Goal: Task Accomplishment & Management: Manage account settings

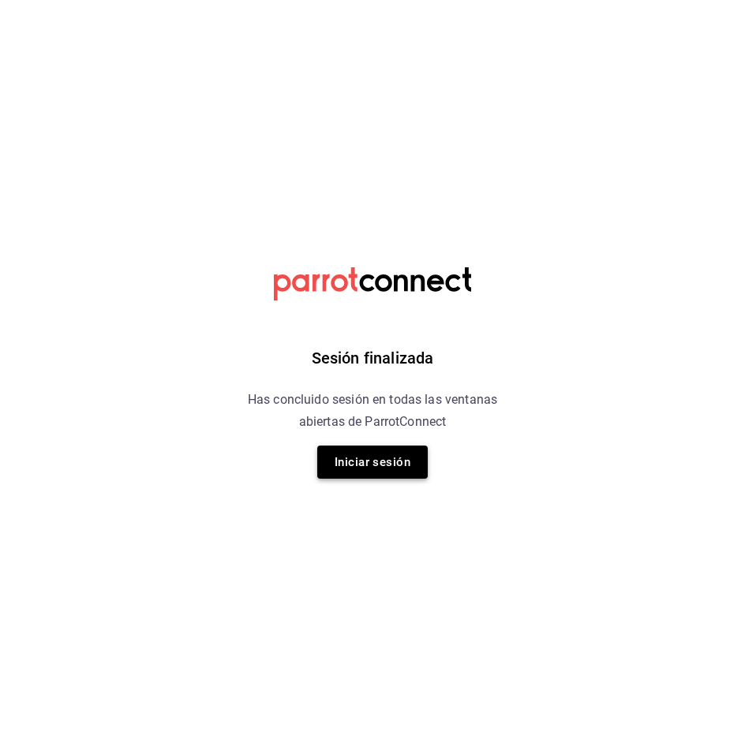
click at [332, 474] on button "Iniciar sesión" at bounding box center [372, 462] width 110 height 33
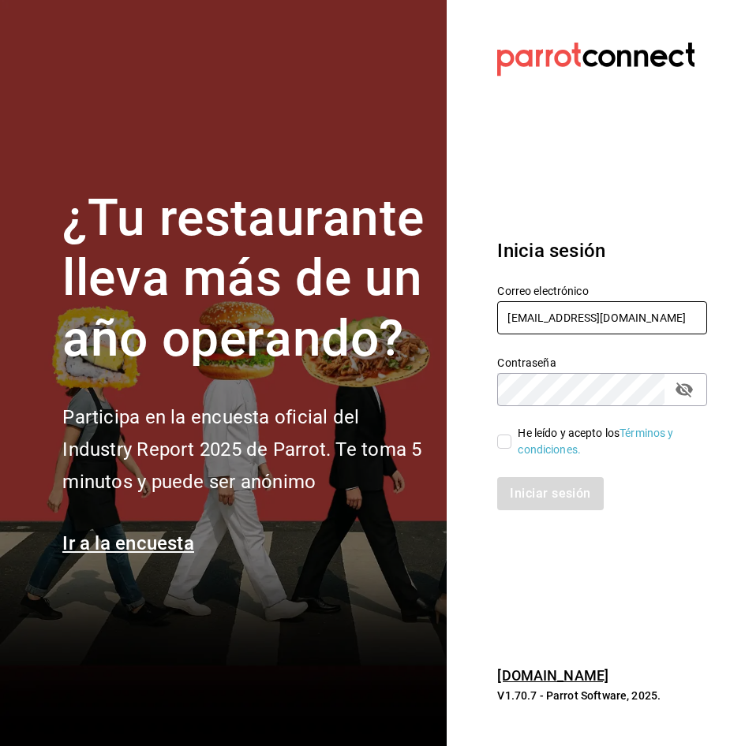
click at [604, 324] on input "[EMAIL_ADDRESS][DOMAIN_NAME]" at bounding box center [602, 317] width 210 height 33
type input "[EMAIL_ADDRESS][DOMAIN_NAME]"
click at [509, 440] on input "He leído y acepto los Términos y condiciones." at bounding box center [504, 442] width 14 height 14
checkbox input "true"
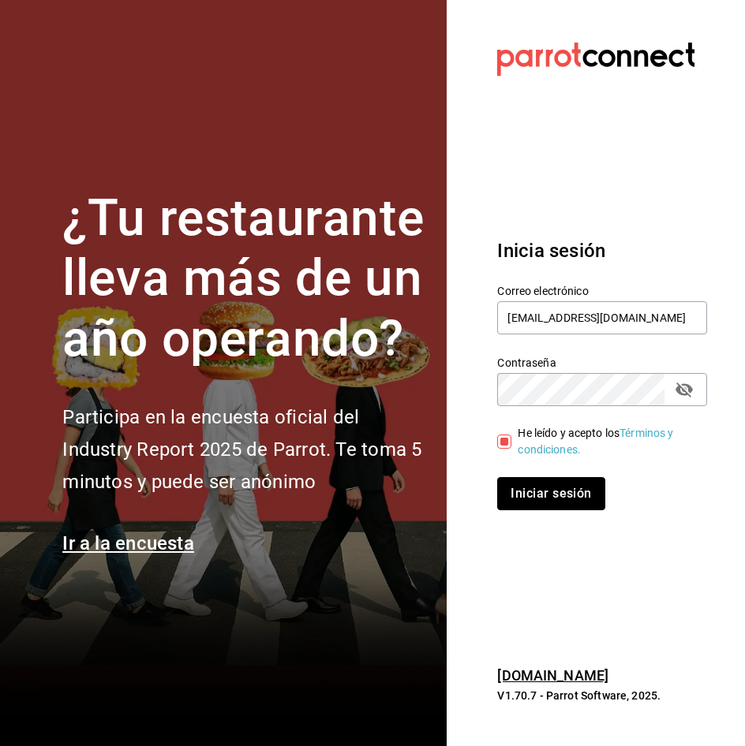
click at [528, 495] on button "Iniciar sesión" at bounding box center [550, 493] width 107 height 33
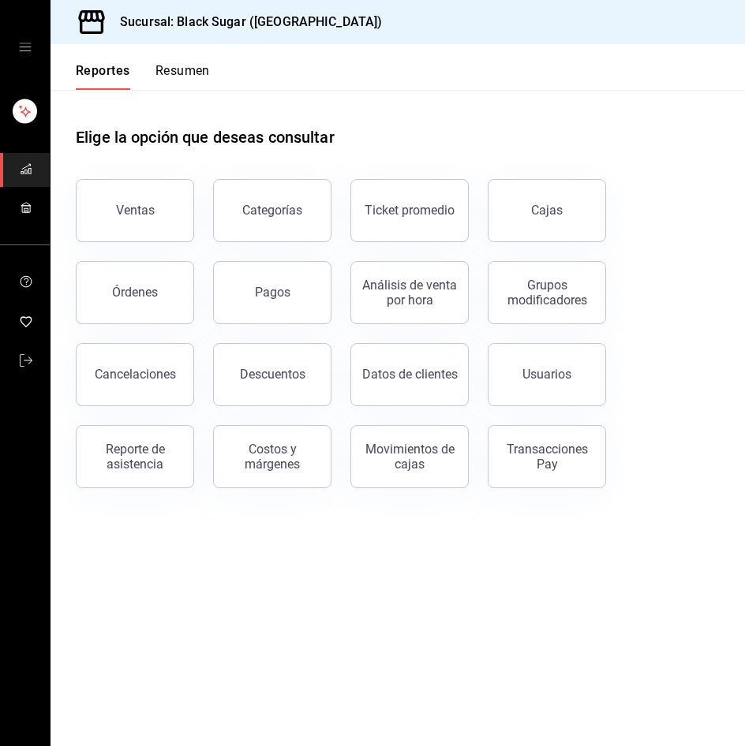
click at [531, 222] on link "Cajas" at bounding box center [547, 210] width 118 height 63
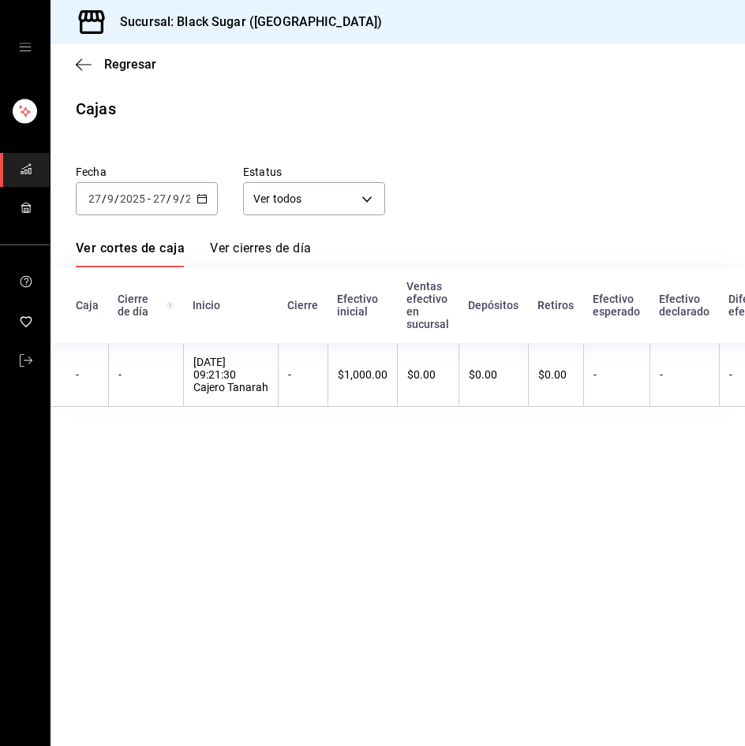
click at [130, 194] on input "2025" at bounding box center [132, 199] width 27 height 13
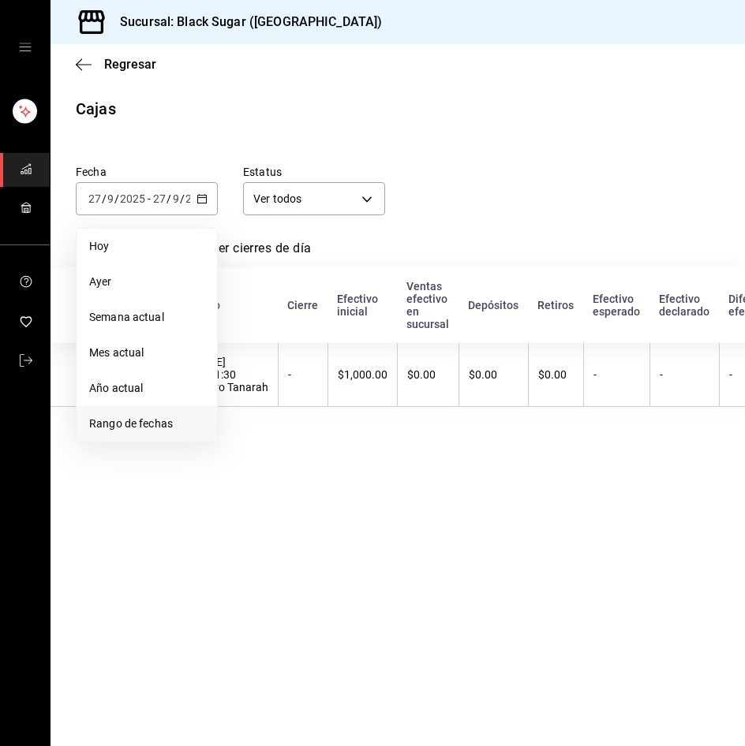
click at [132, 417] on span "Rango de fechas" at bounding box center [146, 424] width 115 height 17
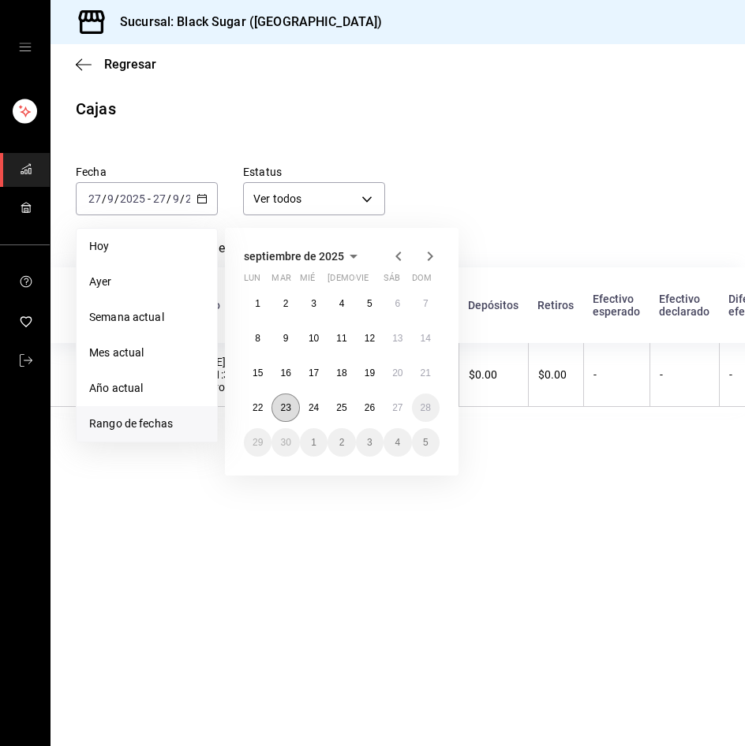
click at [289, 406] on abbr "23" at bounding box center [285, 407] width 10 height 11
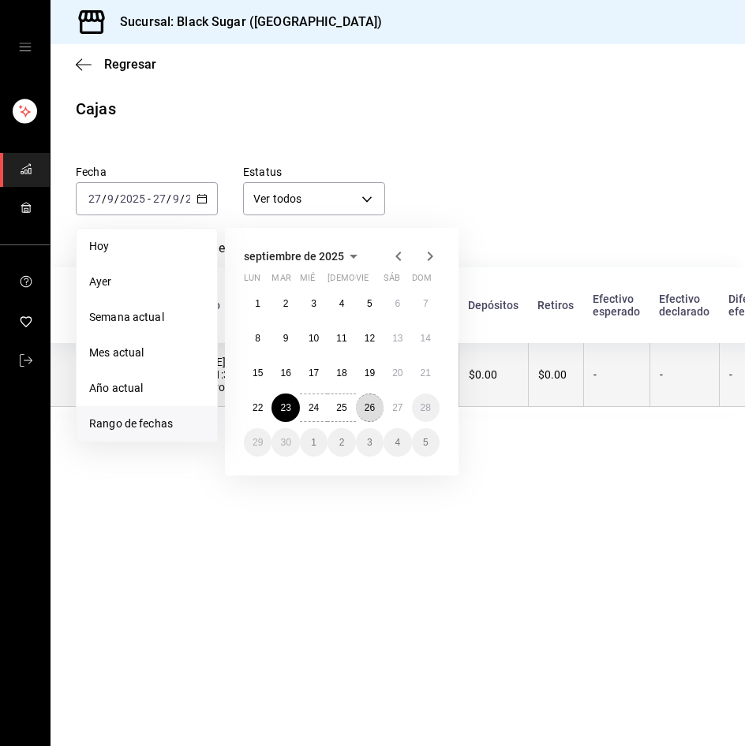
click at [366, 407] on abbr "26" at bounding box center [370, 407] width 10 height 11
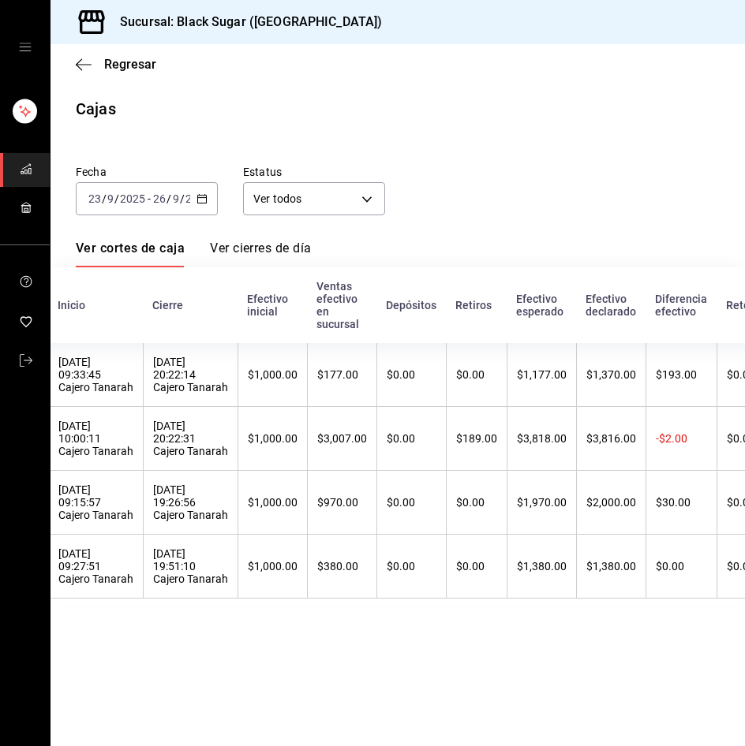
scroll to position [0, 136]
click at [311, 720] on main "Regresar Cajas Fecha 2025-09-23 23 / 9 / 2025 - 2025-09-26 26 / 9 / 2025 Estatu…" at bounding box center [397, 395] width 694 height 702
click at [129, 65] on span "Regresar" at bounding box center [130, 64] width 52 height 15
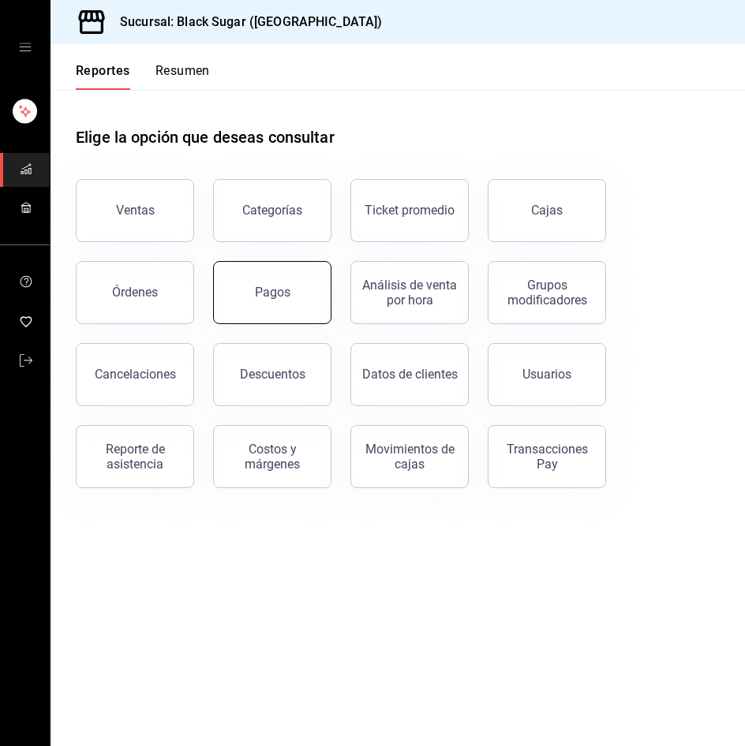
click at [246, 276] on button "Pagos" at bounding box center [272, 292] width 118 height 63
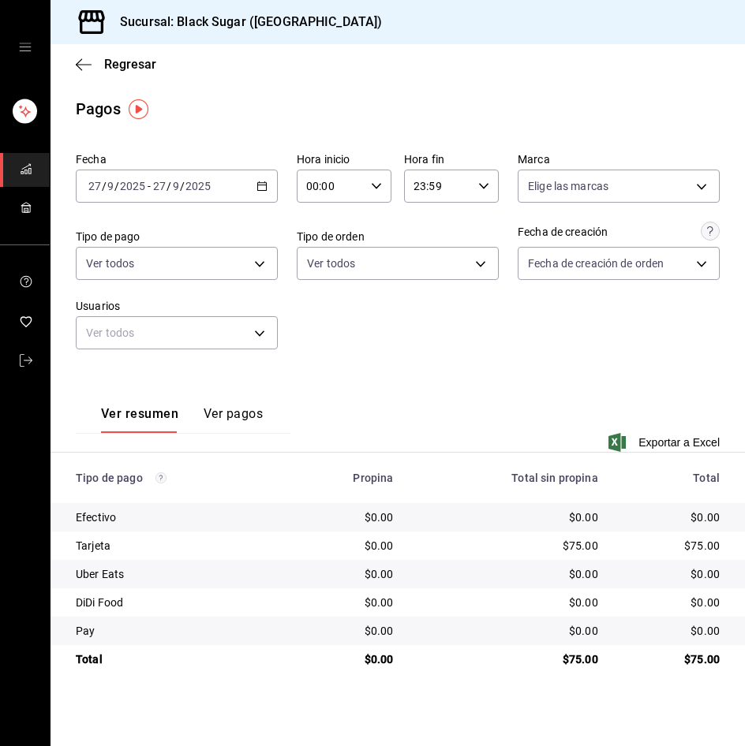
click at [168, 178] on div "2025-09-27 27 / 9 / 2025 - 2025-09-27 27 / 9 / 2025" at bounding box center [177, 186] width 202 height 33
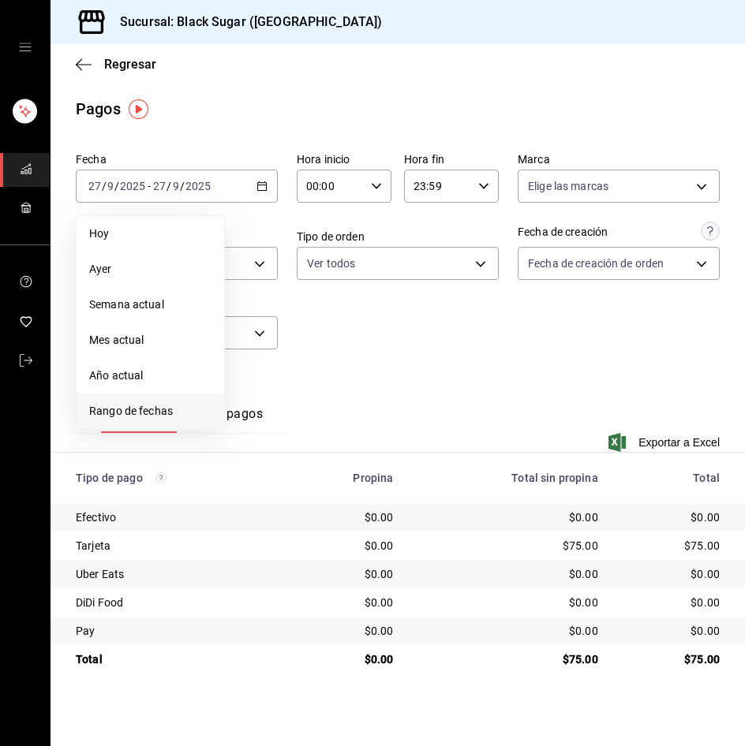
click at [155, 413] on span "Rango de fechas" at bounding box center [150, 411] width 122 height 17
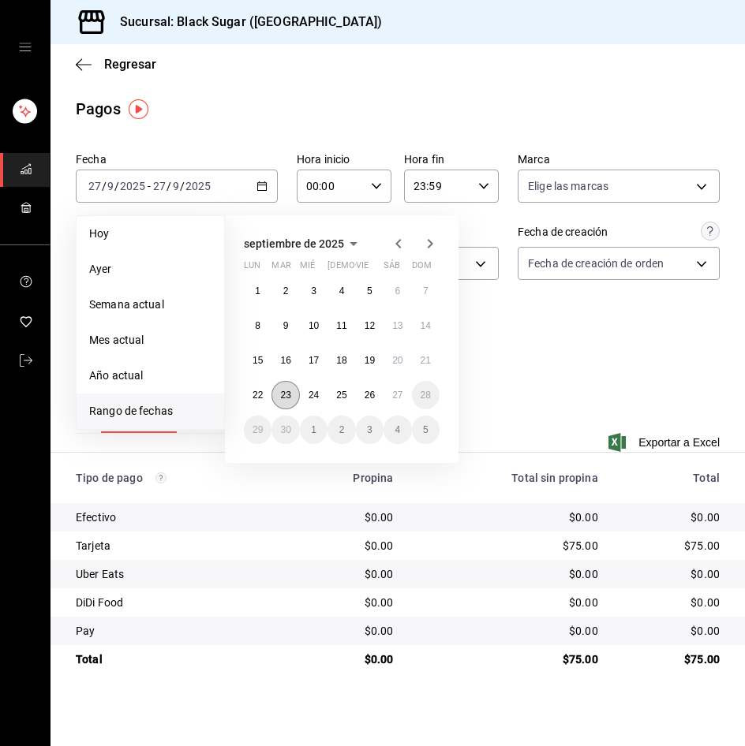
click at [284, 394] on abbr "23" at bounding box center [285, 395] width 10 height 11
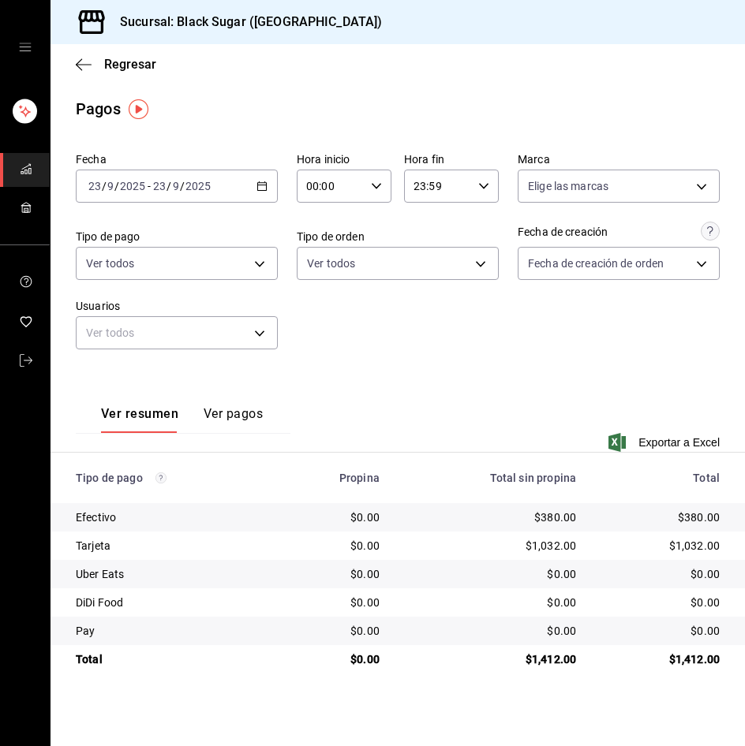
click at [118, 183] on span "/" at bounding box center [116, 186] width 5 height 13
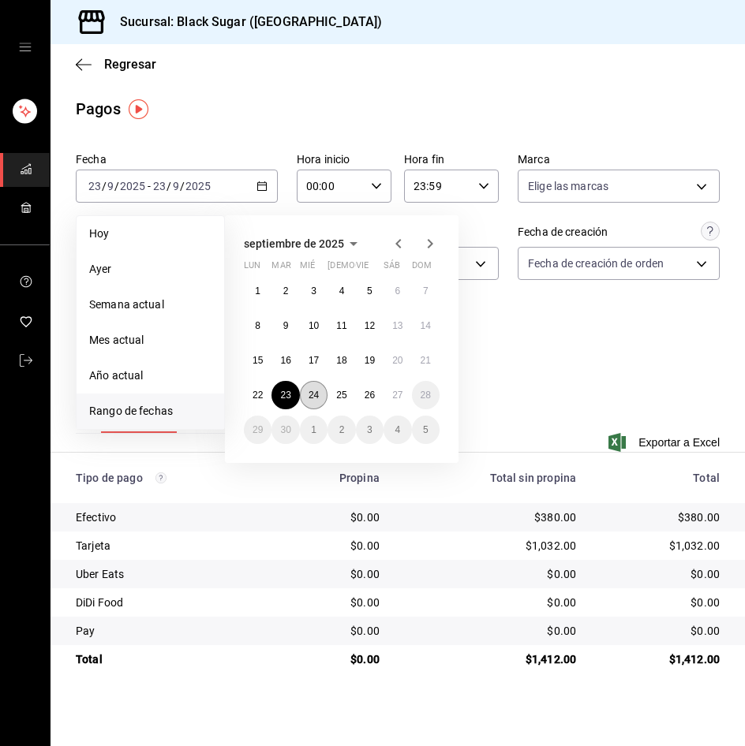
click at [314, 399] on abbr "24" at bounding box center [313, 395] width 10 height 11
click at [315, 399] on abbr "24" at bounding box center [313, 395] width 10 height 11
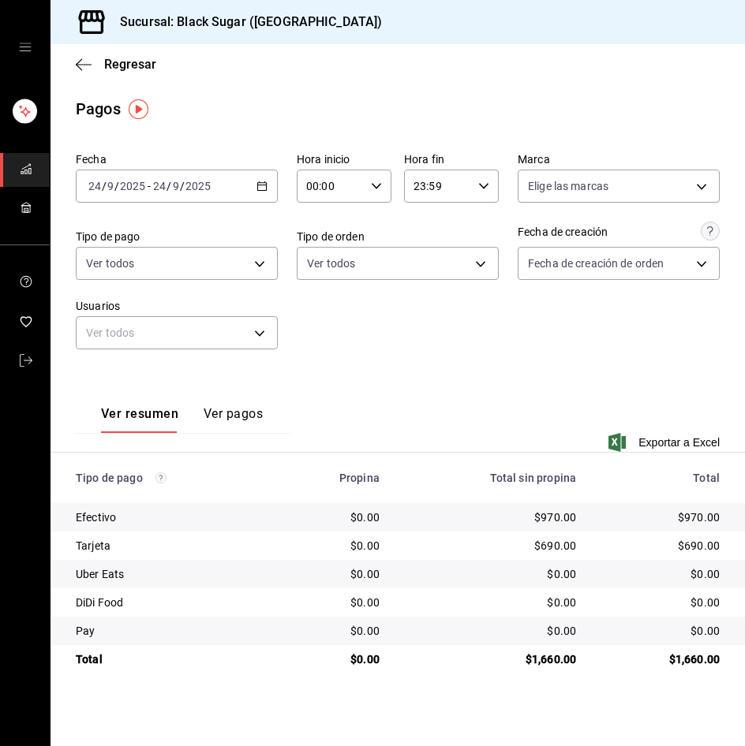
click at [115, 181] on span "/" at bounding box center [116, 186] width 5 height 13
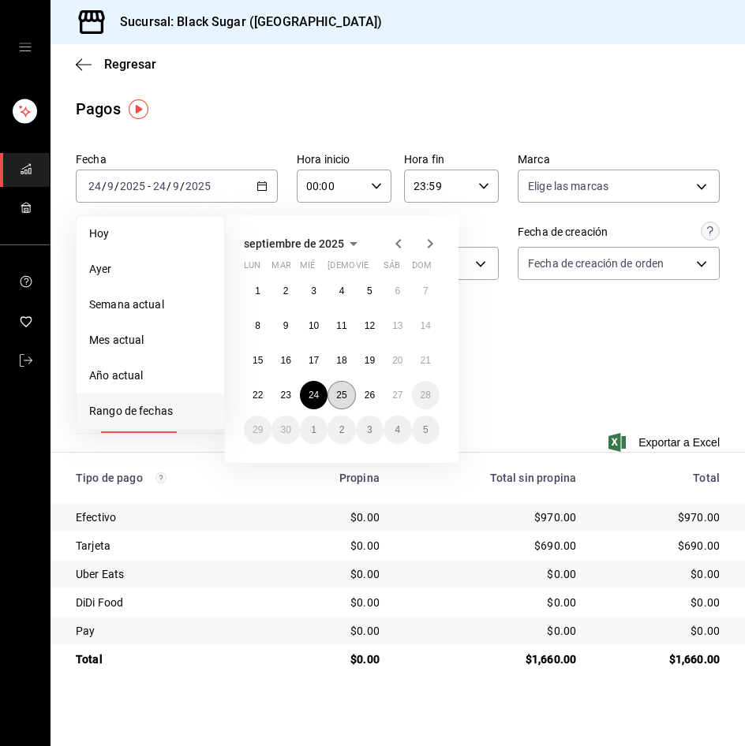
click at [342, 399] on abbr "25" at bounding box center [341, 395] width 10 height 11
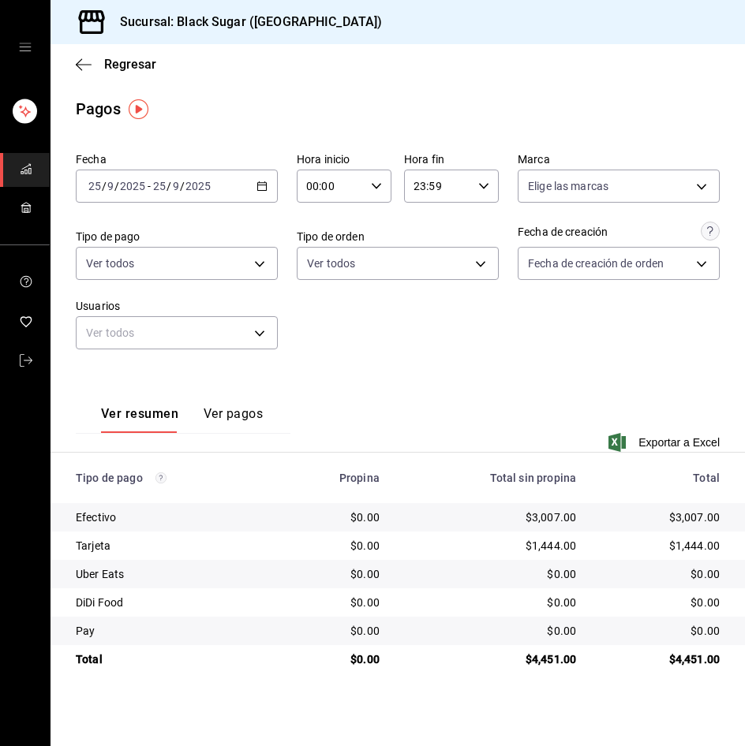
click at [178, 196] on div "[DATE] [DATE] - [DATE] [DATE]" at bounding box center [177, 186] width 202 height 33
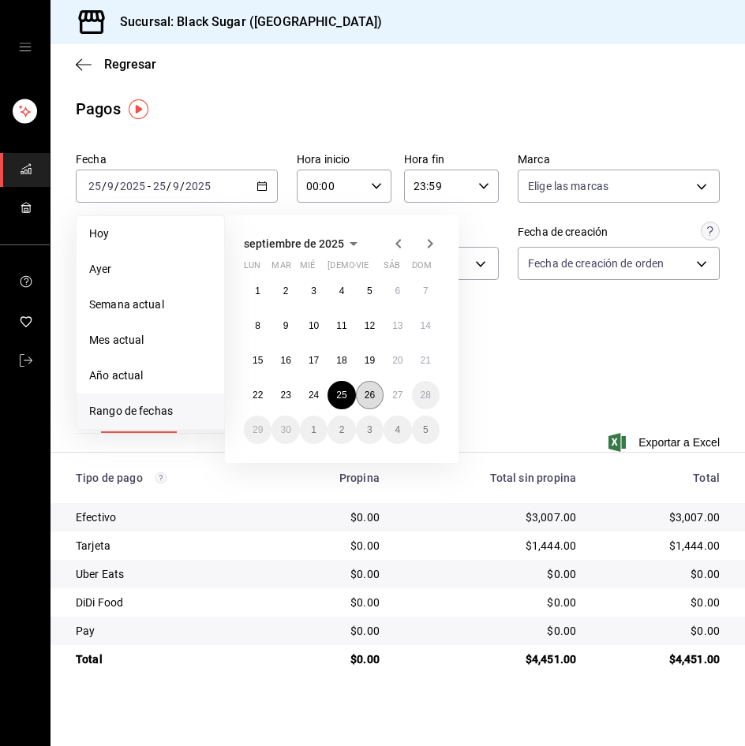
click at [361, 394] on button "26" at bounding box center [370, 395] width 28 height 28
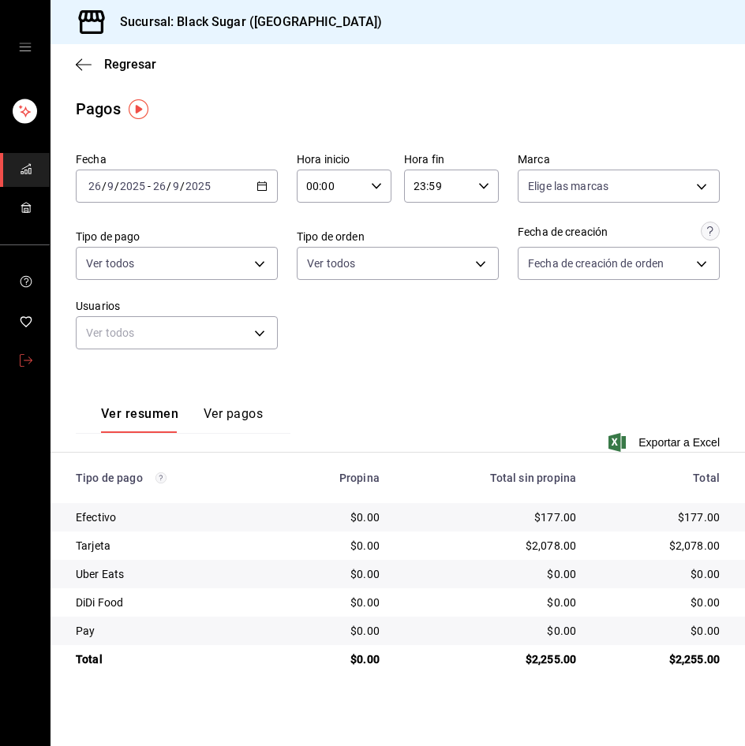
click at [30, 357] on icon "mailbox folders" at bounding box center [26, 360] width 13 height 13
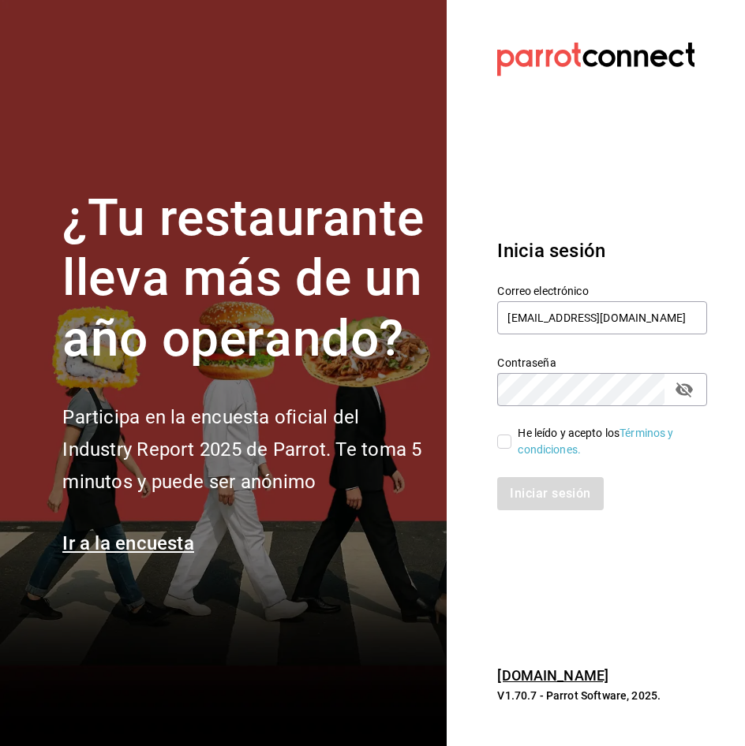
click at [501, 449] on label "He leído y acepto los Términos y condiciones." at bounding box center [595, 441] width 197 height 33
click at [501, 449] on input "He leído y acepto los Términos y condiciones." at bounding box center [504, 442] width 14 height 14
checkbox input "true"
click at [515, 495] on button "Iniciar sesión" at bounding box center [550, 493] width 107 height 33
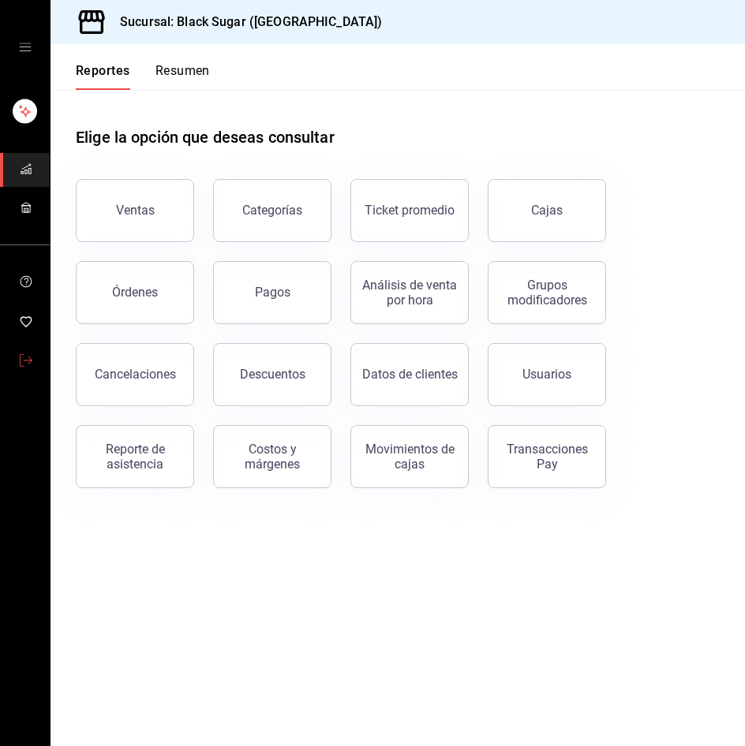
click at [24, 359] on icon "mailbox folders" at bounding box center [26, 360] width 13 height 13
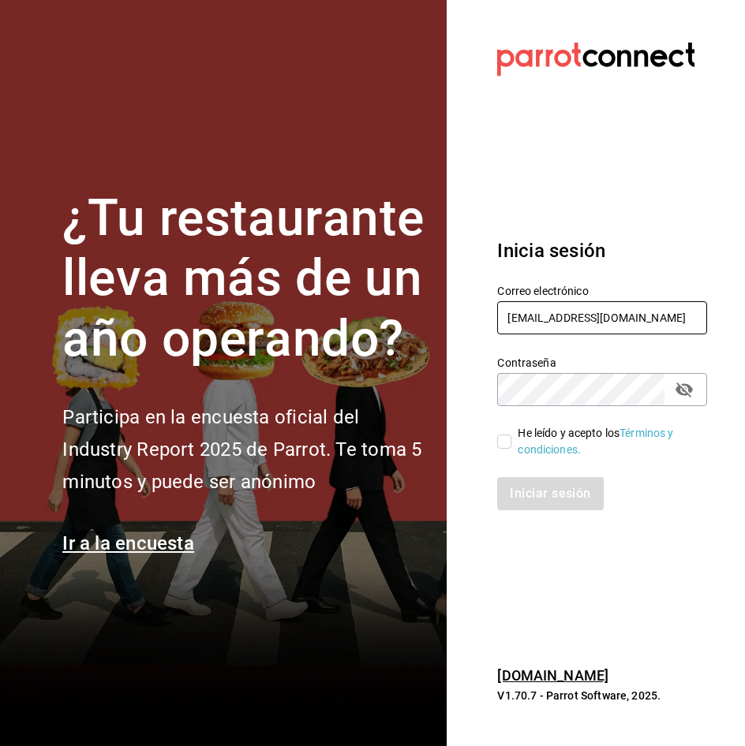
click at [586, 316] on input "[EMAIL_ADDRESS][DOMAIN_NAME]" at bounding box center [602, 317] width 210 height 33
type input "[EMAIL_ADDRESS][DOMAIN_NAME]"
click at [496, 437] on div "He leído y acepto los Términos y condiciones." at bounding box center [592, 432] width 229 height 52
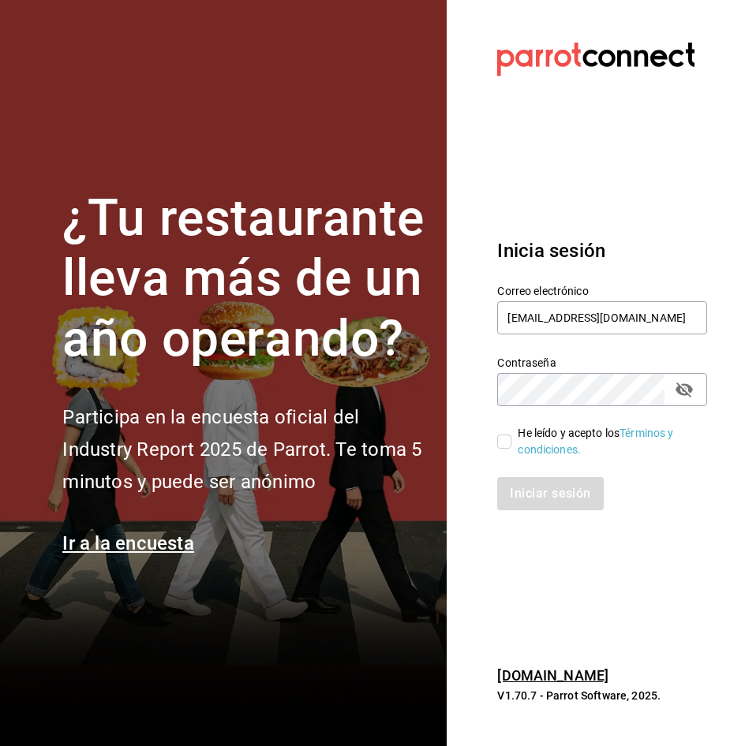
click at [500, 447] on input "He leído y acepto los Términos y condiciones." at bounding box center [504, 442] width 14 height 14
checkbox input "true"
click at [522, 491] on button "Iniciar sesión" at bounding box center [550, 493] width 107 height 33
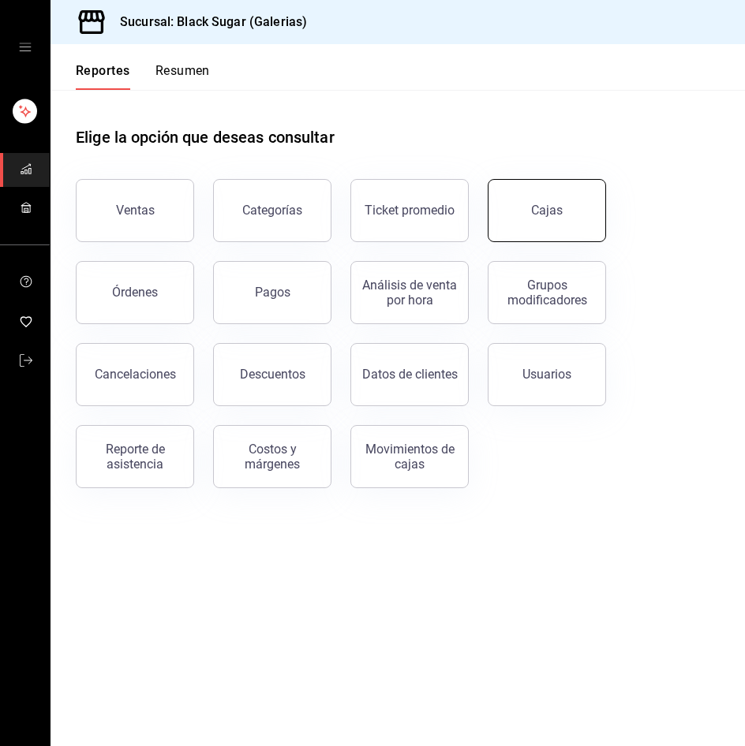
click at [546, 213] on div "Cajas" at bounding box center [547, 210] width 32 height 19
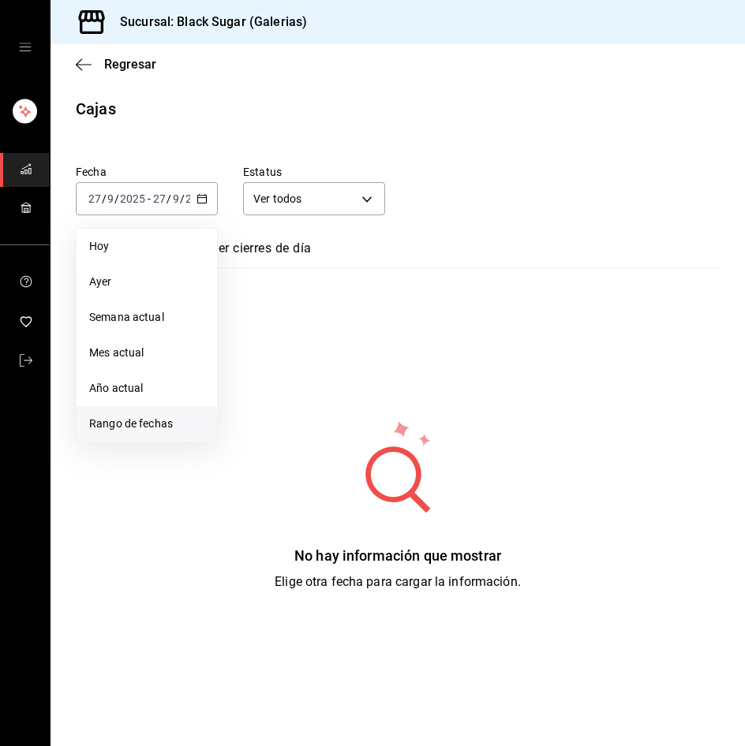
click at [158, 426] on span "Rango de fechas" at bounding box center [146, 424] width 115 height 17
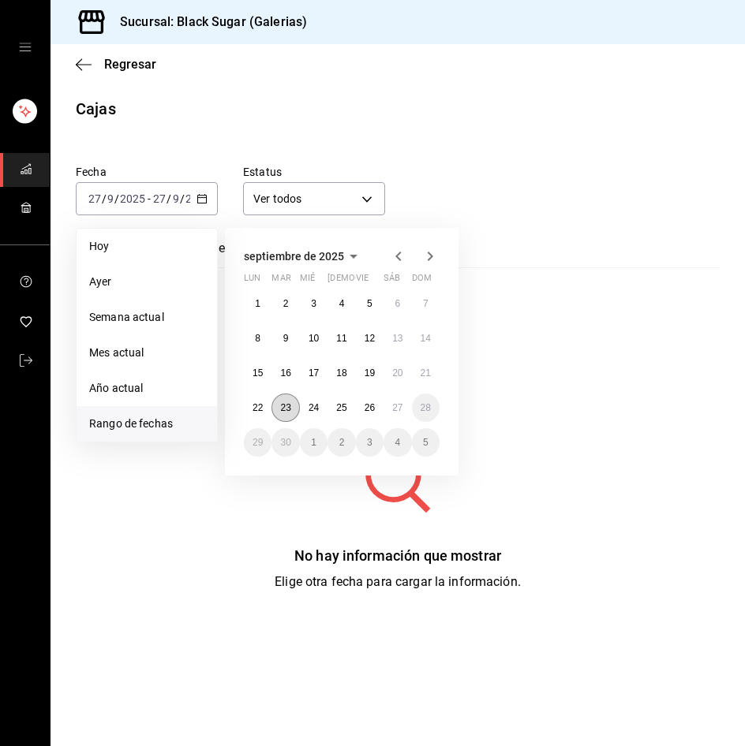
click at [288, 400] on button "23" at bounding box center [285, 408] width 28 height 28
click at [368, 410] on abbr "26" at bounding box center [370, 407] width 10 height 11
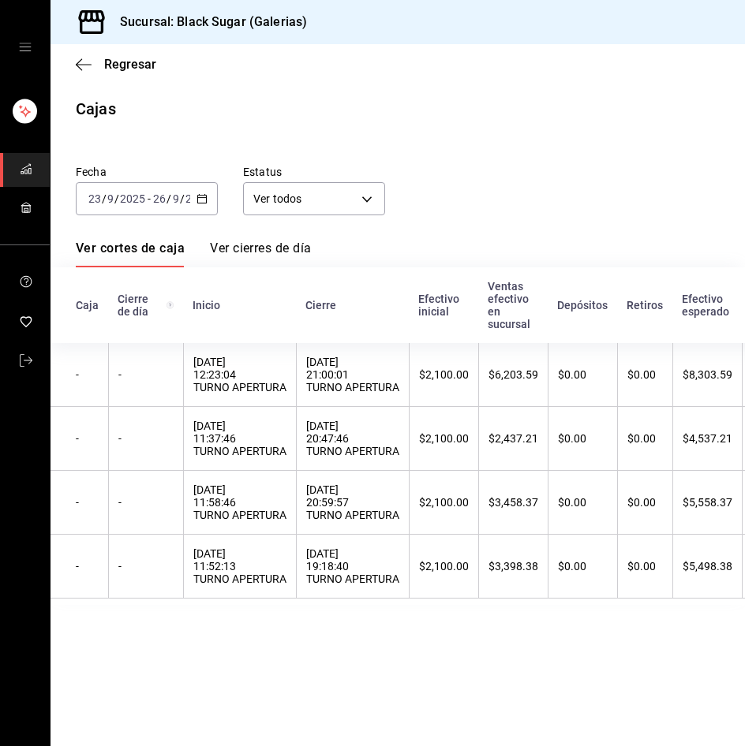
click at [125, 187] on div "2025-09-23 23 / 9 / 2025 - 2025-09-26 26 / 9 / 2025" at bounding box center [147, 198] width 142 height 33
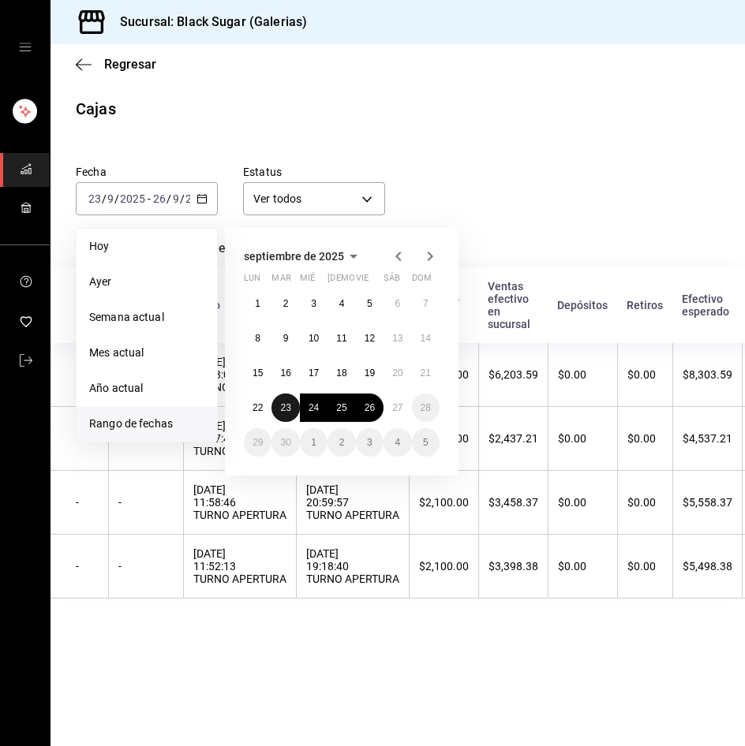
click at [285, 402] on abbr "23" at bounding box center [285, 407] width 10 height 11
click at [365, 409] on abbr "26" at bounding box center [370, 407] width 10 height 11
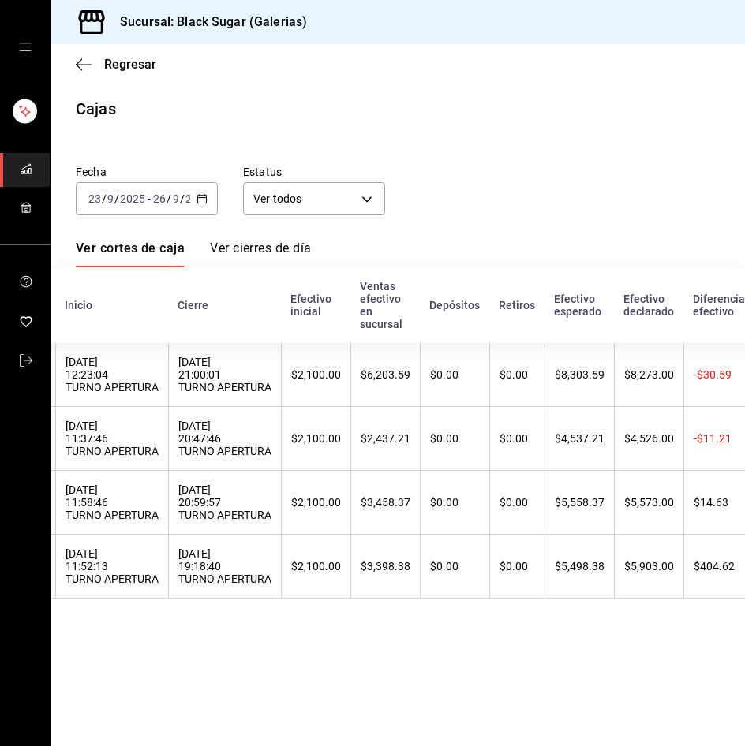
scroll to position [0, 129]
click at [121, 66] on span "Regresar" at bounding box center [130, 64] width 52 height 15
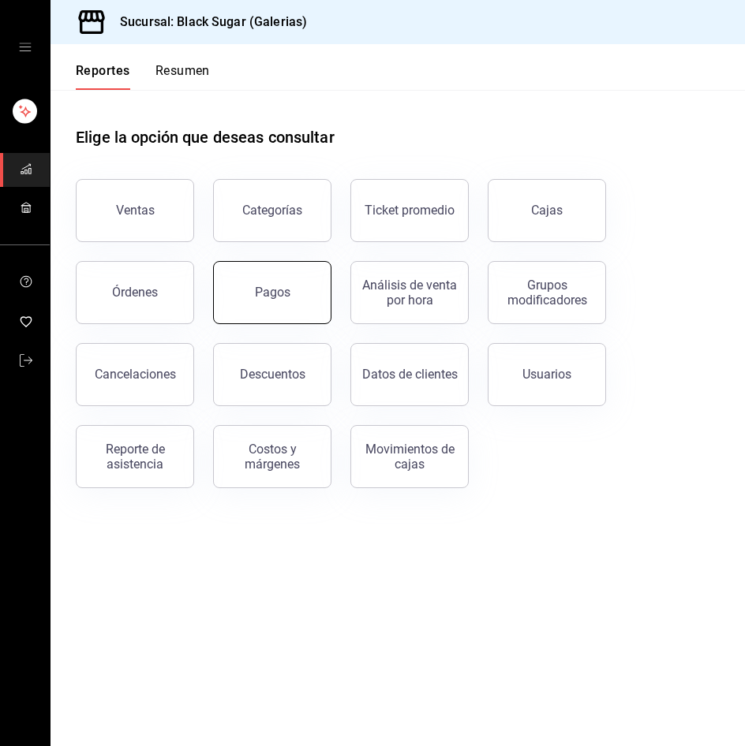
click at [247, 289] on button "Pagos" at bounding box center [272, 292] width 118 height 63
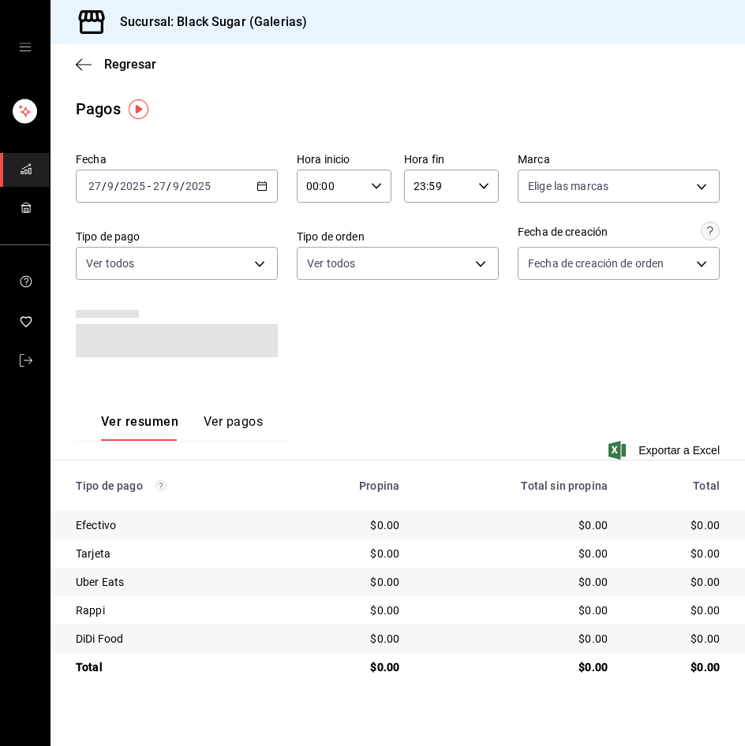
click at [169, 193] on div "2025-09-27 27 / 9 / 2025 - 2025-09-27 27 / 9 / 2025" at bounding box center [177, 186] width 202 height 33
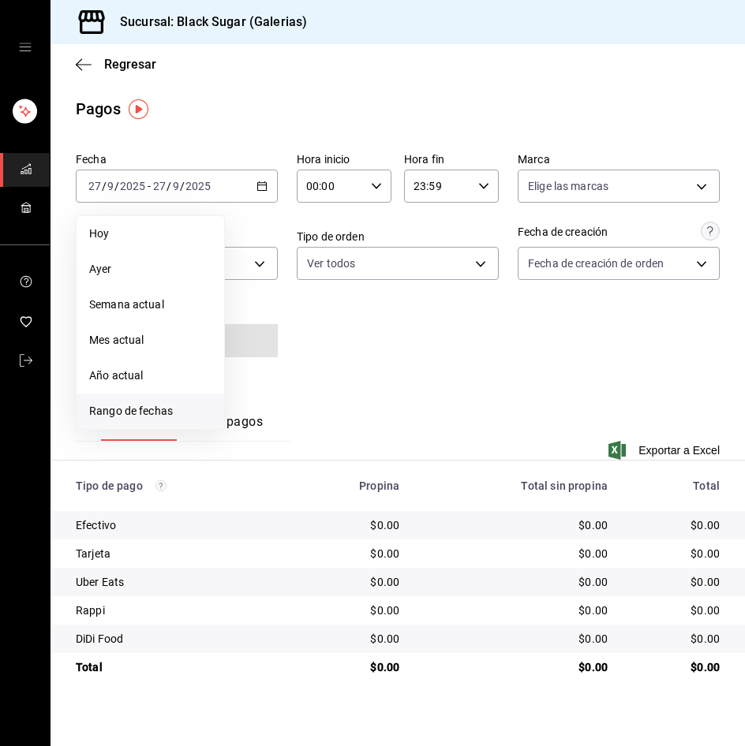
click at [183, 411] on span "Rango de fechas" at bounding box center [150, 411] width 122 height 17
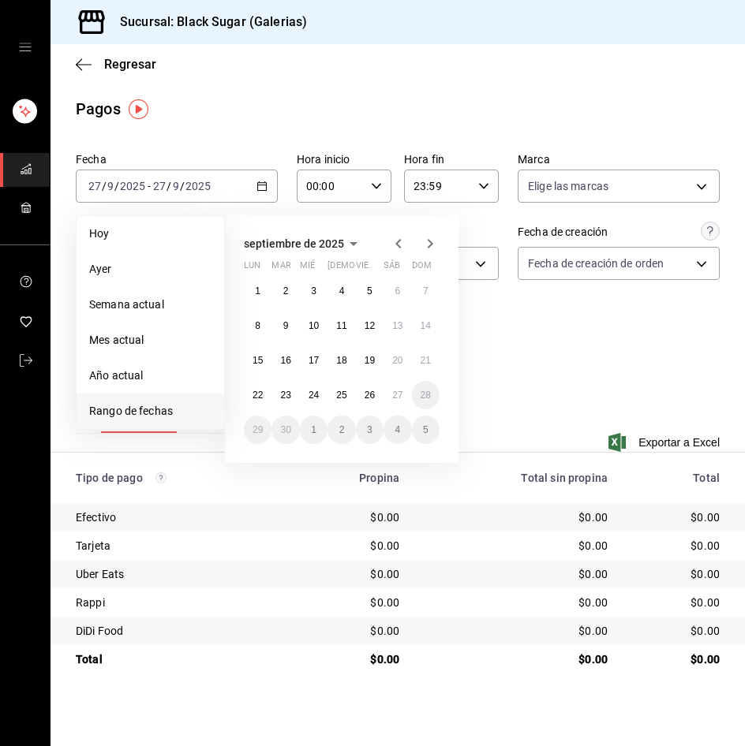
click at [278, 392] on button "23" at bounding box center [285, 395] width 28 height 28
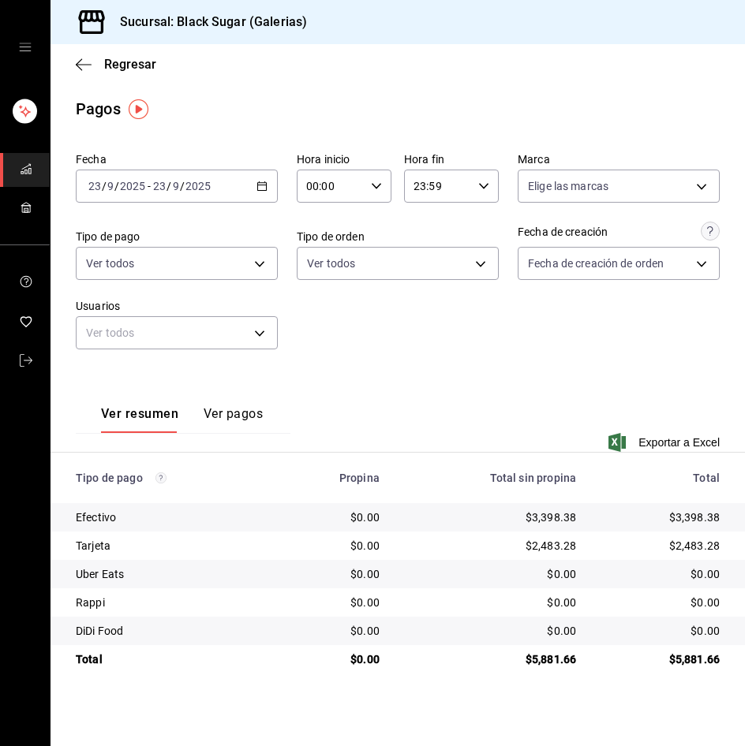
click at [133, 184] on input "2025" at bounding box center [132, 186] width 27 height 13
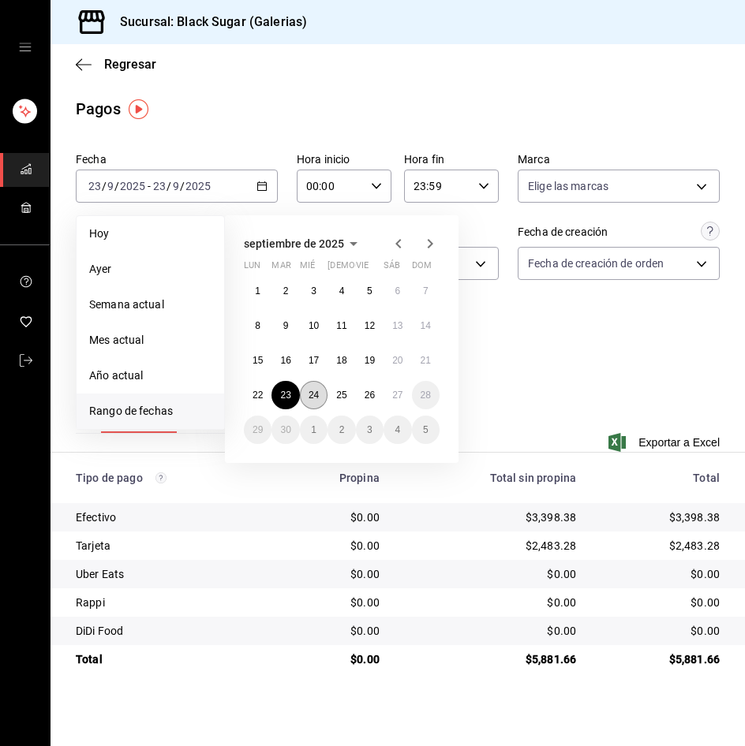
click at [310, 404] on button "24" at bounding box center [314, 395] width 28 height 28
drag, startPoint x: 310, startPoint y: 404, endPoint x: 1, endPoint y: 346, distance: 314.7
click at [310, 402] on button "24" at bounding box center [314, 395] width 28 height 28
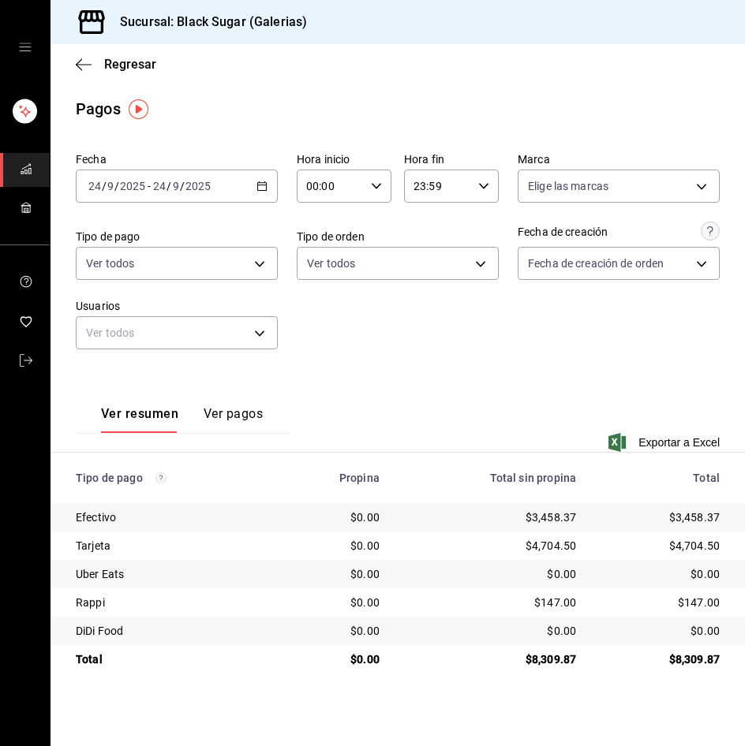
click at [172, 188] on input "9" at bounding box center [176, 186] width 8 height 13
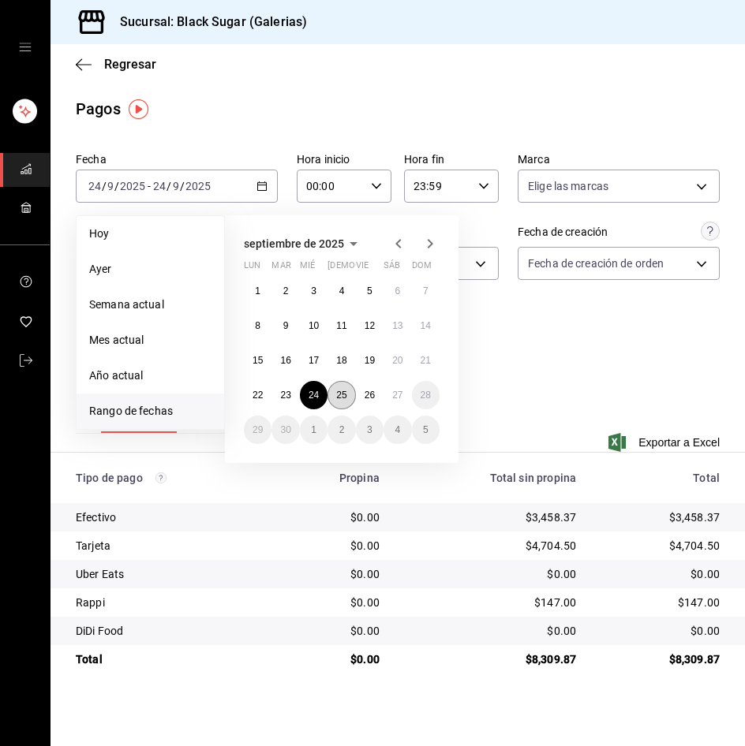
click at [335, 395] on button "25" at bounding box center [341, 395] width 28 height 28
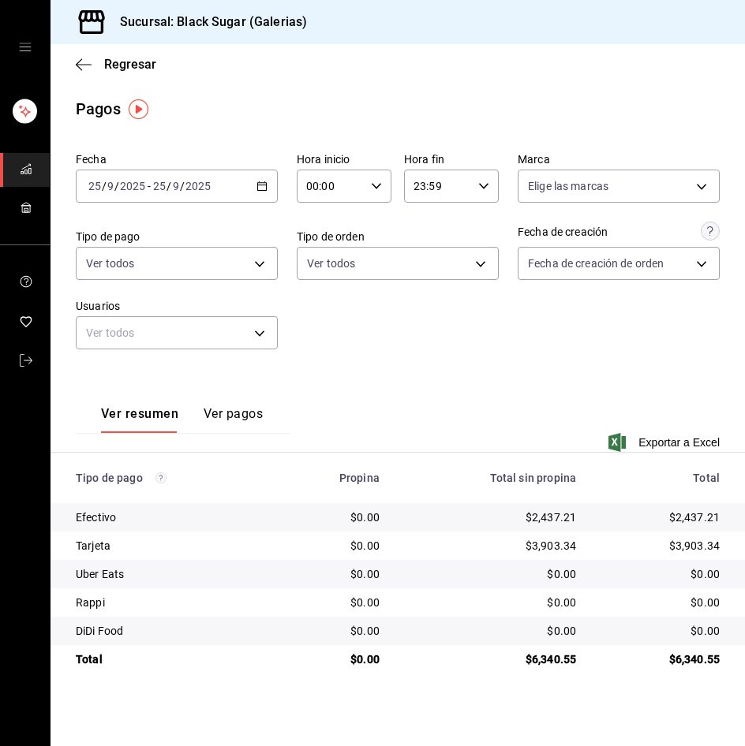
click at [134, 196] on div "[DATE] [DATE] - [DATE] [DATE]" at bounding box center [177, 186] width 202 height 33
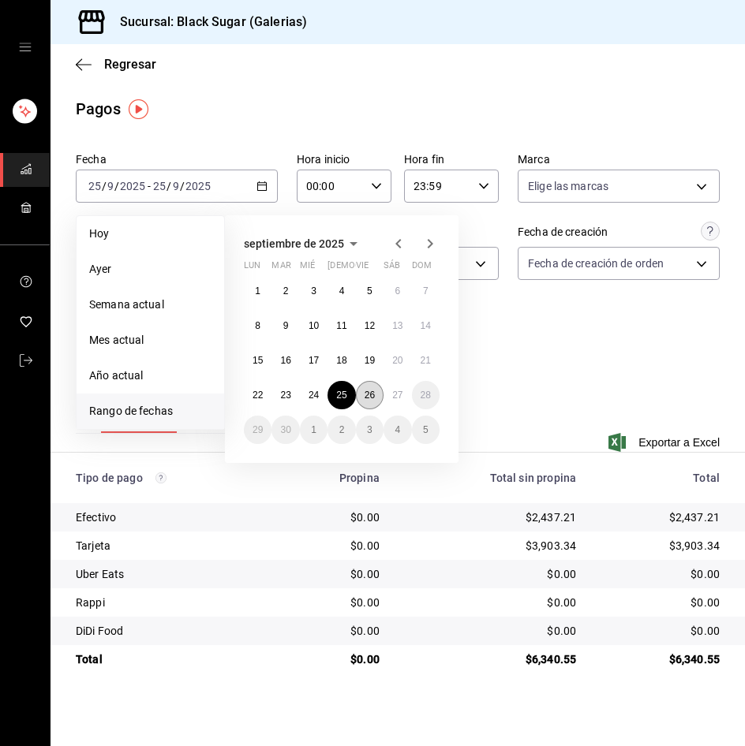
click at [369, 394] on abbr "26" at bounding box center [370, 395] width 10 height 11
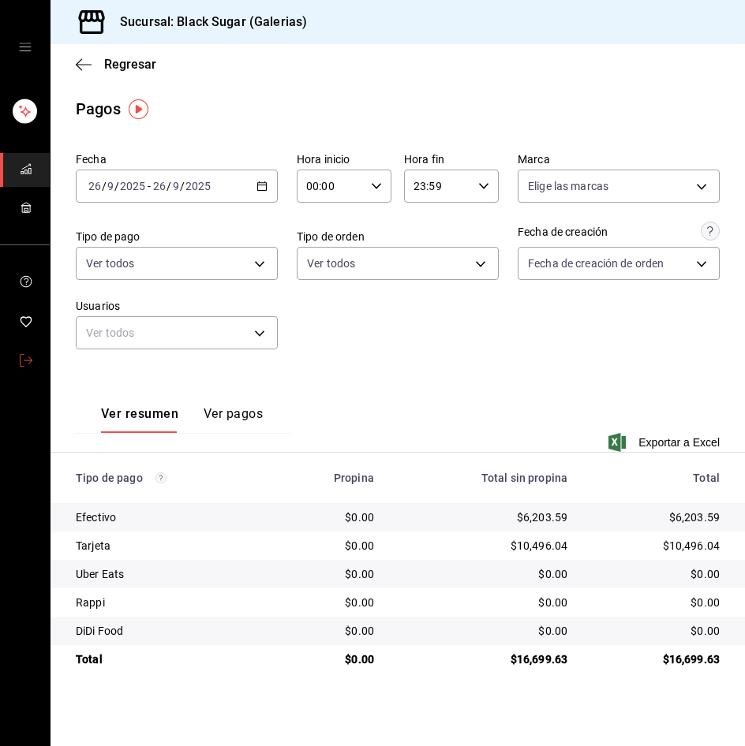
drag, startPoint x: 23, startPoint y: 365, endPoint x: 0, endPoint y: 373, distance: 24.5
click at [23, 365] on icon "mailbox folders" at bounding box center [26, 360] width 13 height 13
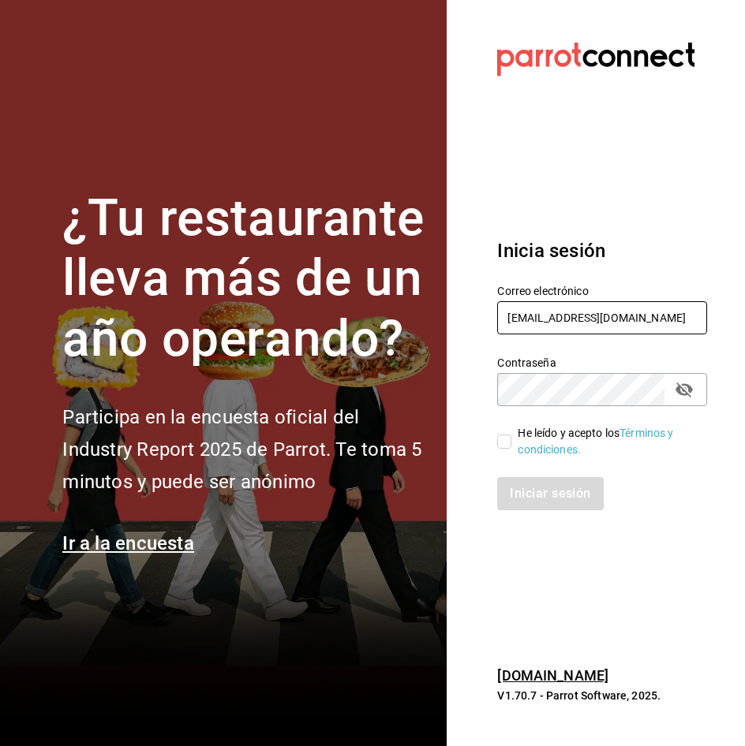
click at [543, 313] on input "galerias_re@BS.COM" at bounding box center [602, 317] width 210 height 33
click at [544, 313] on input "galerias_re@BS.COM" at bounding box center [602, 317] width 210 height 33
type input "GALERIAS_2@BS.COM"
click at [495, 448] on div "He leído y acepto los Términos y condiciones." at bounding box center [592, 432] width 229 height 52
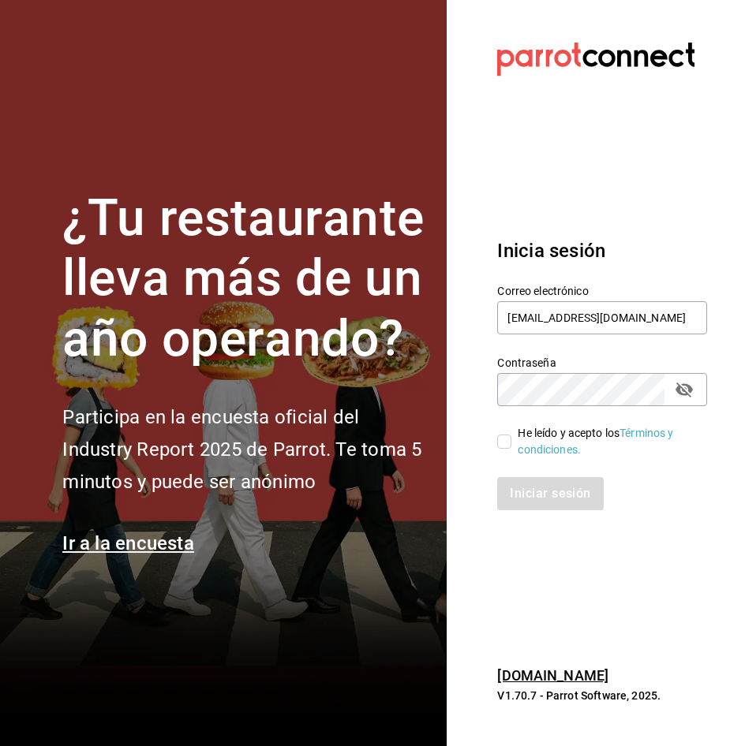
click at [502, 445] on input "He leído y acepto los Términos y condiciones." at bounding box center [504, 442] width 14 height 14
checkbox input "true"
click at [527, 500] on button "Iniciar sesión" at bounding box center [550, 493] width 107 height 33
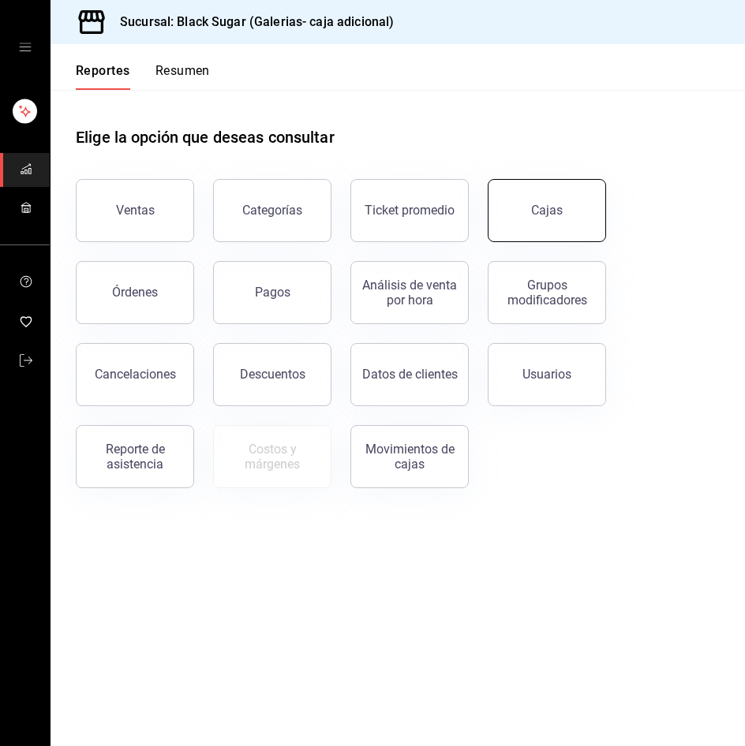
drag, startPoint x: 562, startPoint y: 199, endPoint x: 159, endPoint y: 156, distance: 405.4
click at [562, 200] on link "Cajas" at bounding box center [547, 210] width 118 height 63
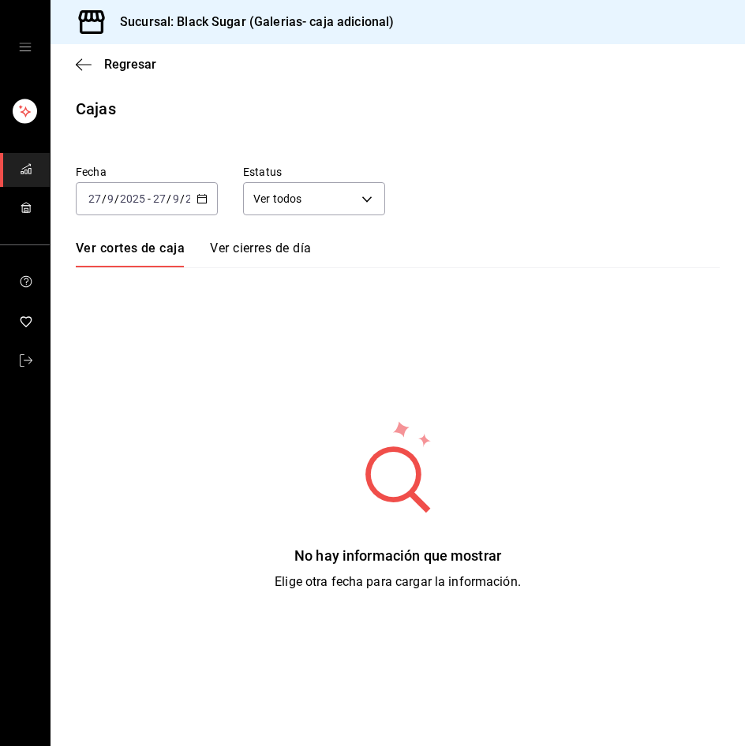
click at [153, 190] on div "[DATE] [DATE] - [DATE] [DATE]" at bounding box center [147, 198] width 142 height 33
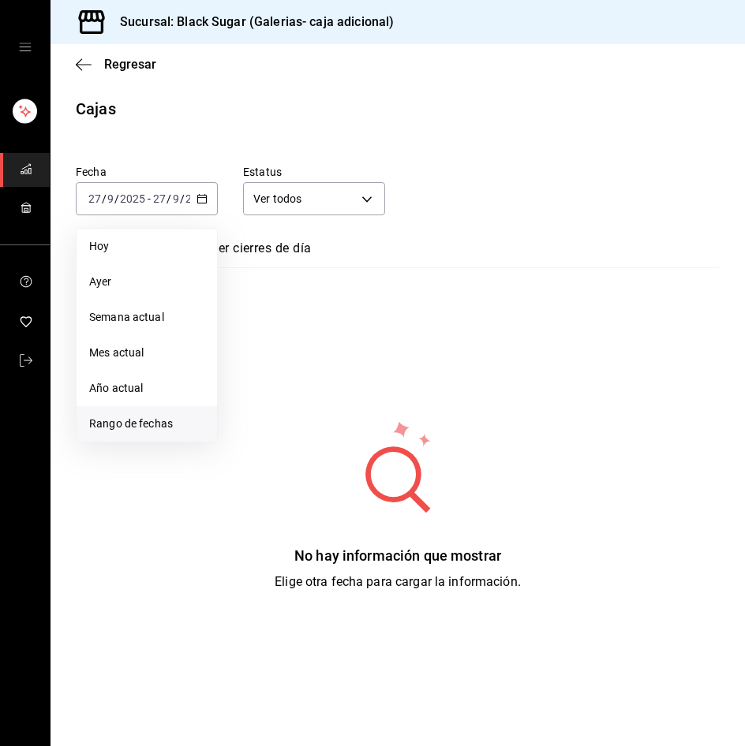
click at [167, 432] on span "Rango de fechas" at bounding box center [146, 424] width 115 height 17
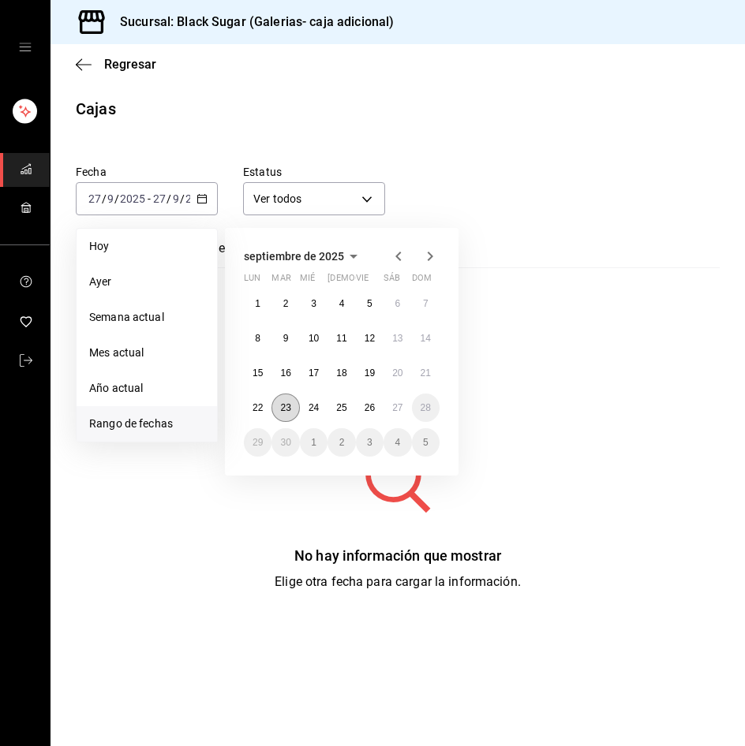
click at [290, 398] on button "23" at bounding box center [285, 408] width 28 height 28
click at [367, 404] on abbr "26" at bounding box center [370, 407] width 10 height 11
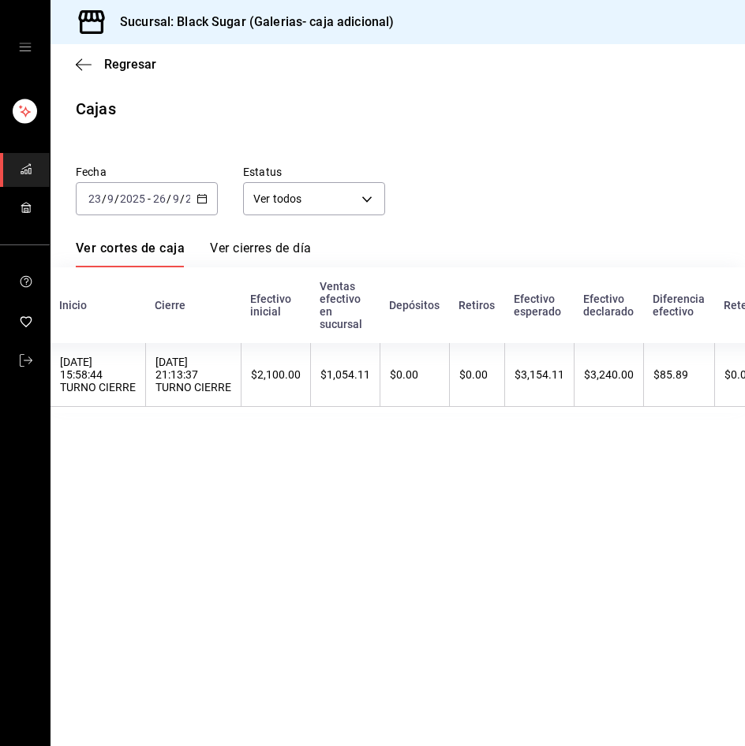
scroll to position [0, 140]
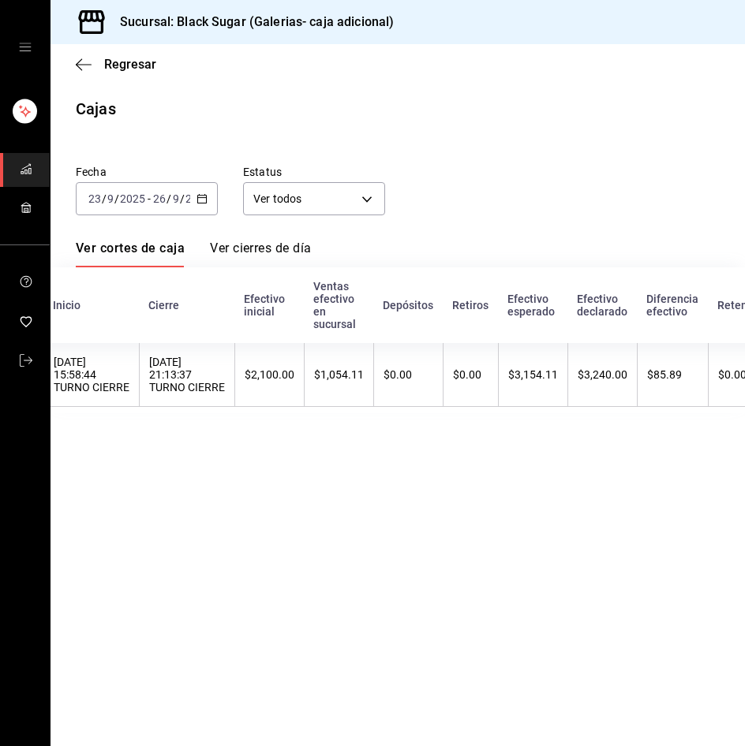
click at [125, 53] on div "Regresar" at bounding box center [397, 64] width 694 height 40
click at [136, 65] on span "Regresar" at bounding box center [130, 64] width 52 height 15
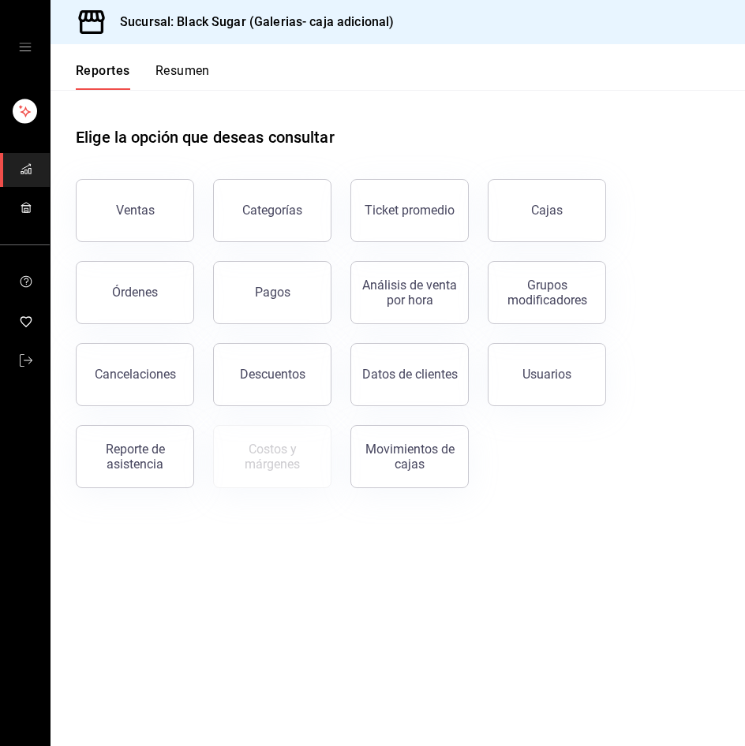
click at [275, 295] on div "Pagos" at bounding box center [273, 292] width 36 height 15
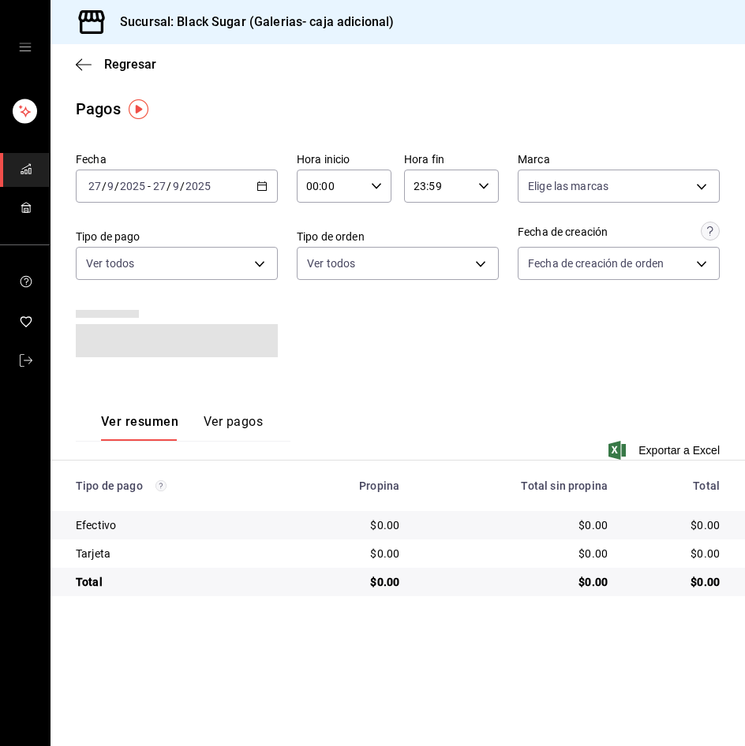
click at [147, 194] on div "2025-09-27 27 / 9 / 2025 - 2025-09-27 27 / 9 / 2025" at bounding box center [177, 186] width 202 height 33
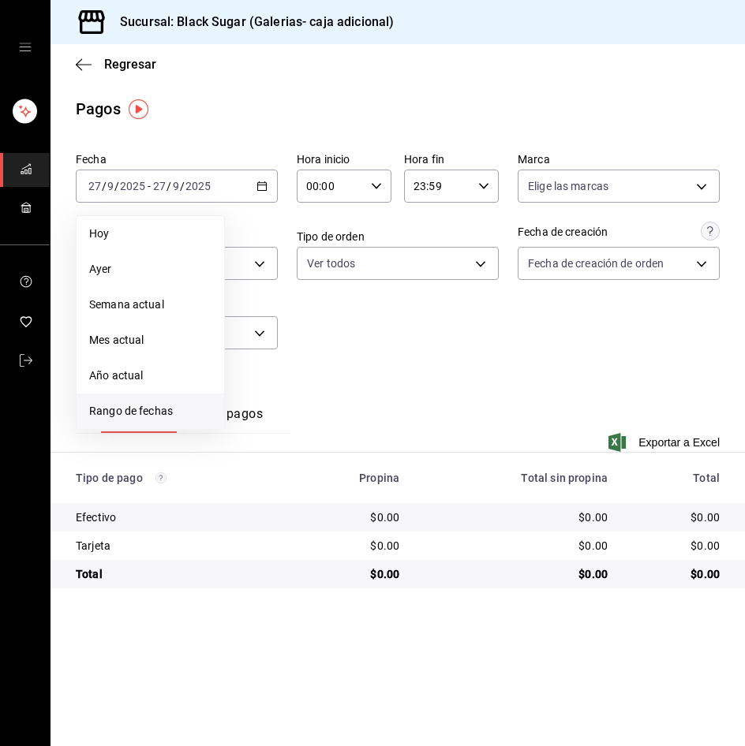
click at [174, 419] on span "Rango de fechas" at bounding box center [150, 411] width 122 height 17
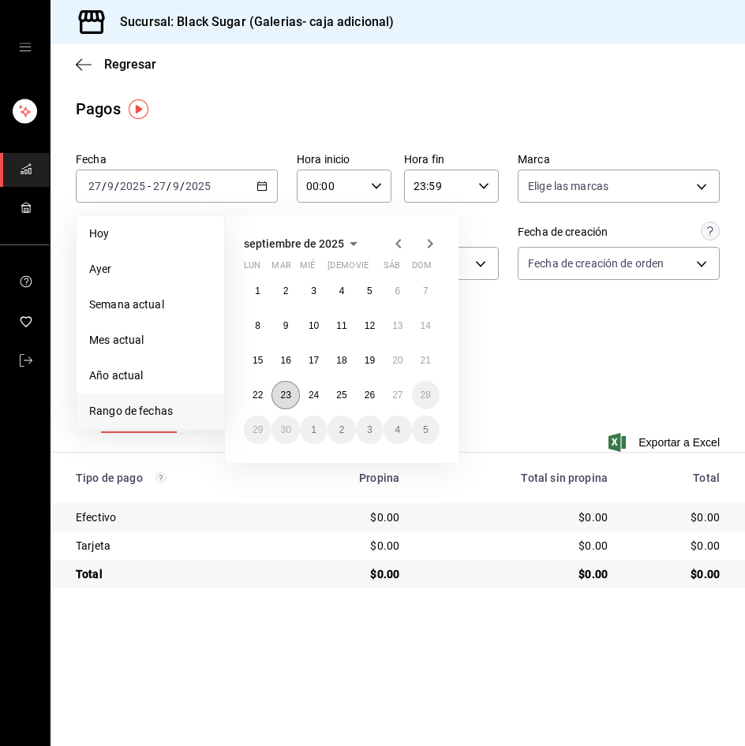
click at [275, 399] on button "23" at bounding box center [285, 395] width 28 height 28
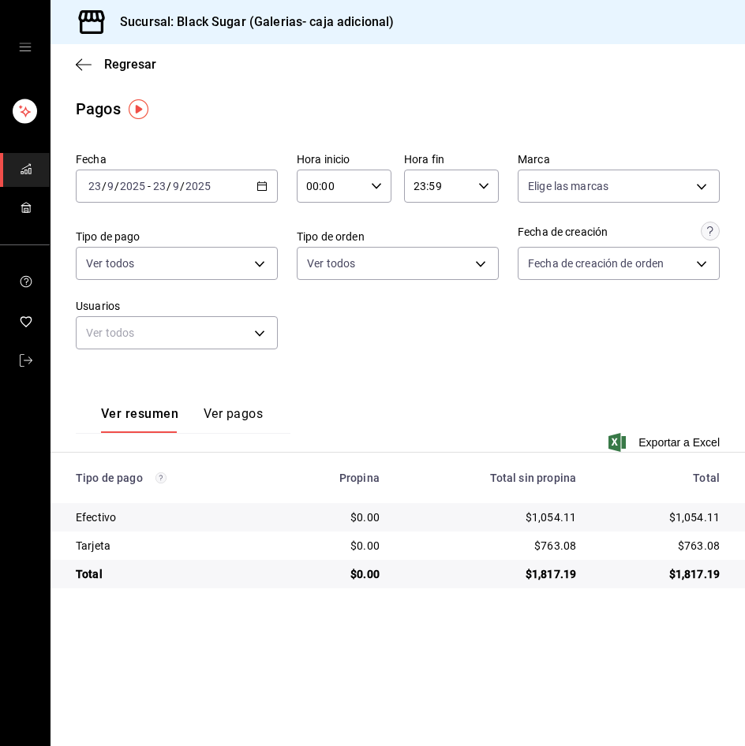
click at [119, 181] on input "2025" at bounding box center [132, 186] width 27 height 13
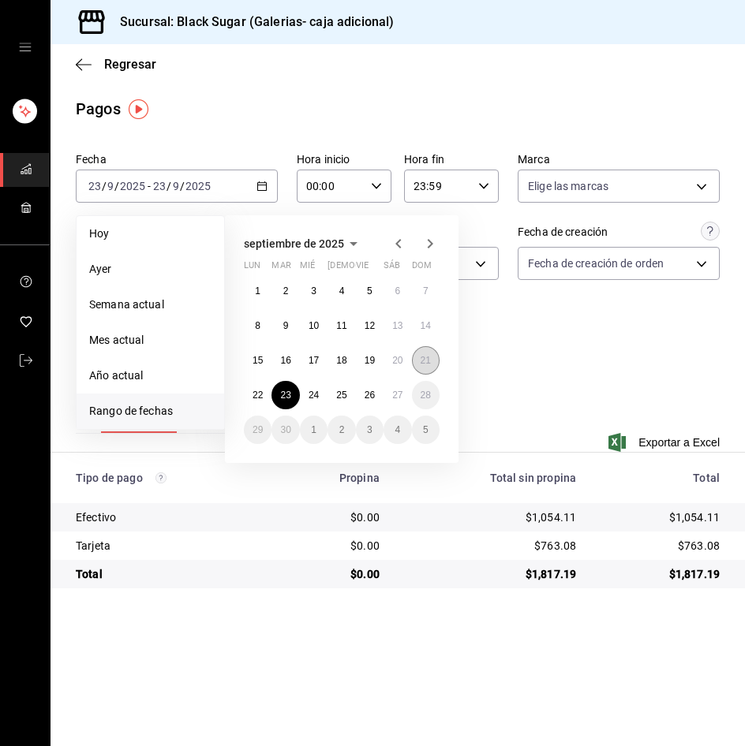
click at [413, 361] on button "21" at bounding box center [426, 360] width 28 height 28
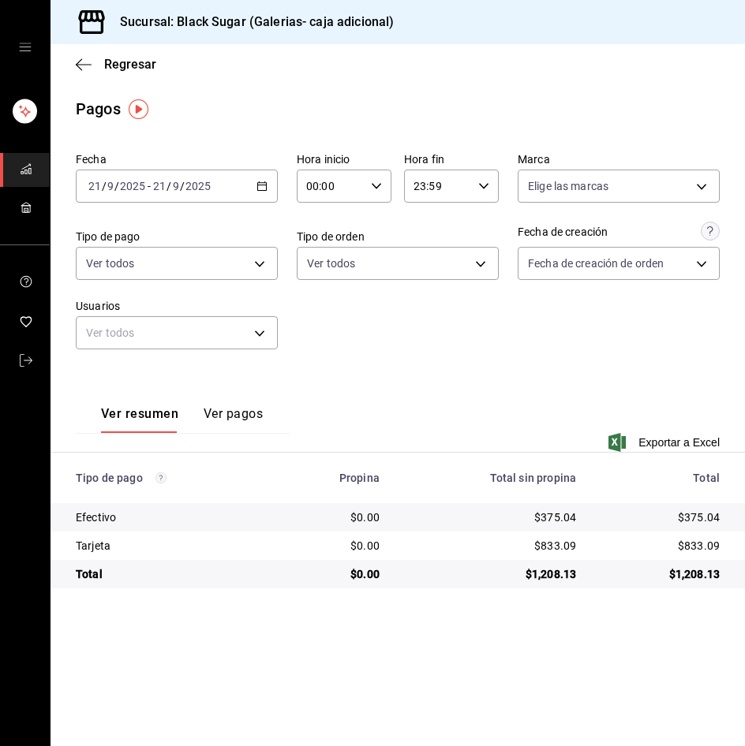
click at [163, 189] on input "21" at bounding box center [159, 186] width 14 height 13
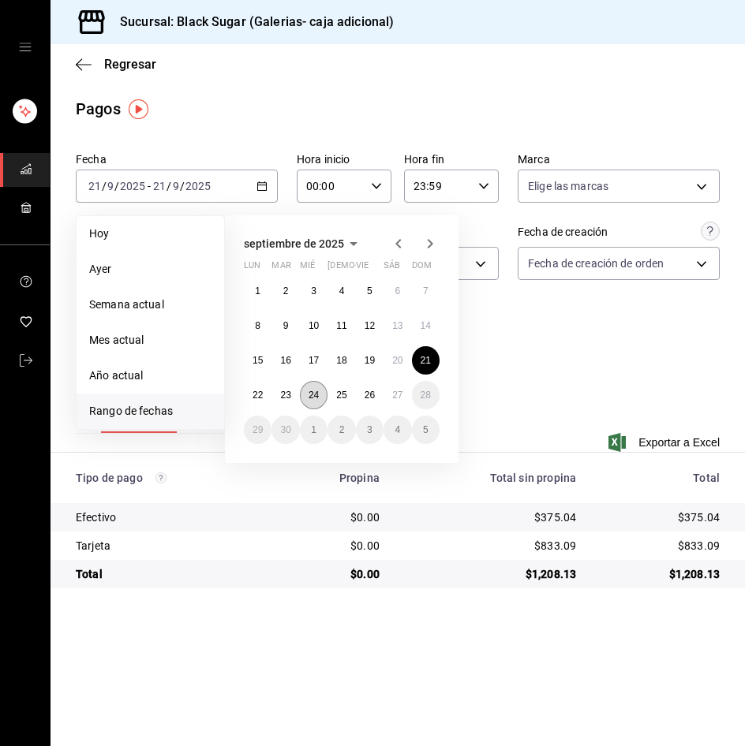
click at [320, 395] on button "24" at bounding box center [314, 395] width 28 height 28
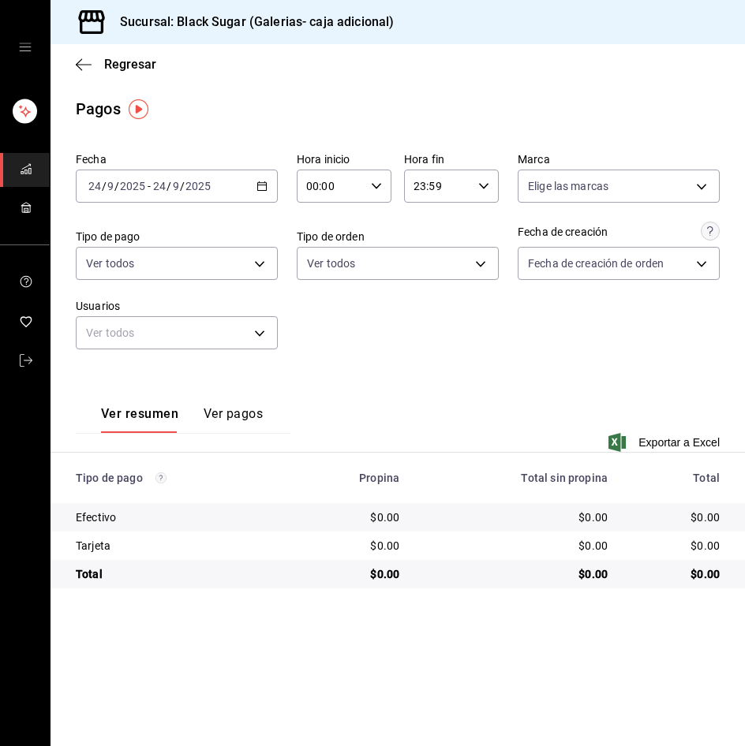
click at [196, 185] on input "2025" at bounding box center [198, 186] width 27 height 13
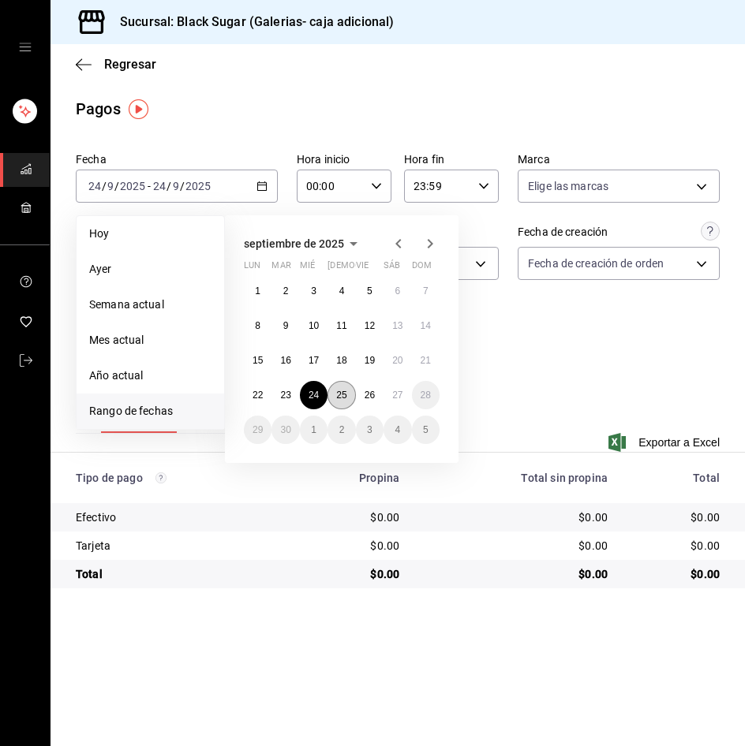
click at [339, 391] on abbr "25" at bounding box center [341, 395] width 10 height 11
drag, startPoint x: 339, startPoint y: 391, endPoint x: 251, endPoint y: 250, distance: 166.6
click at [341, 391] on abbr "25" at bounding box center [341, 395] width 10 height 11
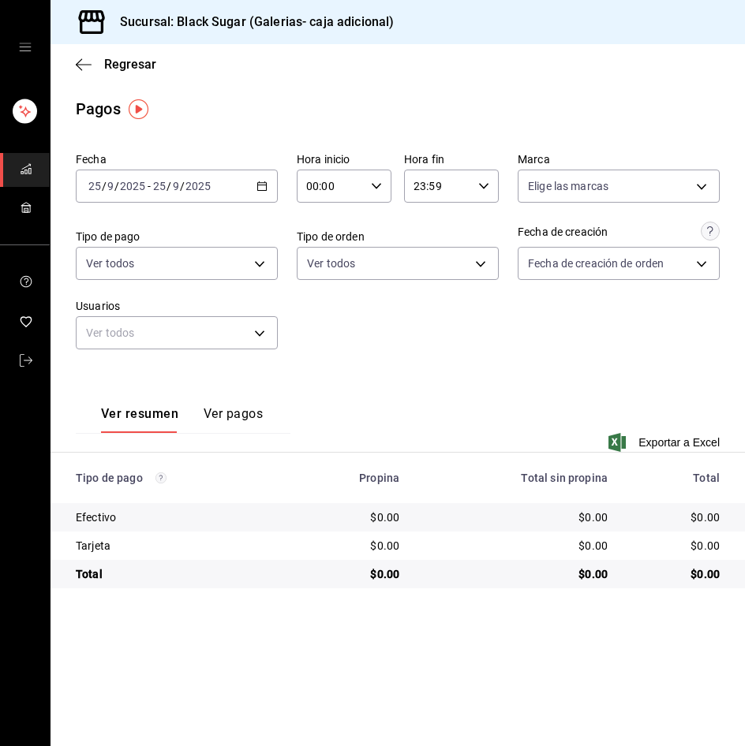
click at [130, 54] on div "Regresar" at bounding box center [397, 64] width 694 height 40
click at [148, 74] on div "Regresar" at bounding box center [397, 64] width 694 height 40
click at [140, 66] on span "Regresar" at bounding box center [130, 64] width 52 height 15
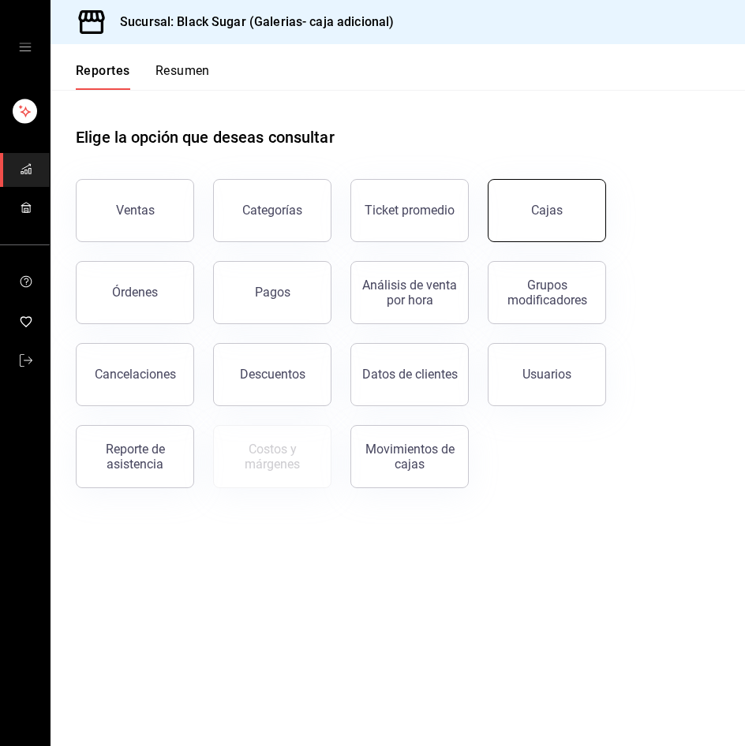
click at [554, 195] on link "Cajas" at bounding box center [547, 210] width 118 height 63
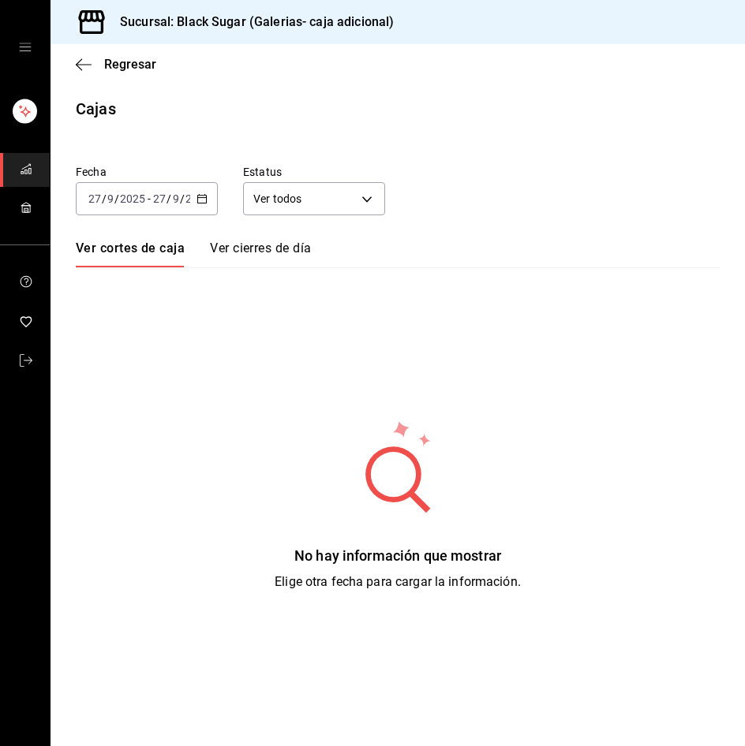
click at [172, 198] on input "9" at bounding box center [176, 199] width 8 height 13
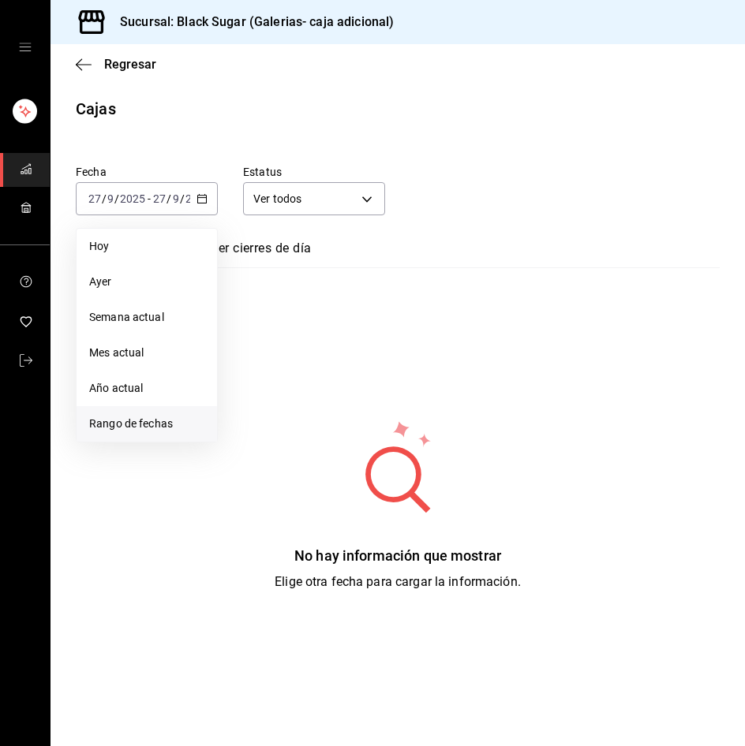
click at [182, 424] on span "Rango de fechas" at bounding box center [146, 424] width 115 height 17
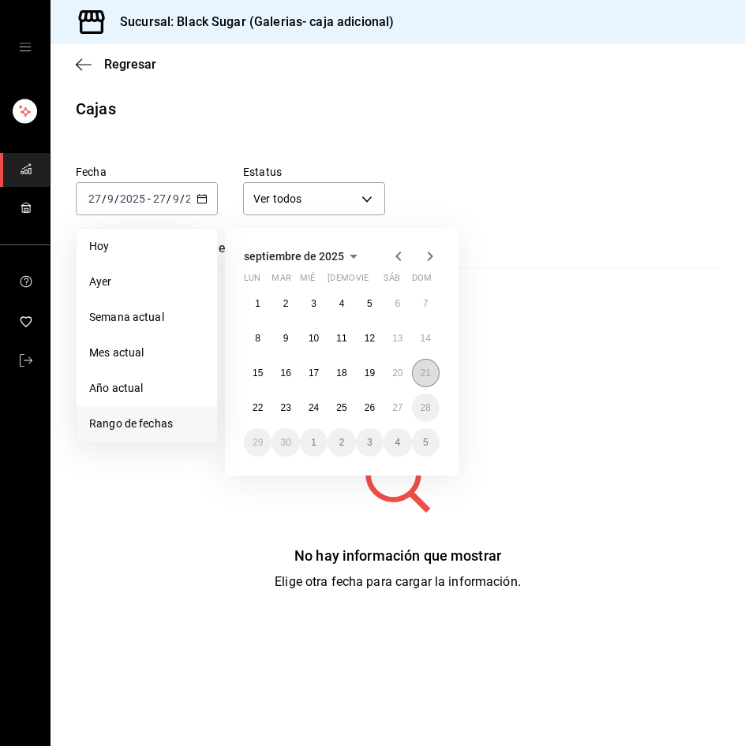
click at [427, 367] on button "21" at bounding box center [426, 373] width 28 height 28
click at [429, 367] on button "21" at bounding box center [426, 373] width 28 height 28
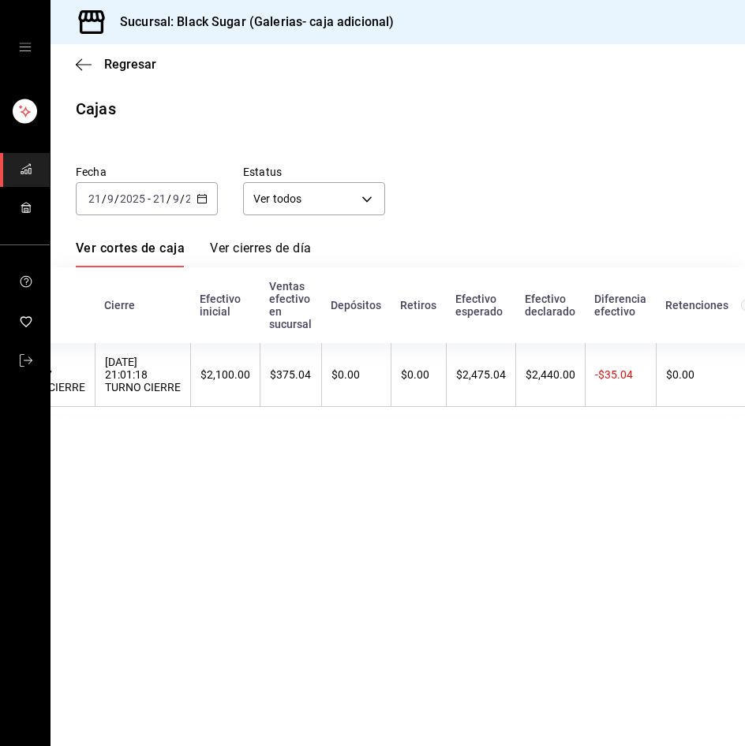
scroll to position [0, 185]
click at [120, 65] on span "Regresar" at bounding box center [130, 64] width 52 height 15
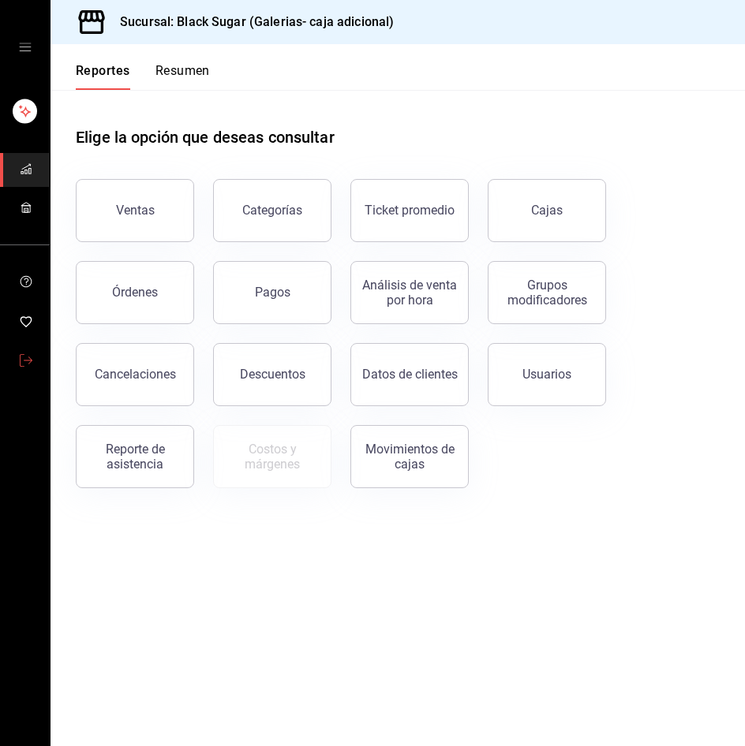
click at [12, 365] on link "mailbox folders" at bounding box center [25, 362] width 50 height 34
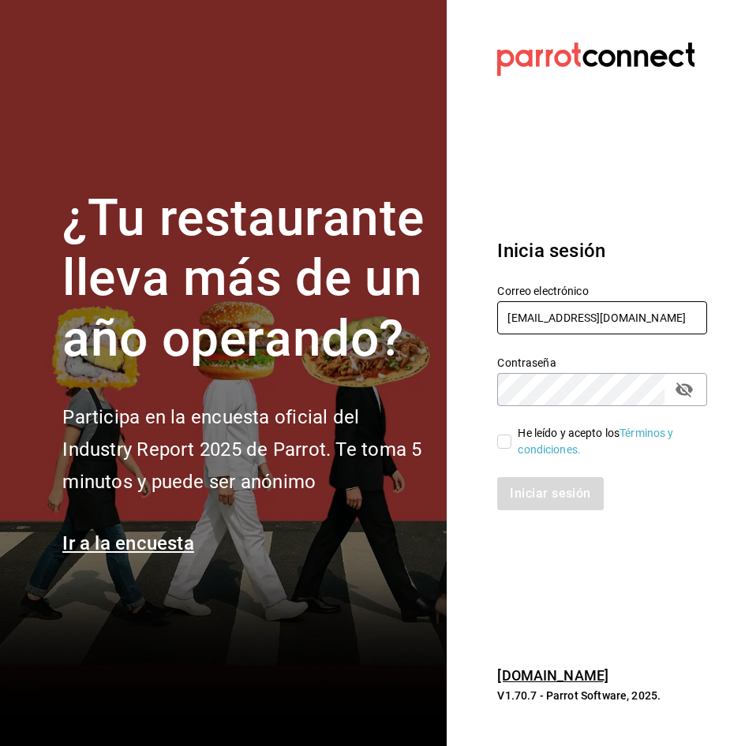
click at [604, 323] on input "GALERIAS_2@BS.COM" at bounding box center [602, 317] width 210 height 33
type input "anahuac_re@BS.COM"
drag, startPoint x: 514, startPoint y: 442, endPoint x: 518, endPoint y: 454, distance: 12.2
click at [513, 442] on span "He leído y acepto los Términos y condiciones." at bounding box center [602, 441] width 183 height 33
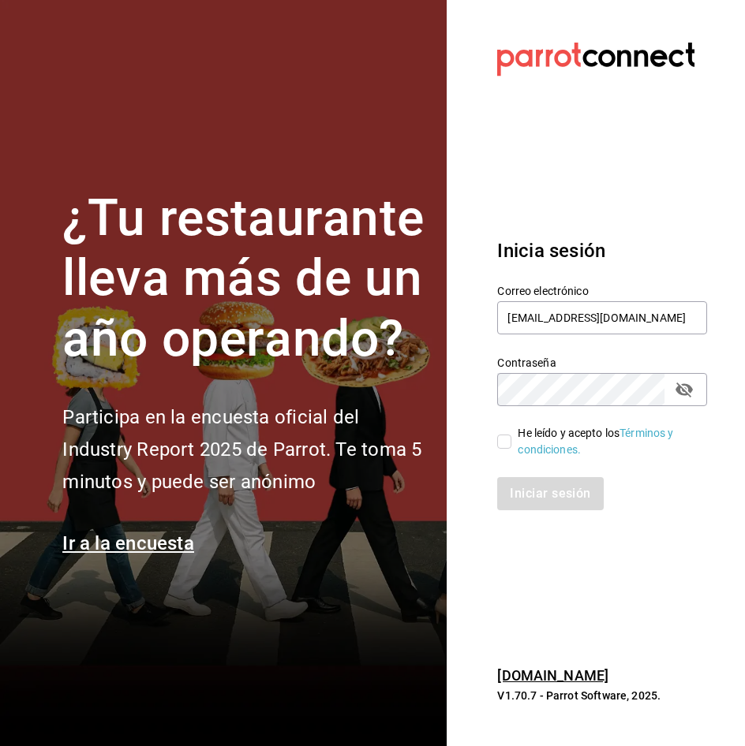
click at [511, 442] on input "He leído y acepto los Términos y condiciones." at bounding box center [504, 442] width 14 height 14
checkbox input "true"
click at [533, 481] on button "Iniciar sesión" at bounding box center [550, 493] width 107 height 33
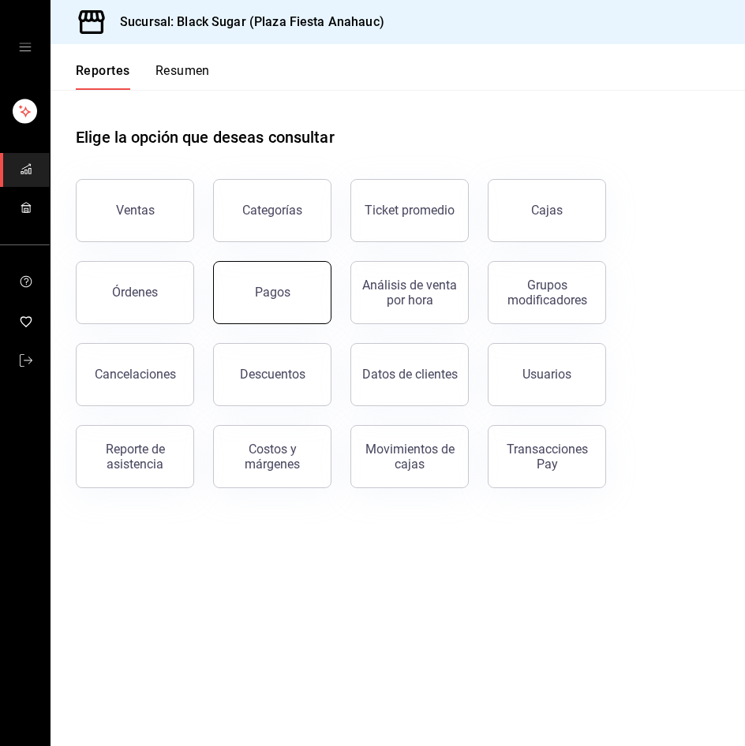
click at [264, 302] on button "Pagos" at bounding box center [272, 292] width 118 height 63
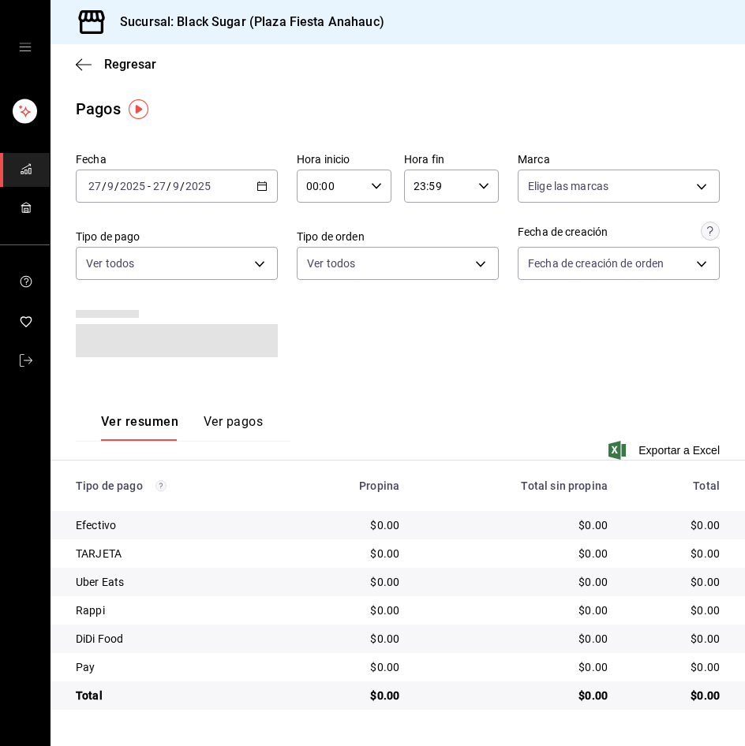
click at [161, 193] on input "27" at bounding box center [159, 186] width 14 height 13
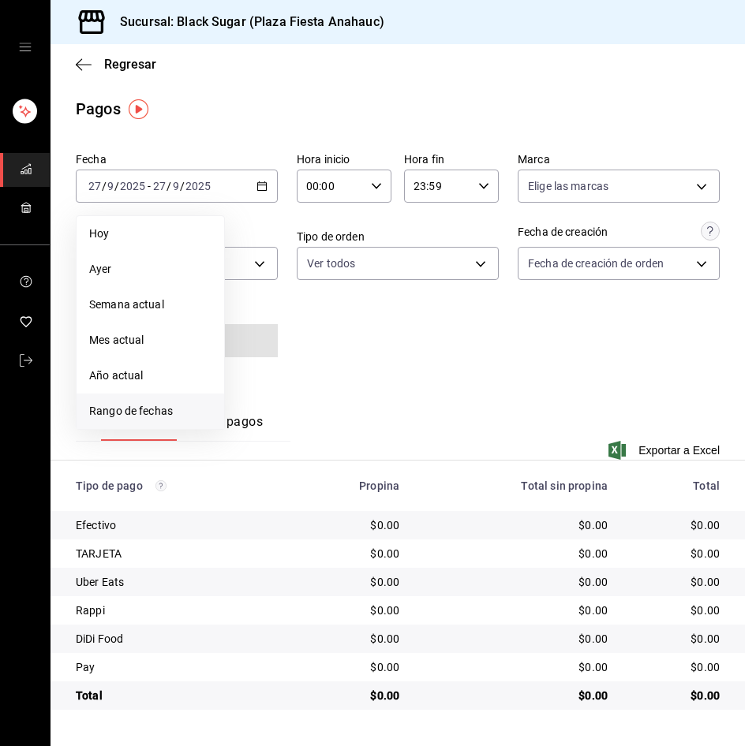
click at [159, 411] on span "Rango de fechas" at bounding box center [150, 411] width 122 height 17
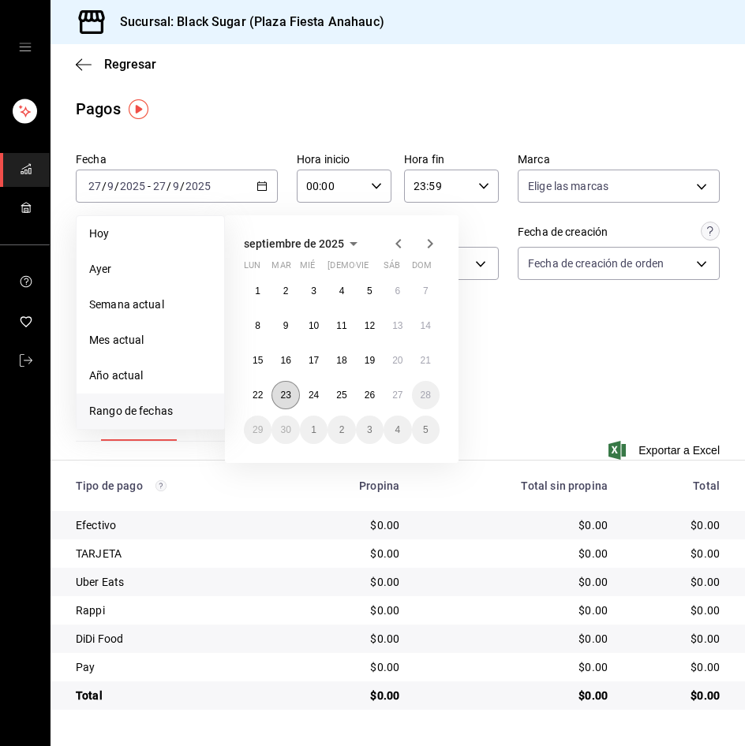
click at [282, 391] on abbr "23" at bounding box center [285, 395] width 10 height 11
click at [366, 393] on abbr "26" at bounding box center [370, 395] width 10 height 11
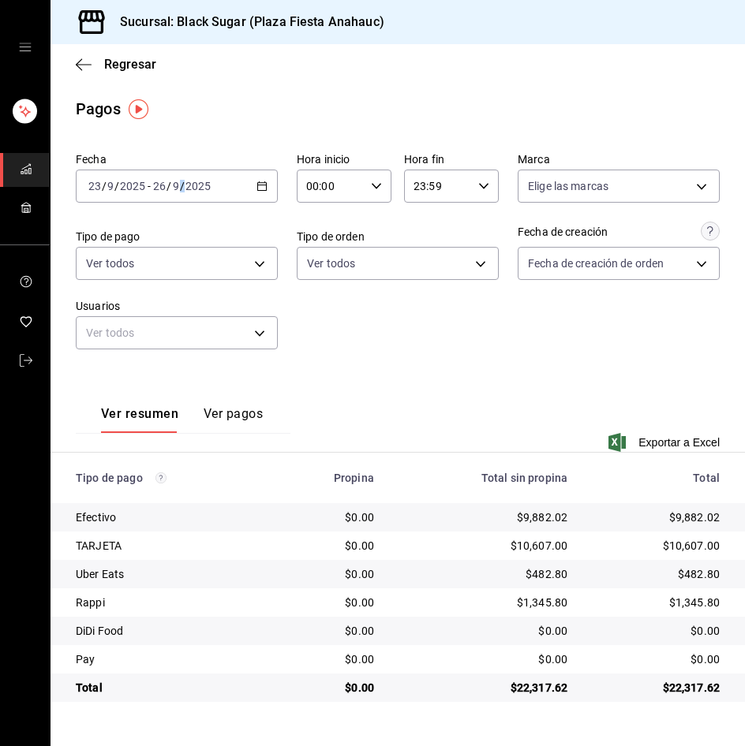
click at [184, 187] on div "2025-09-26 26 / 9 / 2025" at bounding box center [182, 186] width 62 height 13
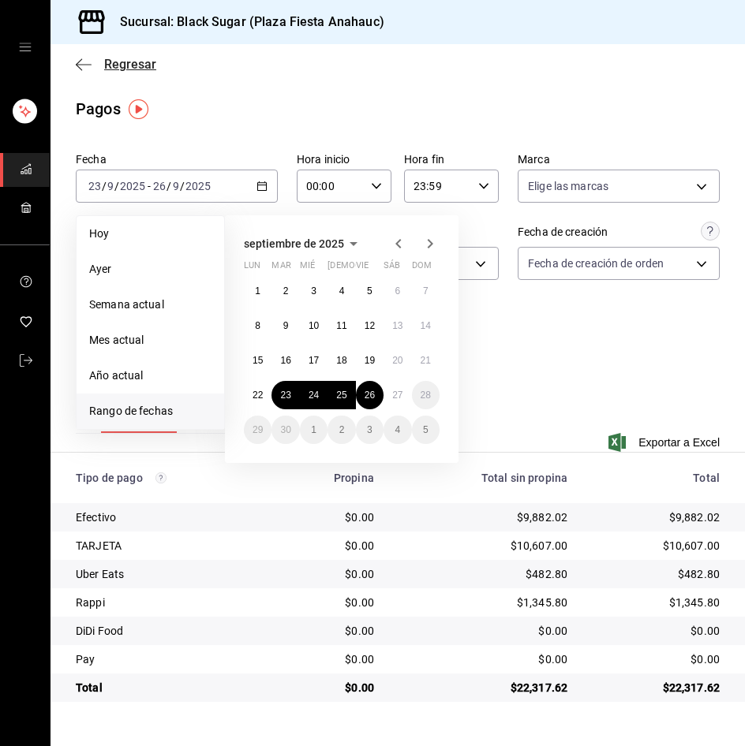
click at [132, 65] on span "Regresar" at bounding box center [130, 64] width 52 height 15
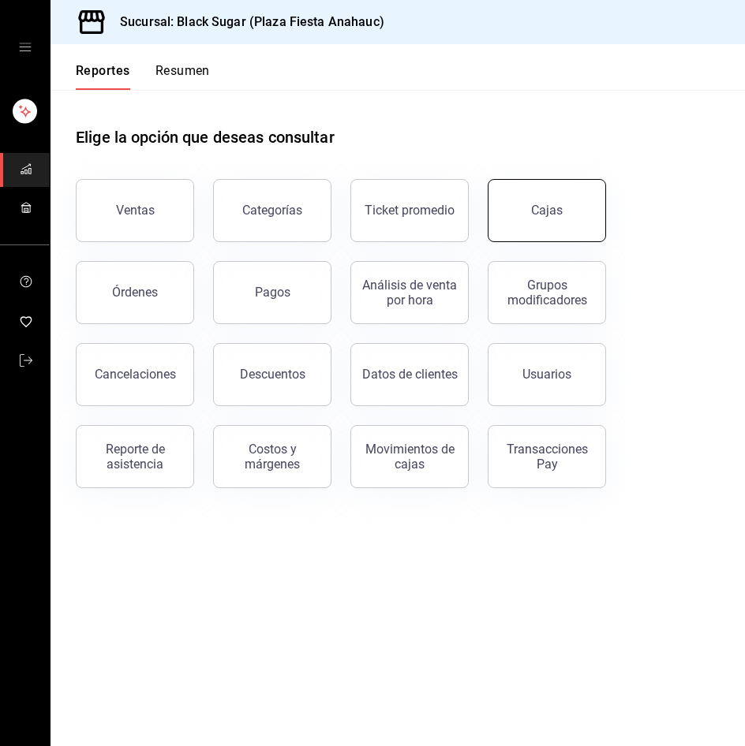
click at [505, 211] on link "Cajas" at bounding box center [547, 210] width 118 height 63
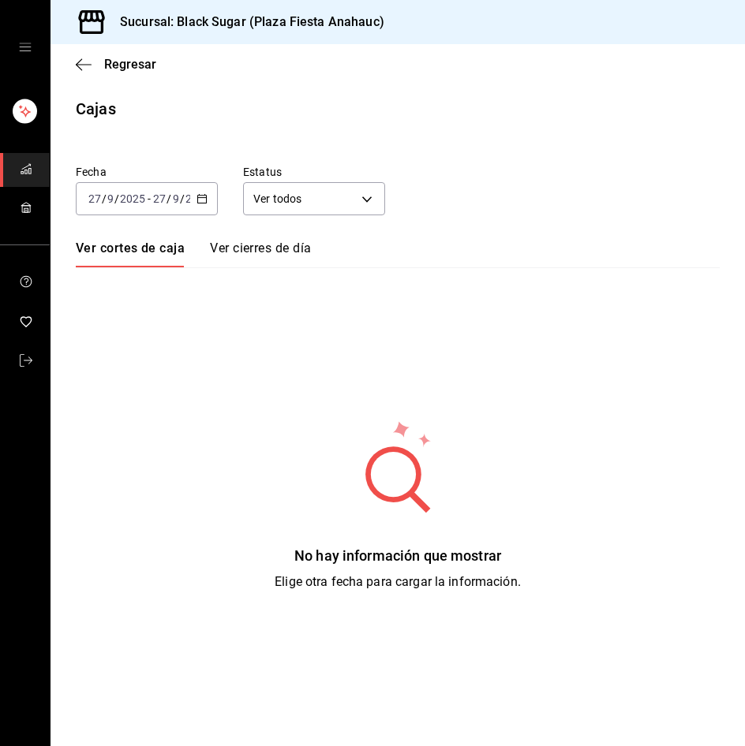
click at [152, 214] on div "2025-09-27 27 / 9 / 2025 - 2025-09-27 27 / 9 / 2025" at bounding box center [147, 198] width 142 height 33
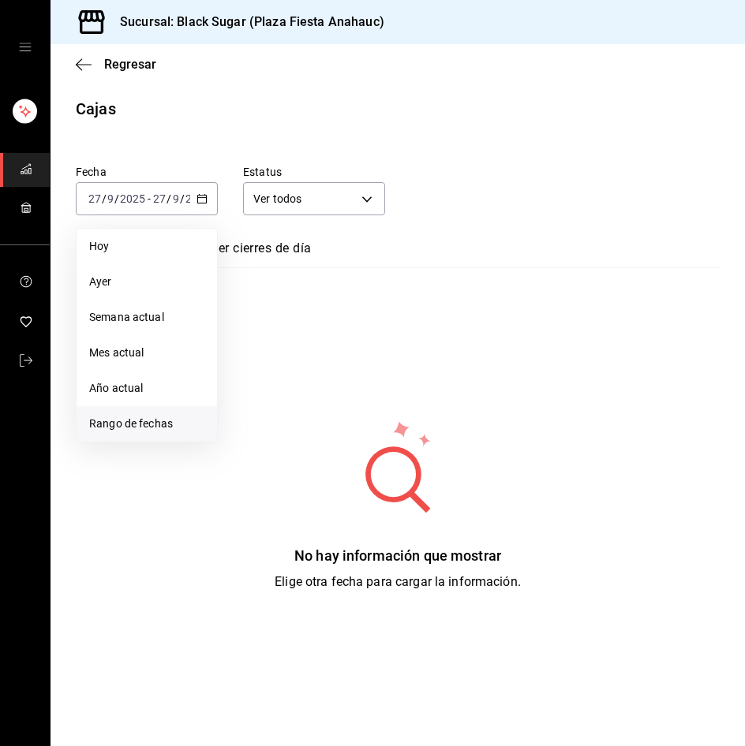
click at [155, 430] on span "Rango de fechas" at bounding box center [146, 424] width 115 height 17
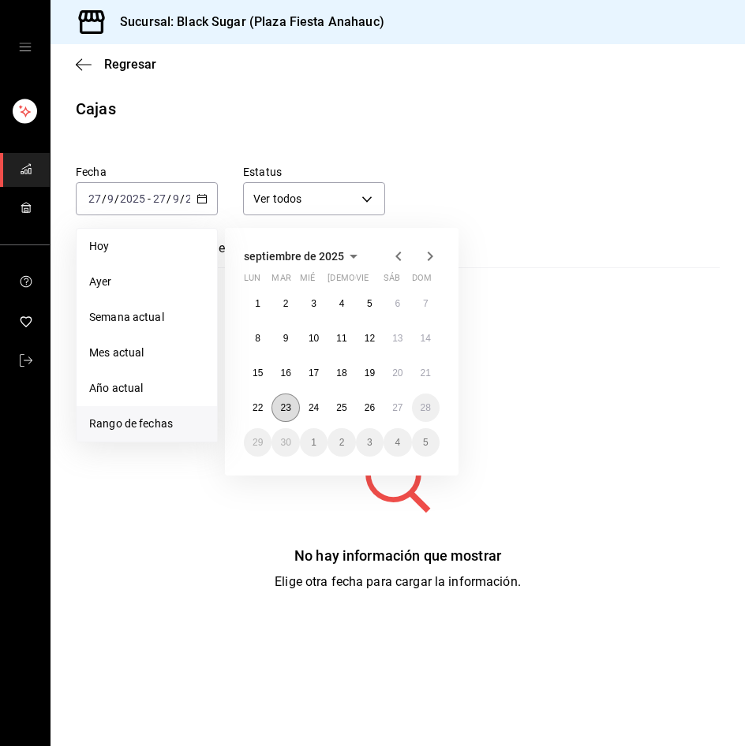
click at [284, 406] on abbr "23" at bounding box center [285, 407] width 10 height 11
click at [368, 410] on abbr "26" at bounding box center [370, 407] width 10 height 11
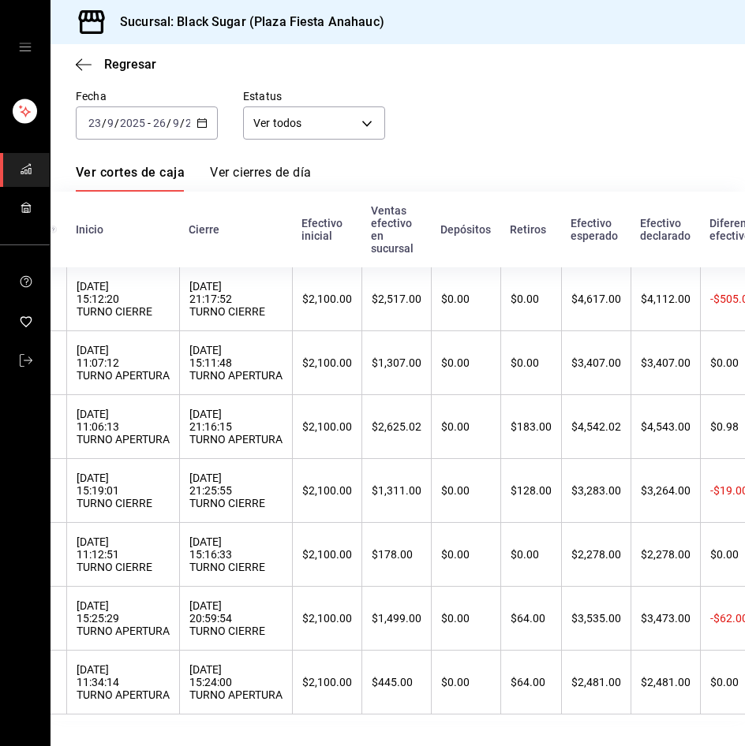
scroll to position [0, 121]
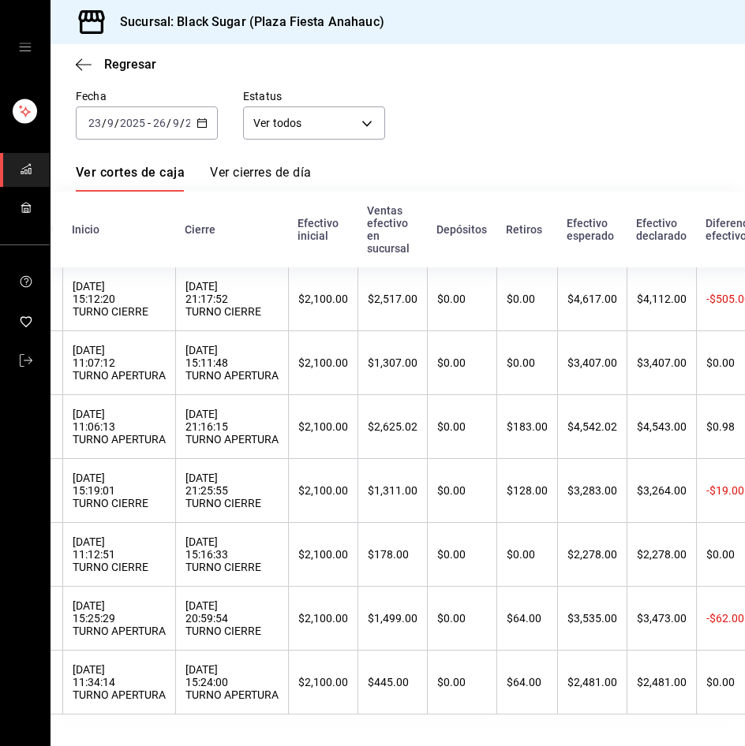
click at [420, 95] on div "Fecha 2025-09-23 23 / 9 / 2025 - 2025-09-26 26 / 9 / 2025 Estatus Ver todos ALL" at bounding box center [384, 102] width 669 height 76
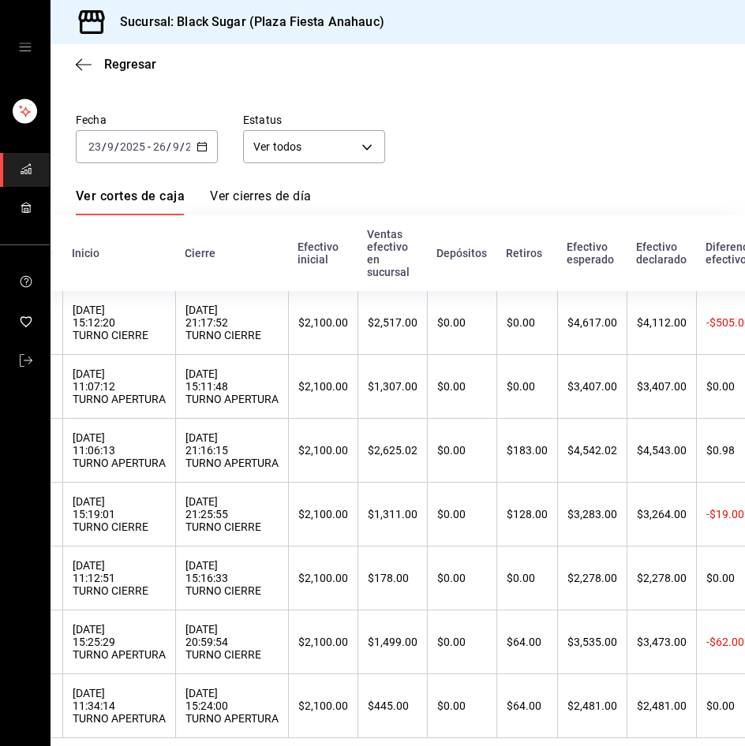
scroll to position [0, 0]
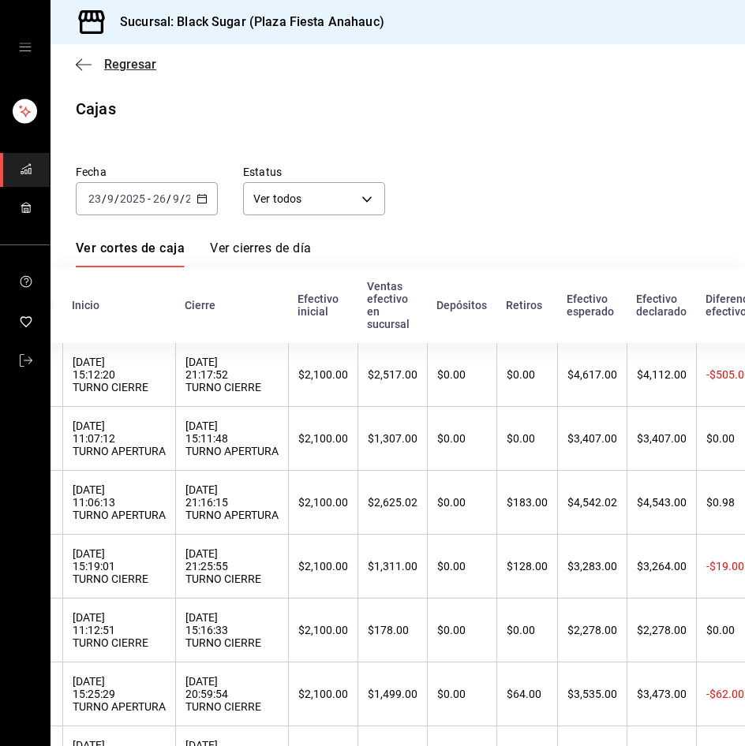
click at [127, 64] on span "Regresar" at bounding box center [130, 64] width 52 height 15
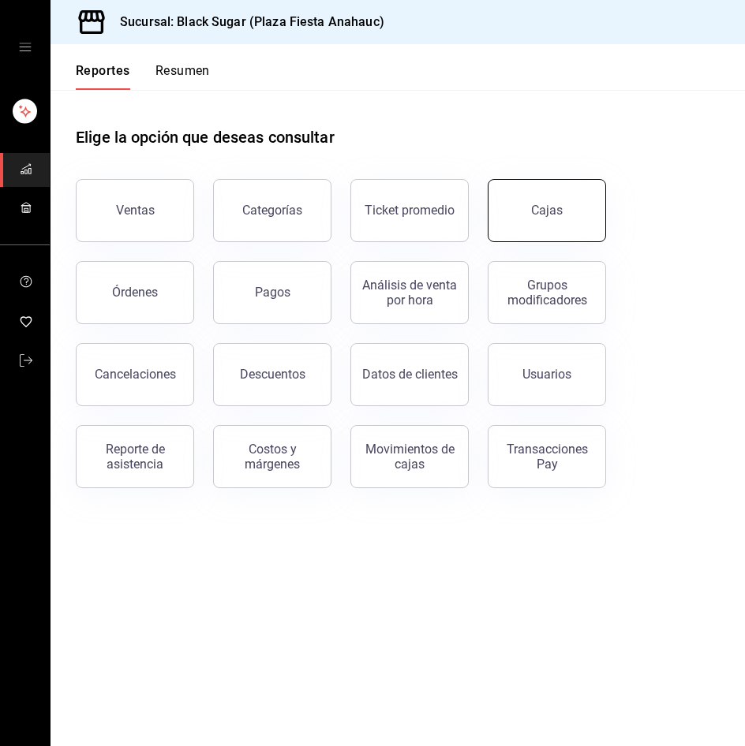
click at [544, 209] on div "Cajas" at bounding box center [547, 210] width 32 height 19
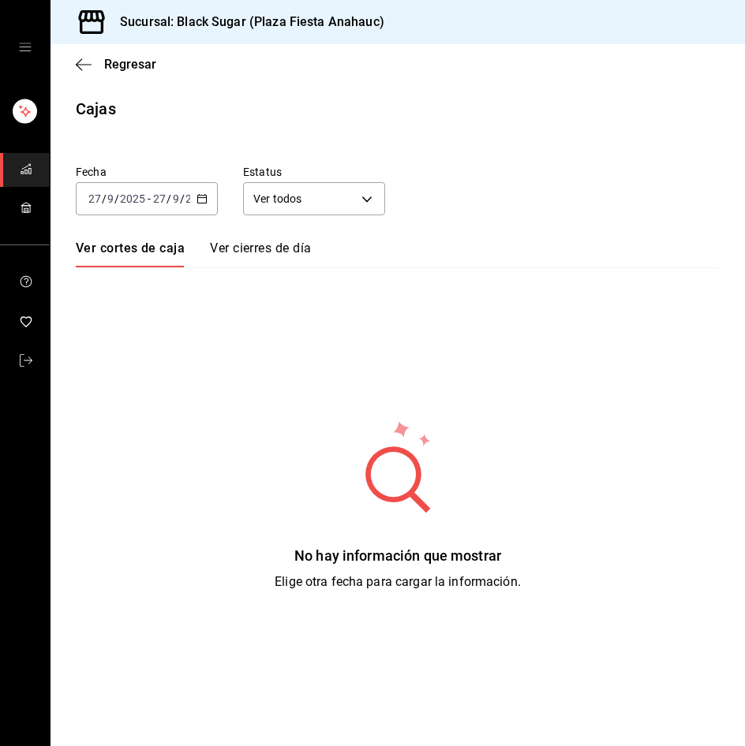
click at [172, 197] on input "9" at bounding box center [176, 199] width 8 height 13
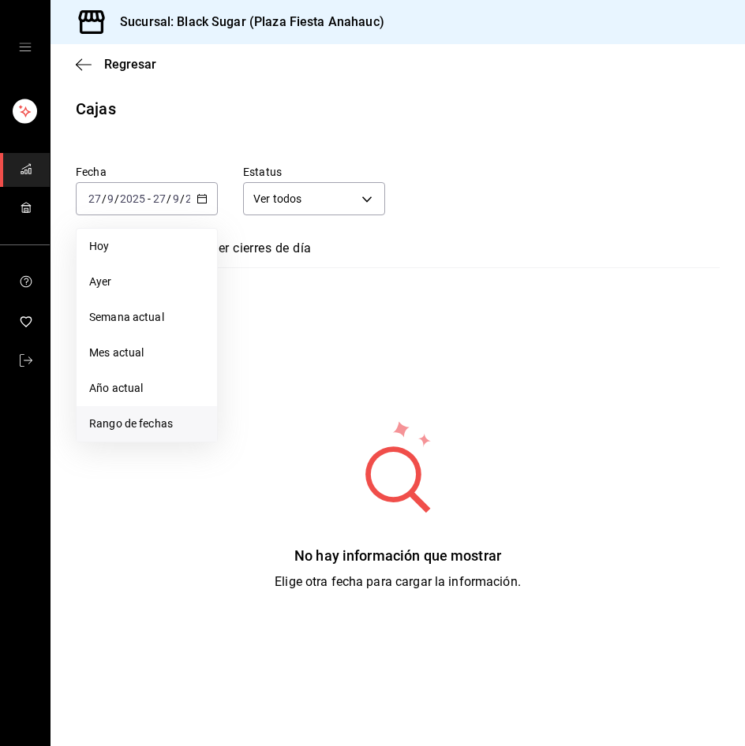
click at [169, 431] on span "Rango de fechas" at bounding box center [146, 424] width 115 height 17
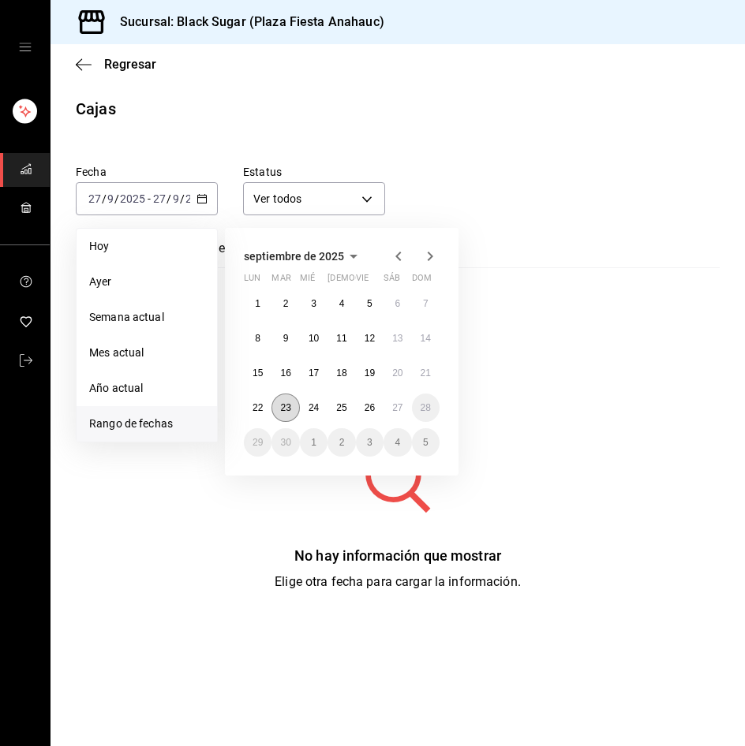
click at [289, 406] on abbr "23" at bounding box center [285, 407] width 10 height 11
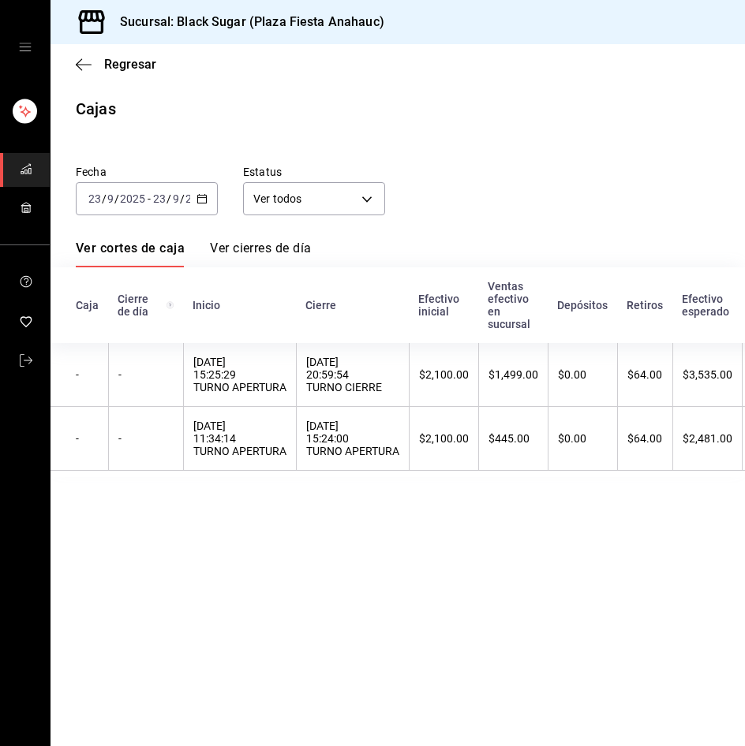
click at [119, 72] on div "Regresar" at bounding box center [397, 64] width 694 height 40
click at [140, 62] on span "Regresar" at bounding box center [130, 64] width 52 height 15
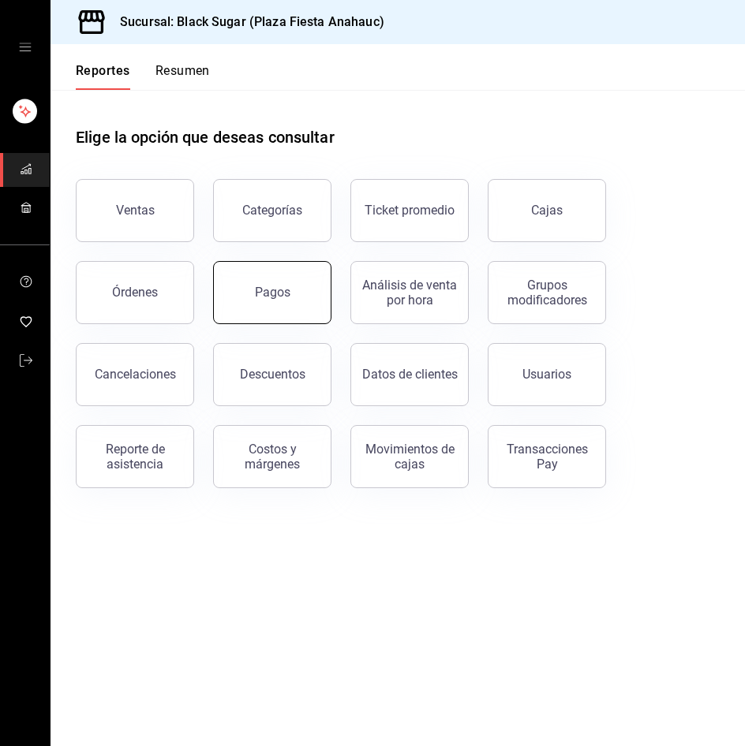
click at [267, 289] on div "Pagos" at bounding box center [273, 292] width 36 height 15
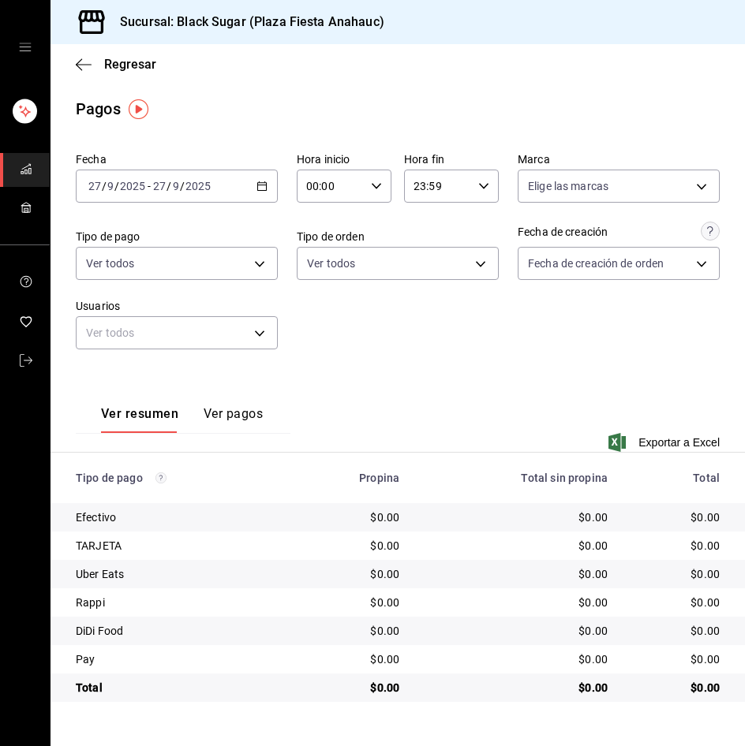
click at [142, 181] on input "2025" at bounding box center [132, 186] width 27 height 13
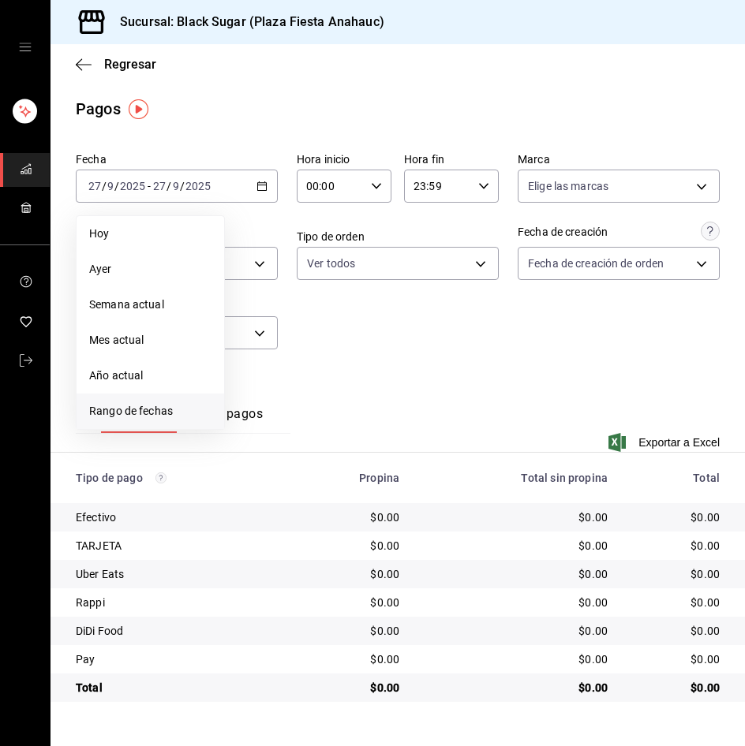
click at [184, 420] on li "Rango de fechas" at bounding box center [151, 412] width 148 height 36
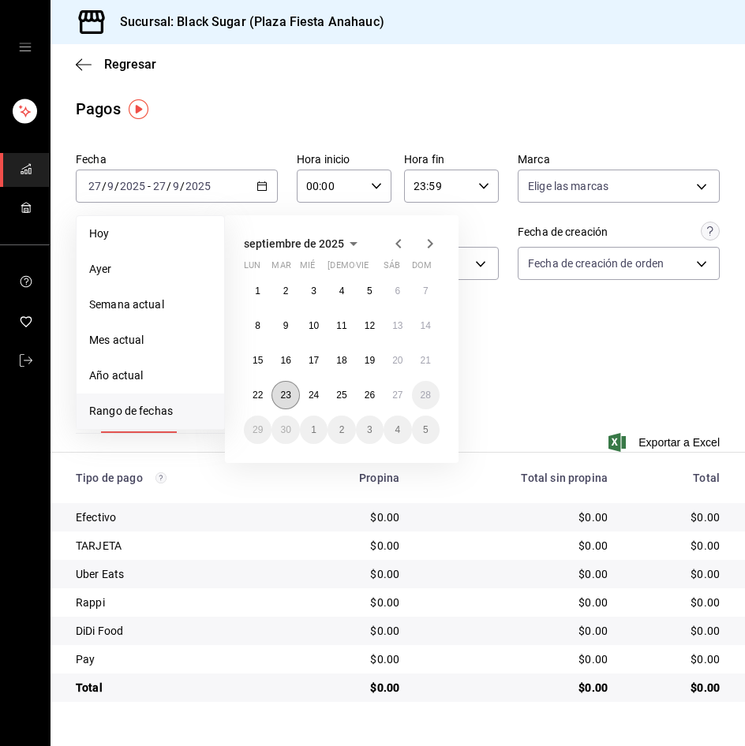
click at [286, 393] on abbr "23" at bounding box center [285, 395] width 10 height 11
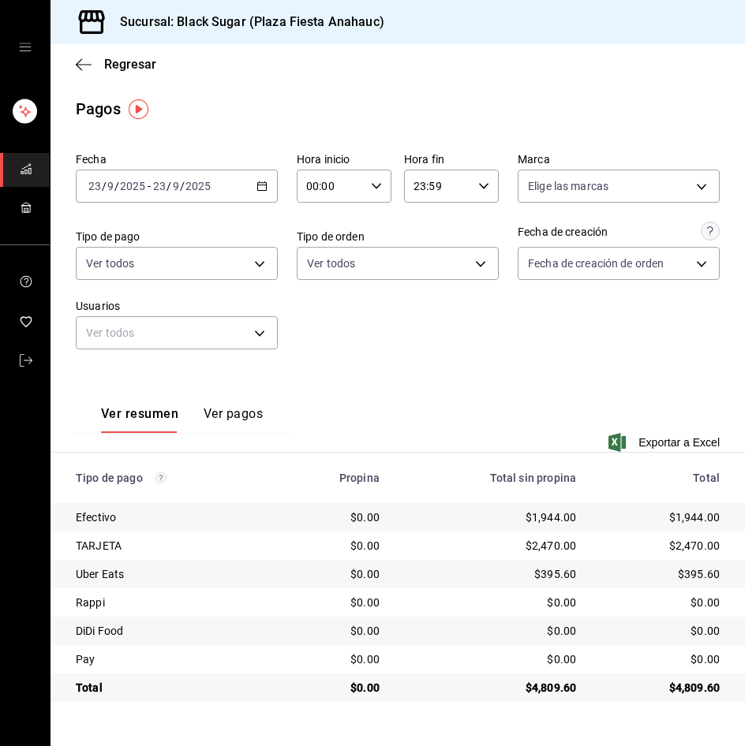
click at [165, 183] on input "23" at bounding box center [159, 186] width 14 height 13
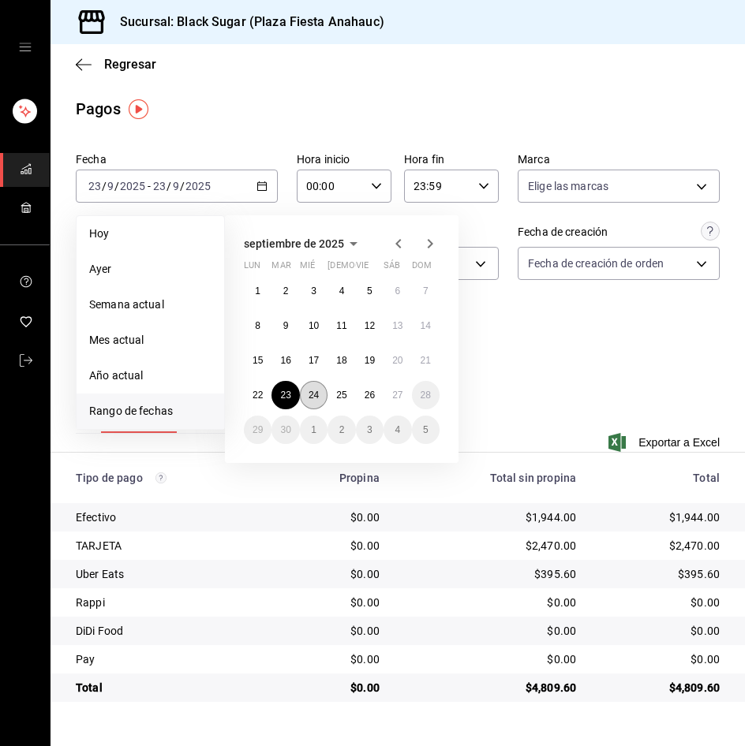
click at [308, 392] on abbr "24" at bounding box center [313, 395] width 10 height 11
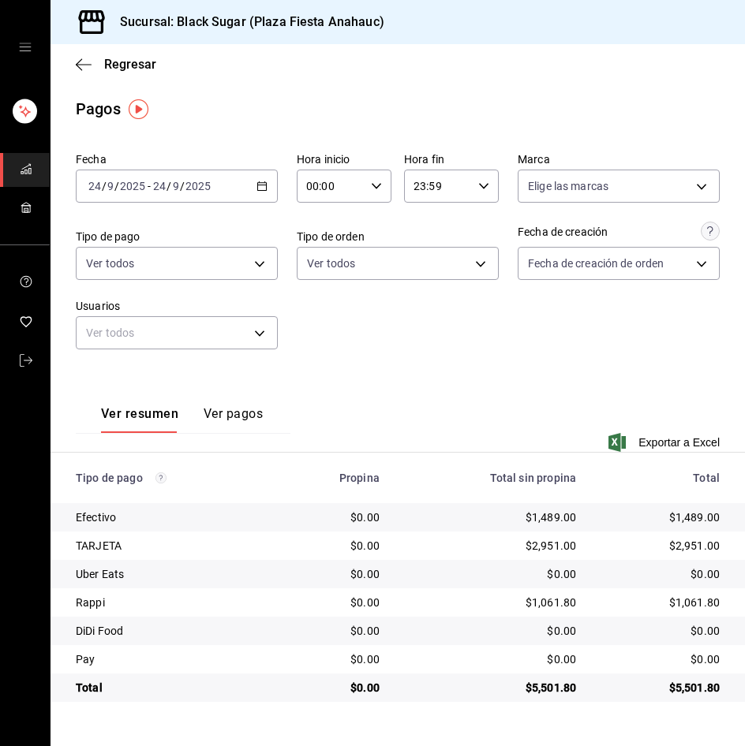
click at [186, 196] on div "[DATE] [DATE] - [DATE] [DATE]" at bounding box center [177, 186] width 202 height 33
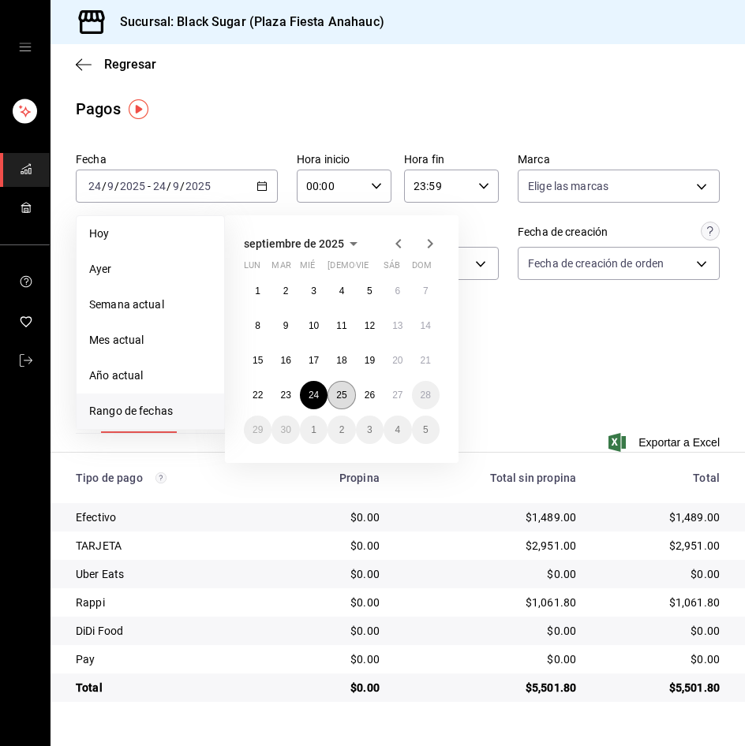
click at [346, 397] on abbr "25" at bounding box center [341, 395] width 10 height 11
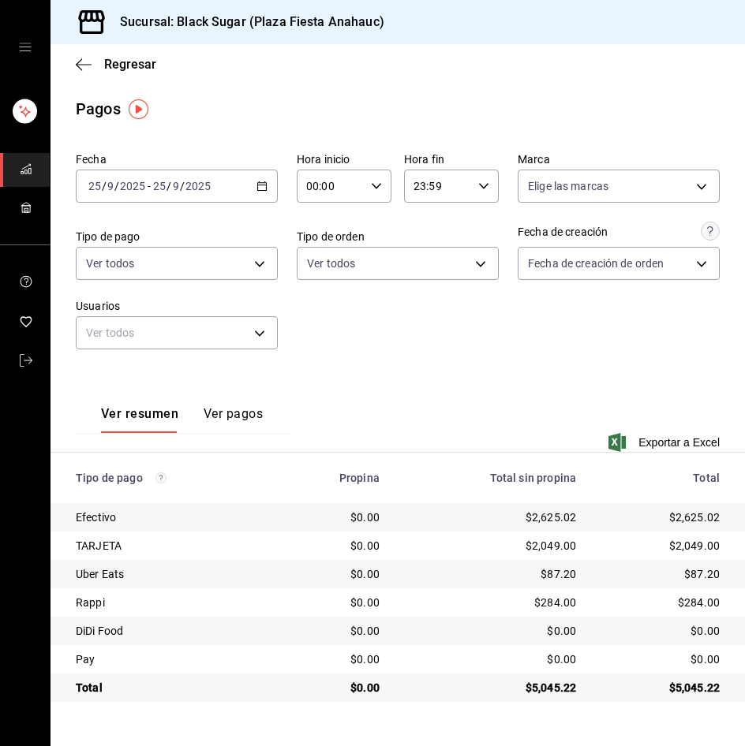
click at [121, 200] on div "2025-09-25 25 / 9 / 2025 - 2025-09-25 25 / 9 / 2025" at bounding box center [177, 186] width 202 height 33
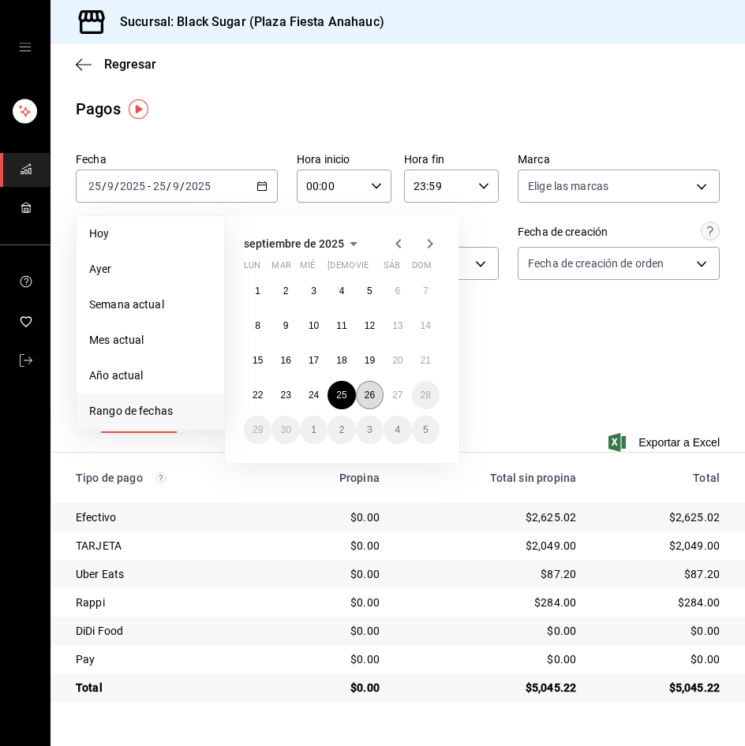
click at [365, 394] on abbr "26" at bounding box center [370, 395] width 10 height 11
drag, startPoint x: 364, startPoint y: 394, endPoint x: 12, endPoint y: 406, distance: 352.1
click at [365, 394] on abbr "26" at bounding box center [370, 395] width 10 height 11
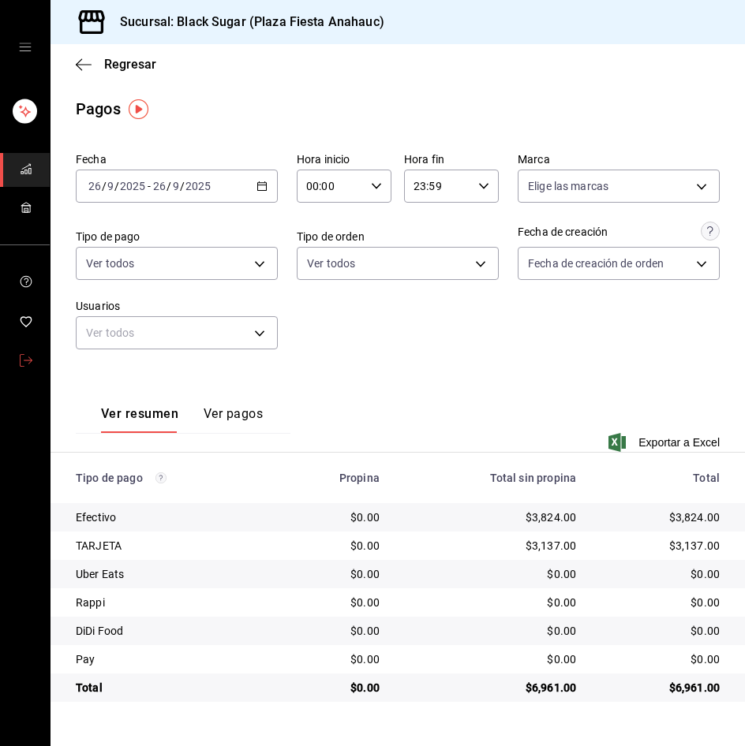
click at [35, 358] on link "mailbox folders" at bounding box center [25, 362] width 50 height 34
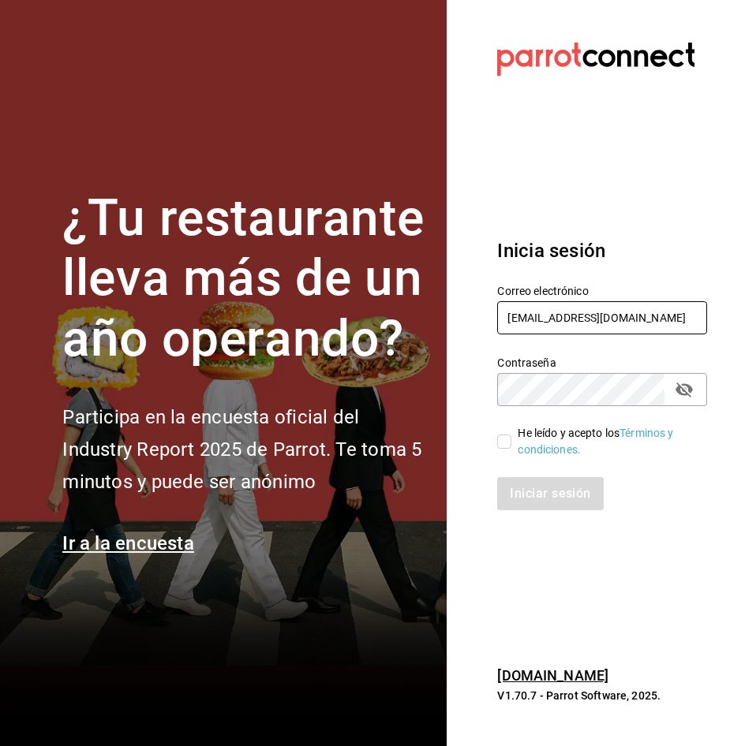
click at [533, 312] on input "anahuac_re@BS.COM" at bounding box center [602, 317] width 210 height 33
type input "pabellon_re@BS.COM"
click at [509, 436] on input "He leído y acepto los Términos y condiciones." at bounding box center [504, 442] width 14 height 14
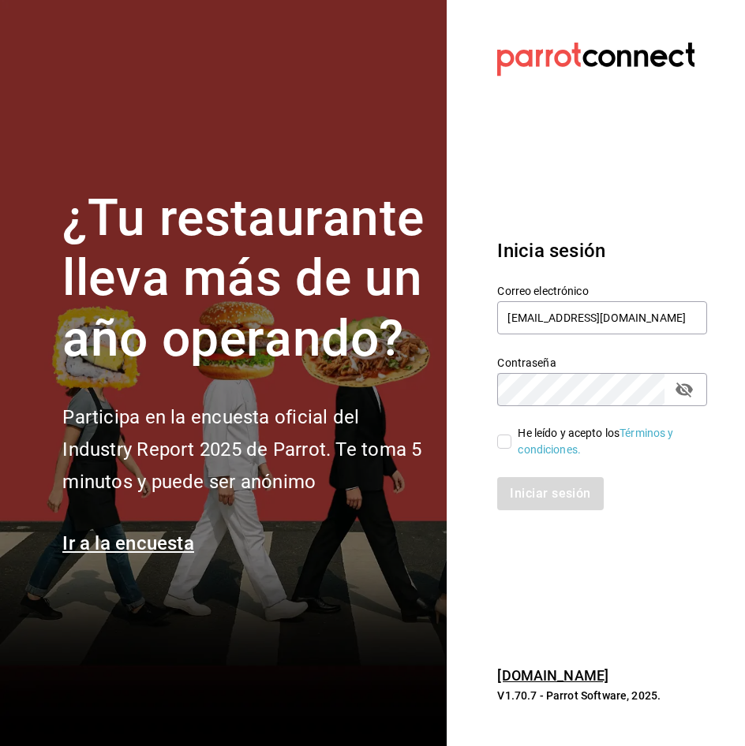
checkbox input "true"
click at [538, 502] on button "Iniciar sesión" at bounding box center [550, 493] width 107 height 33
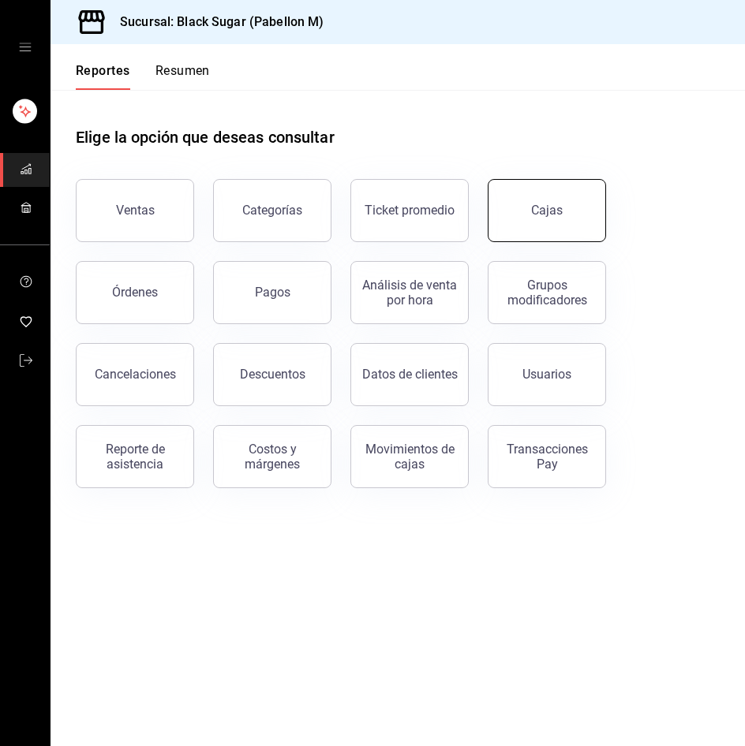
click at [572, 229] on link "Cajas" at bounding box center [547, 210] width 118 height 63
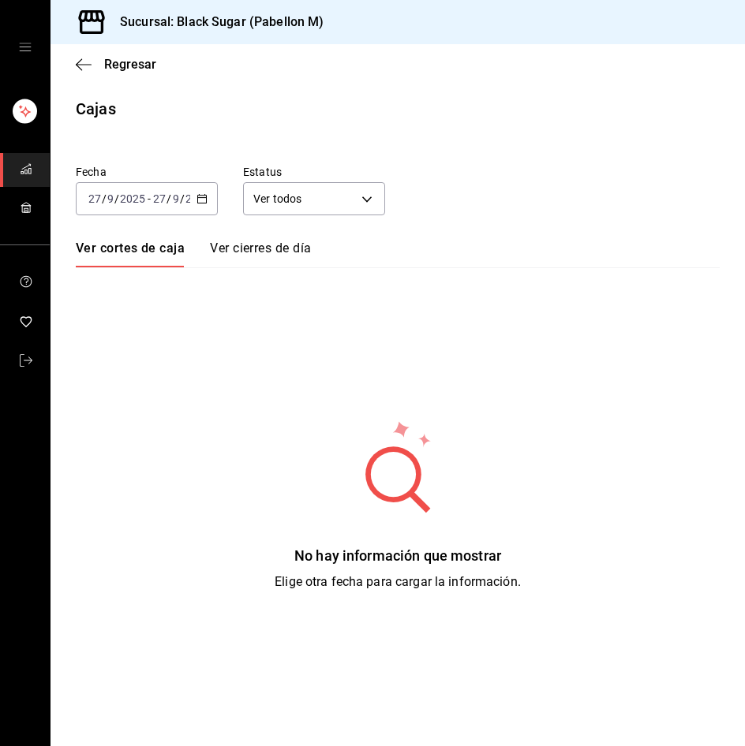
click at [136, 198] on input "2025" at bounding box center [132, 199] width 27 height 13
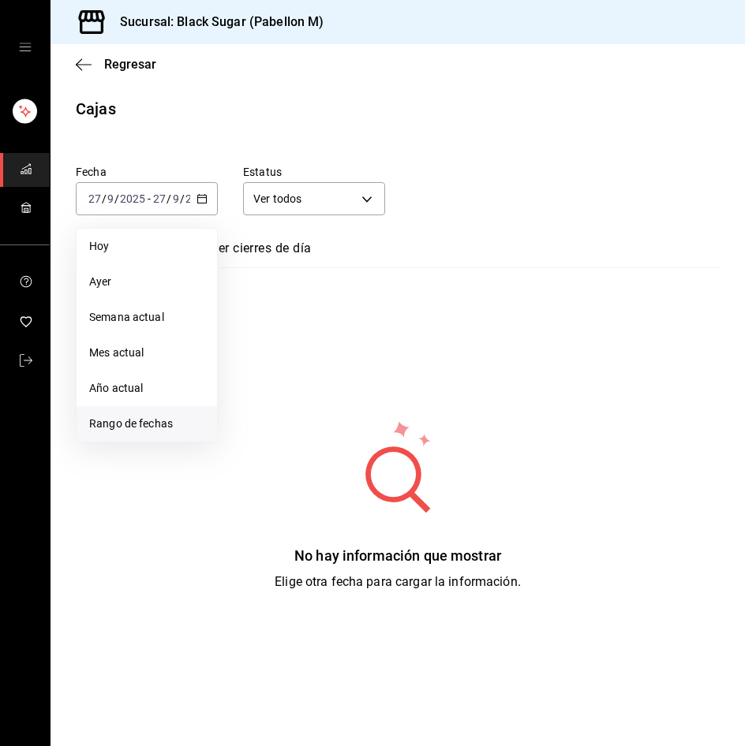
click at [166, 436] on li "Rango de fechas" at bounding box center [147, 424] width 140 height 36
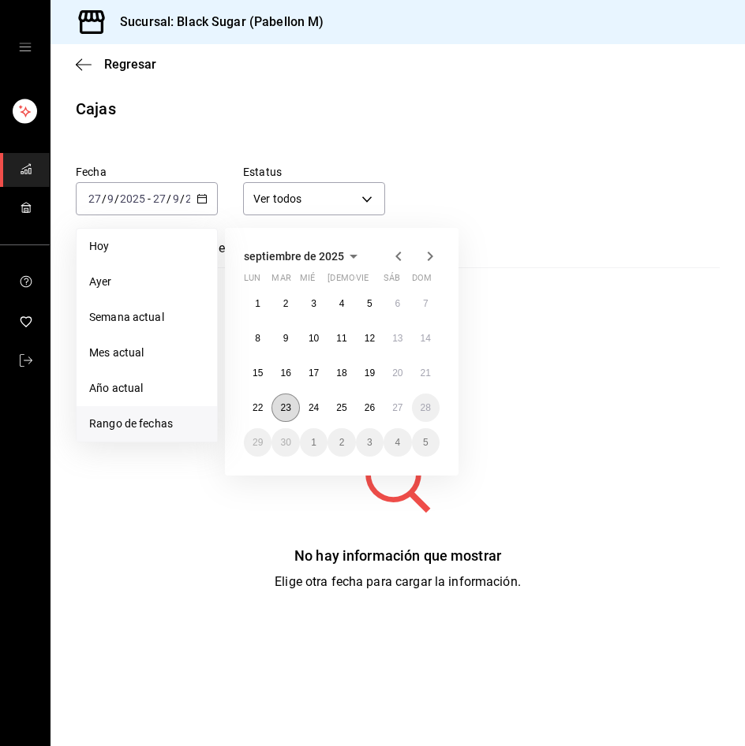
click at [288, 406] on abbr "23" at bounding box center [285, 407] width 10 height 11
click at [366, 410] on abbr "26" at bounding box center [370, 407] width 10 height 11
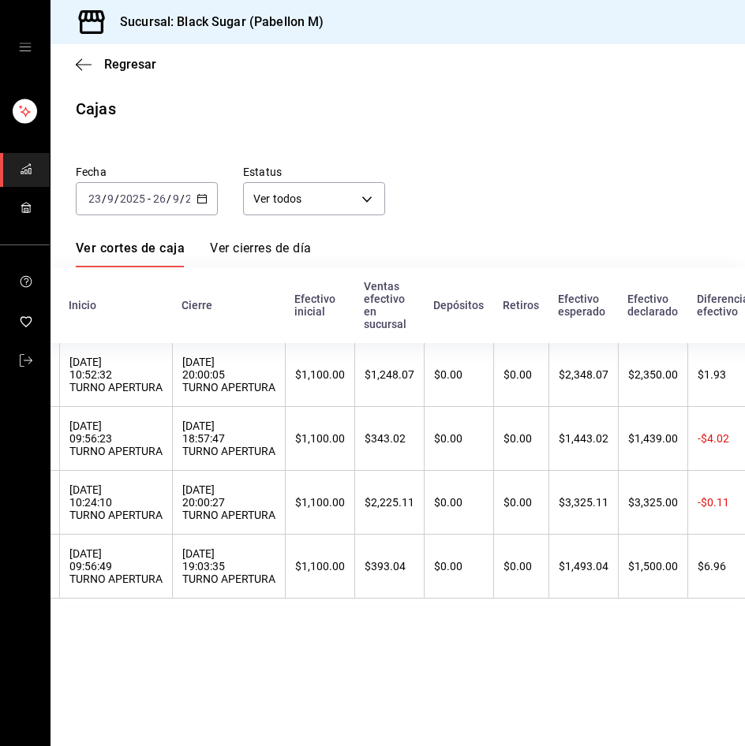
scroll to position [0, 125]
click at [128, 62] on span "Regresar" at bounding box center [130, 64] width 52 height 15
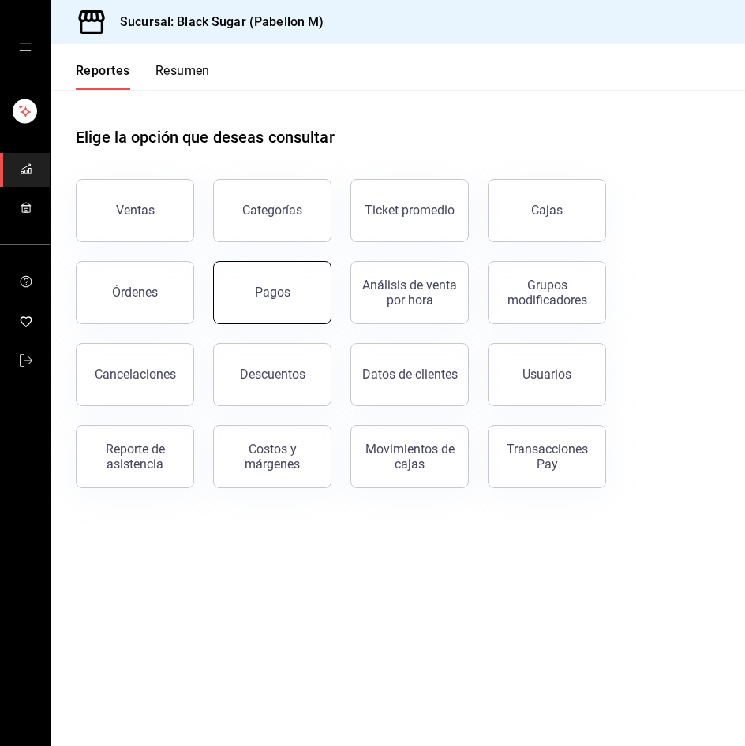
click at [310, 302] on button "Pagos" at bounding box center [272, 292] width 118 height 63
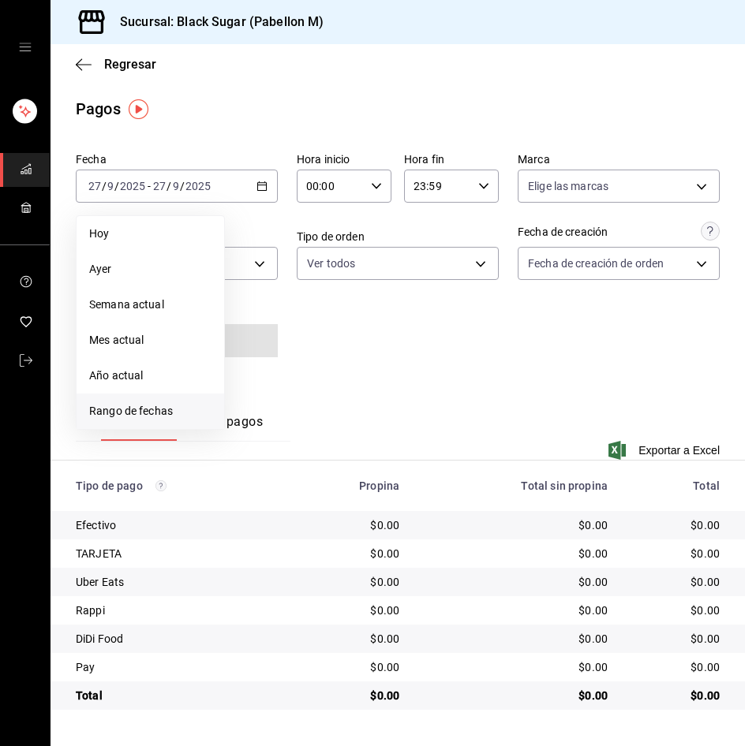
click at [179, 409] on span "Rango de fechas" at bounding box center [150, 411] width 122 height 17
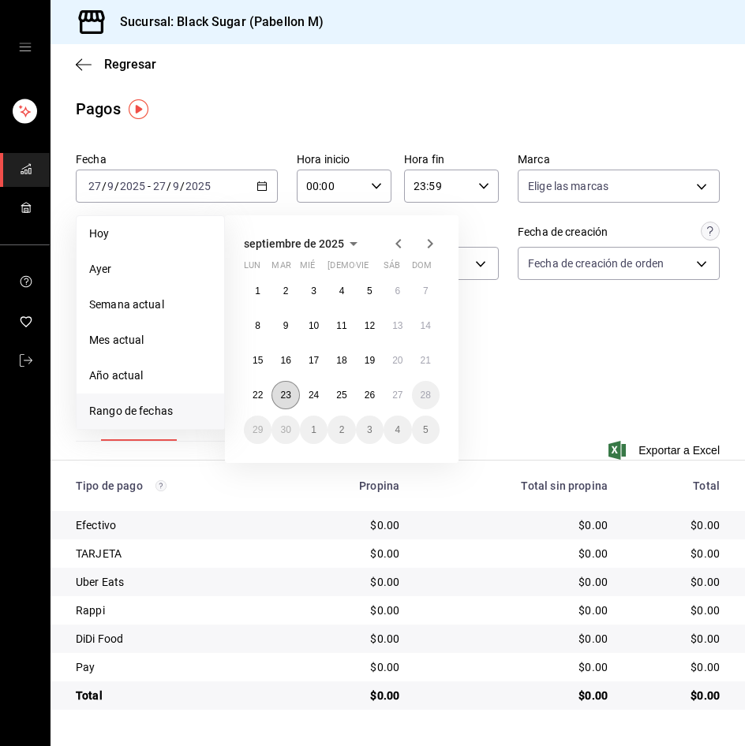
click at [289, 392] on abbr "23" at bounding box center [285, 395] width 10 height 11
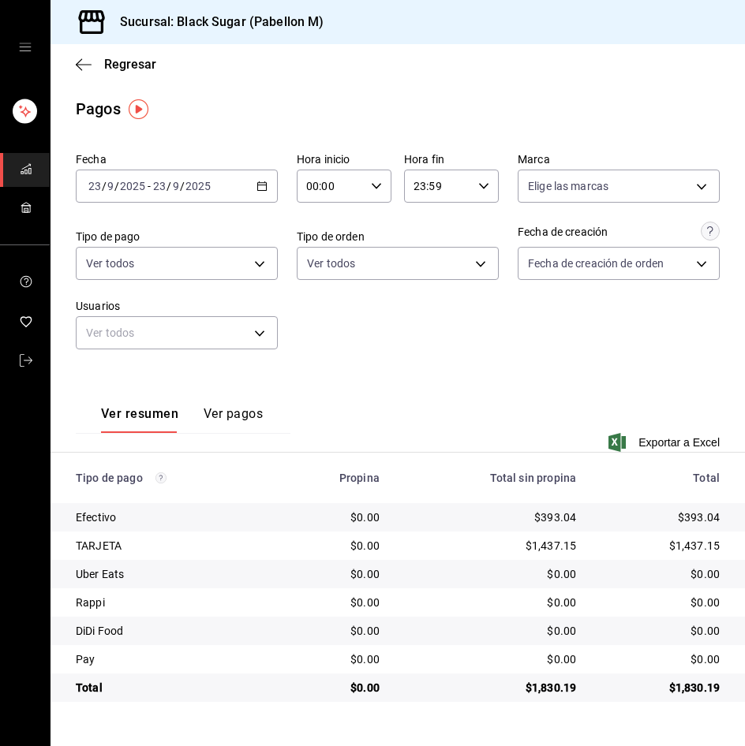
click at [118, 186] on span "/" at bounding box center [116, 186] width 5 height 13
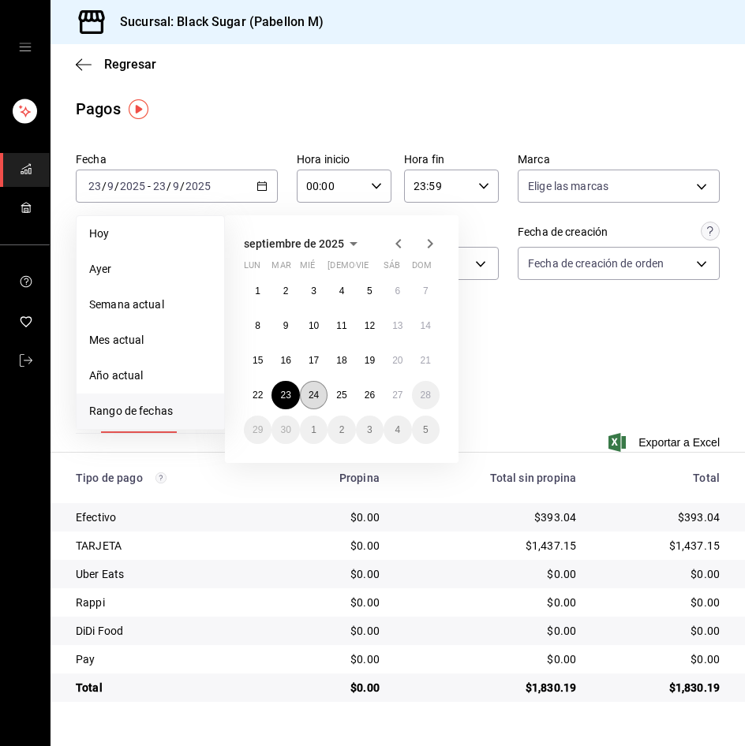
click at [315, 392] on abbr "24" at bounding box center [313, 395] width 10 height 11
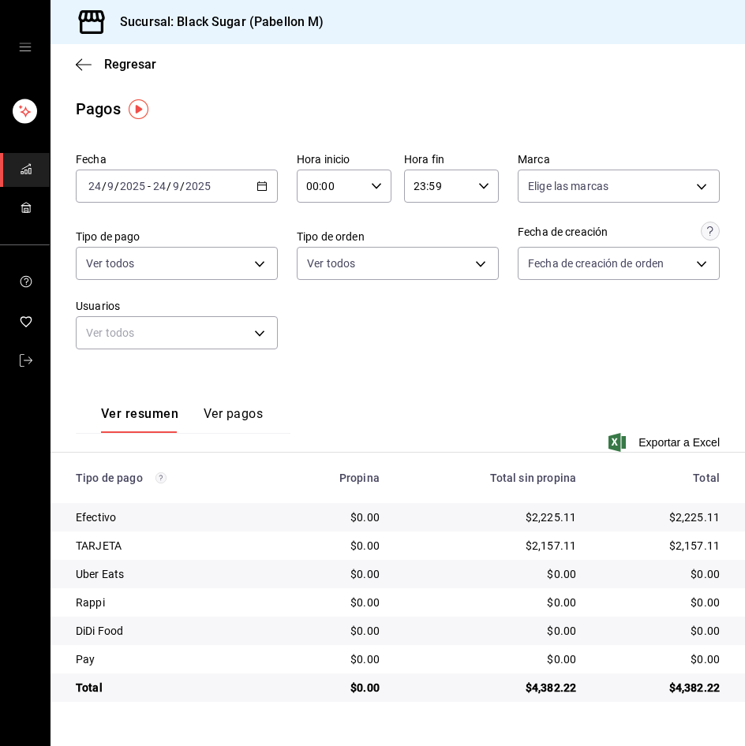
click at [184, 176] on div "[DATE] [DATE] - [DATE] [DATE]" at bounding box center [177, 186] width 202 height 33
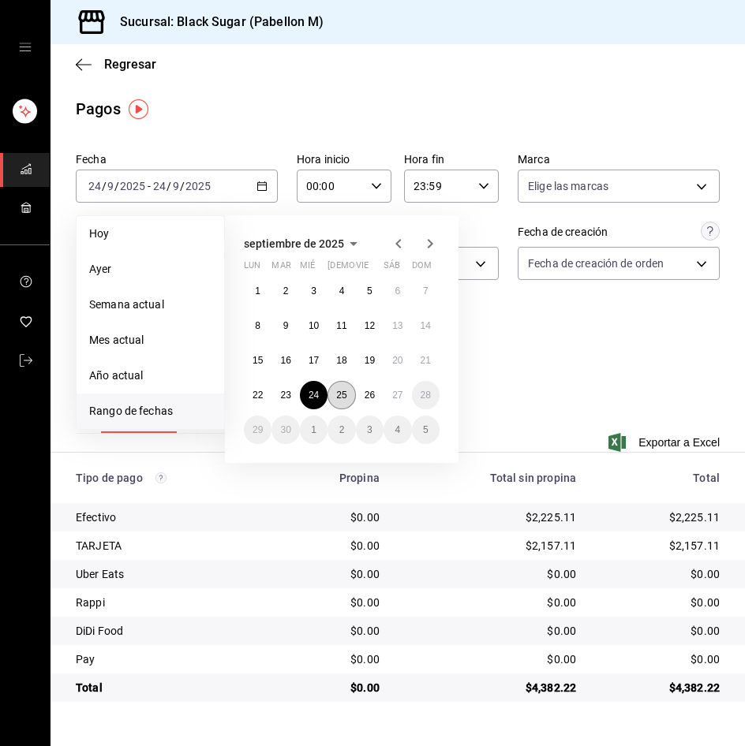
click at [336, 402] on button "25" at bounding box center [341, 395] width 28 height 28
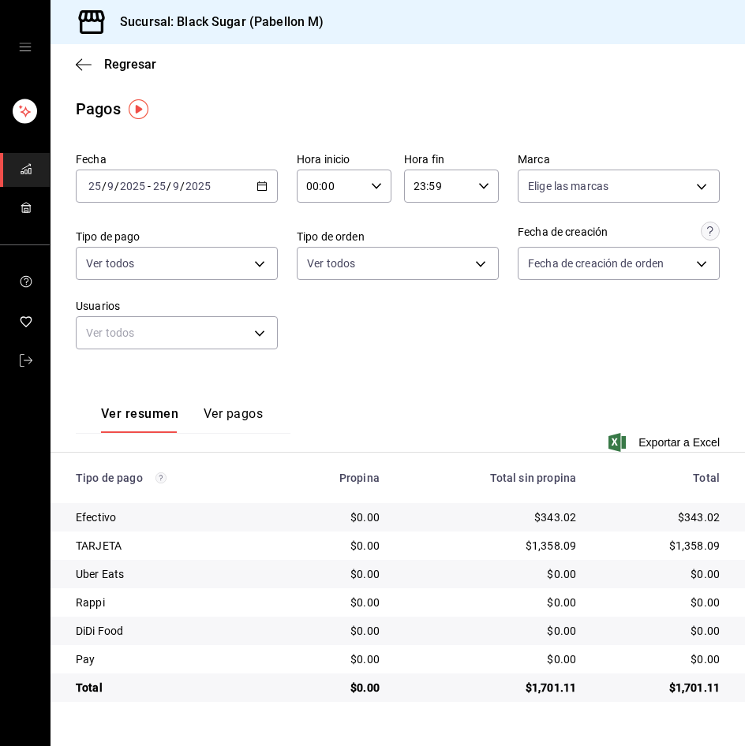
click at [152, 194] on div "[DATE] [DATE] - [DATE] [DATE]" at bounding box center [177, 186] width 202 height 33
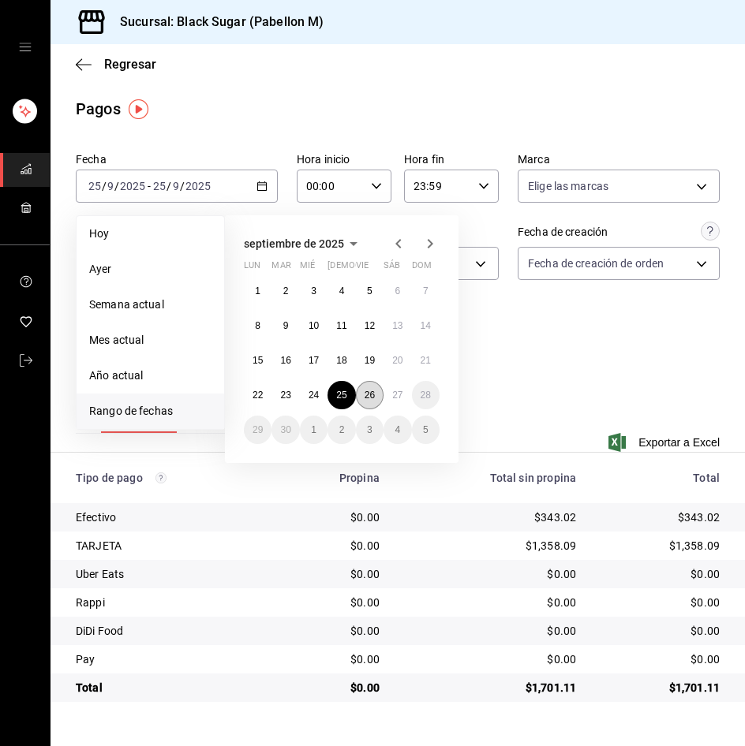
click at [366, 394] on abbr "26" at bounding box center [370, 395] width 10 height 11
click at [365, 394] on abbr "26" at bounding box center [370, 395] width 10 height 11
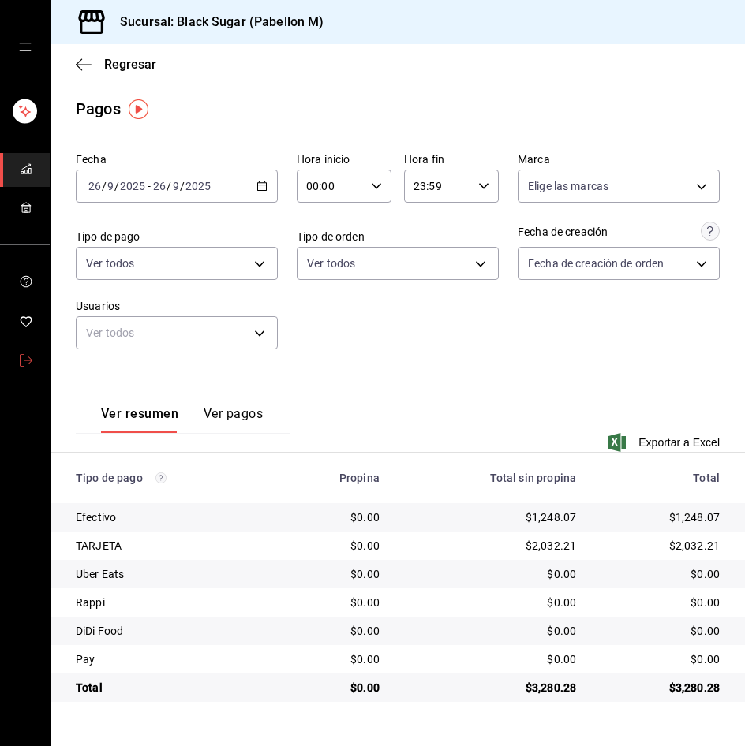
click at [29, 354] on icon "mailbox folders" at bounding box center [26, 360] width 13 height 13
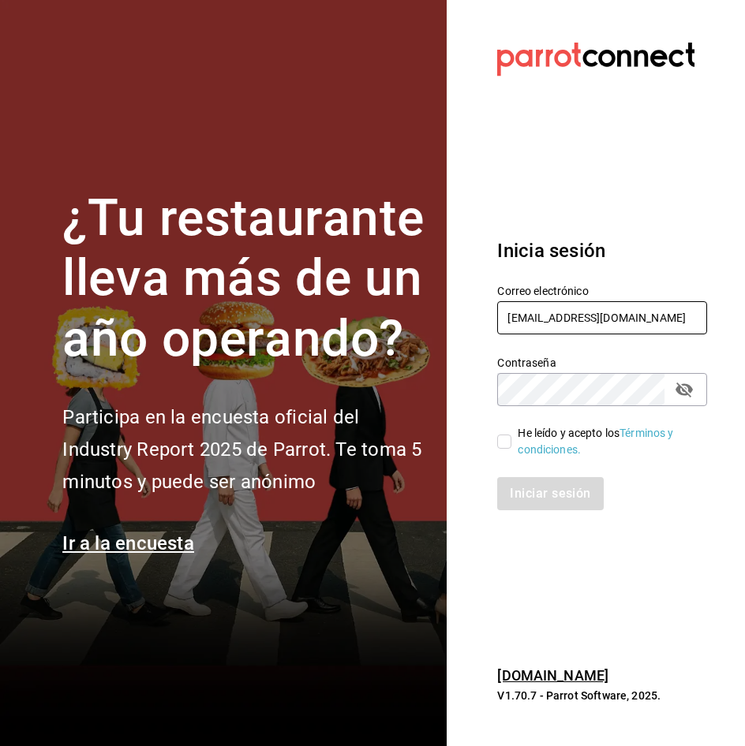
click at [532, 316] on input "pabellon_re@BS.COM" at bounding box center [602, 317] width 210 height 33
type input "[EMAIL_ADDRESS][DOMAIN_NAME]"
click at [507, 440] on input "He leído y acepto los Términos y condiciones." at bounding box center [504, 442] width 14 height 14
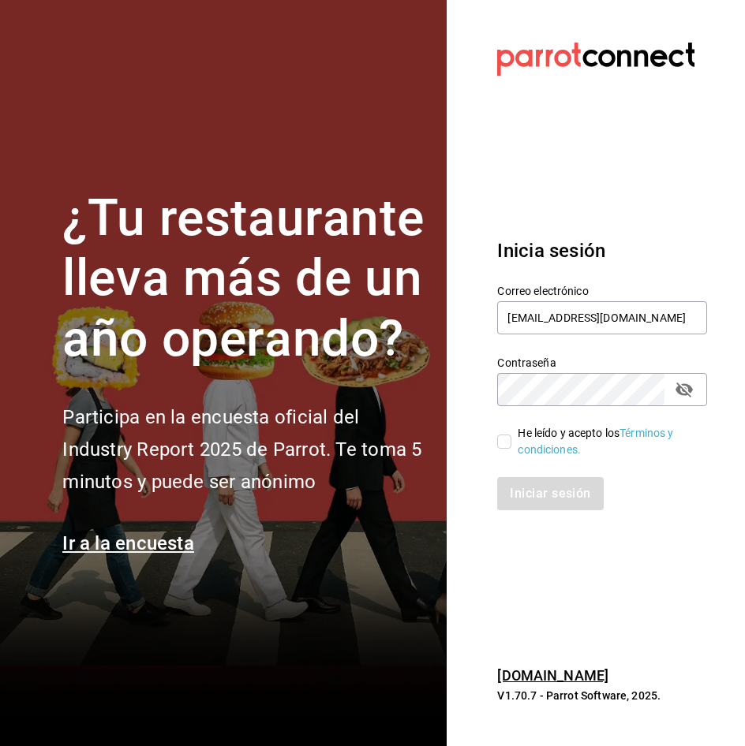
checkbox input "true"
click at [533, 502] on button "Iniciar sesión" at bounding box center [550, 493] width 107 height 33
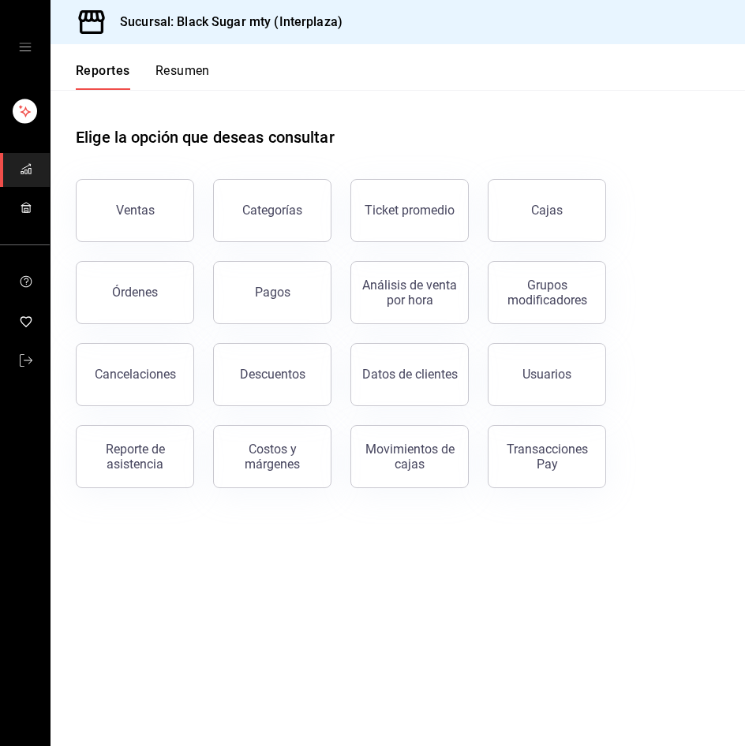
click at [570, 230] on link "Cajas" at bounding box center [547, 210] width 118 height 63
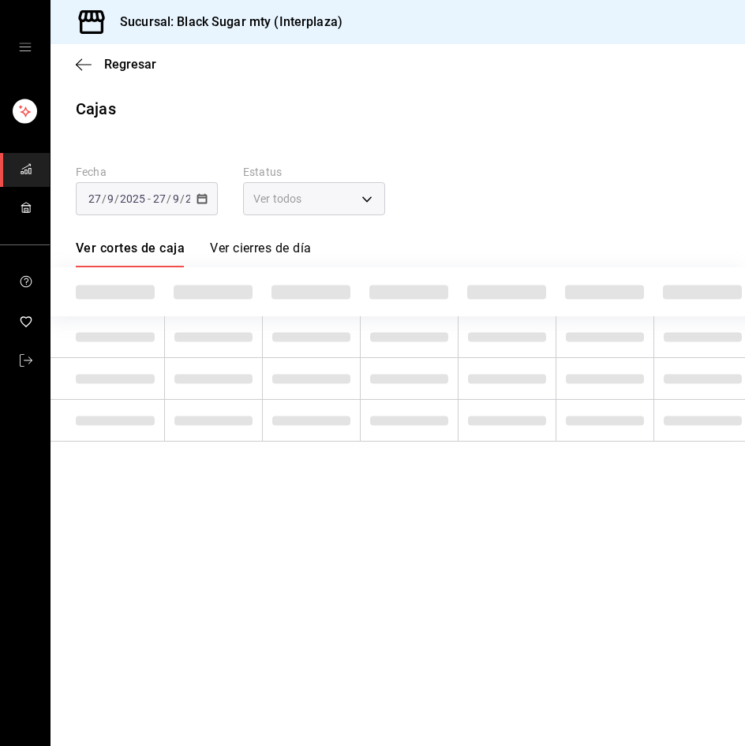
click at [169, 203] on span "/" at bounding box center [168, 199] width 5 height 13
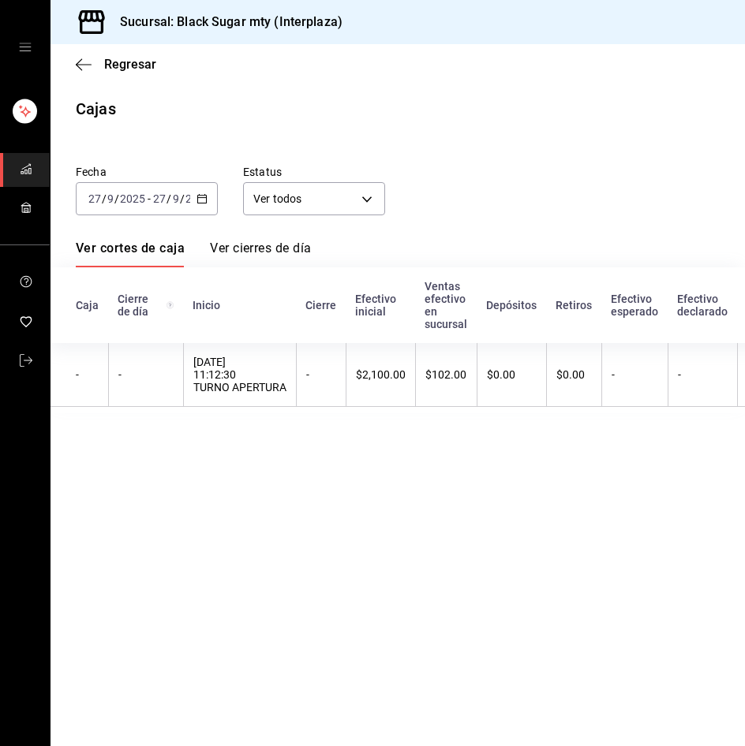
click at [142, 205] on input "2025" at bounding box center [132, 199] width 27 height 13
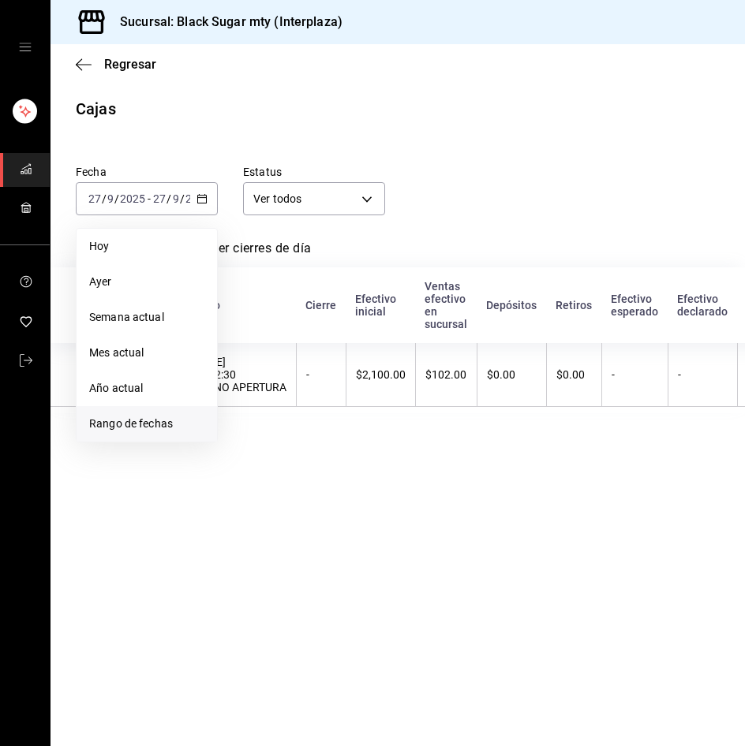
click at [137, 421] on span "Rango de fechas" at bounding box center [146, 424] width 115 height 17
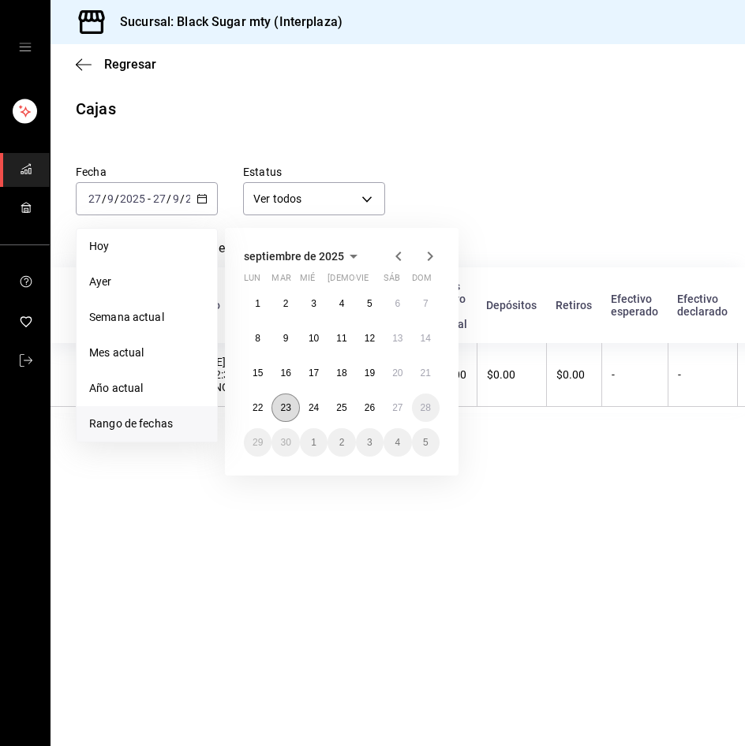
click at [290, 412] on button "23" at bounding box center [285, 408] width 28 height 28
click at [365, 407] on abbr "26" at bounding box center [370, 407] width 10 height 11
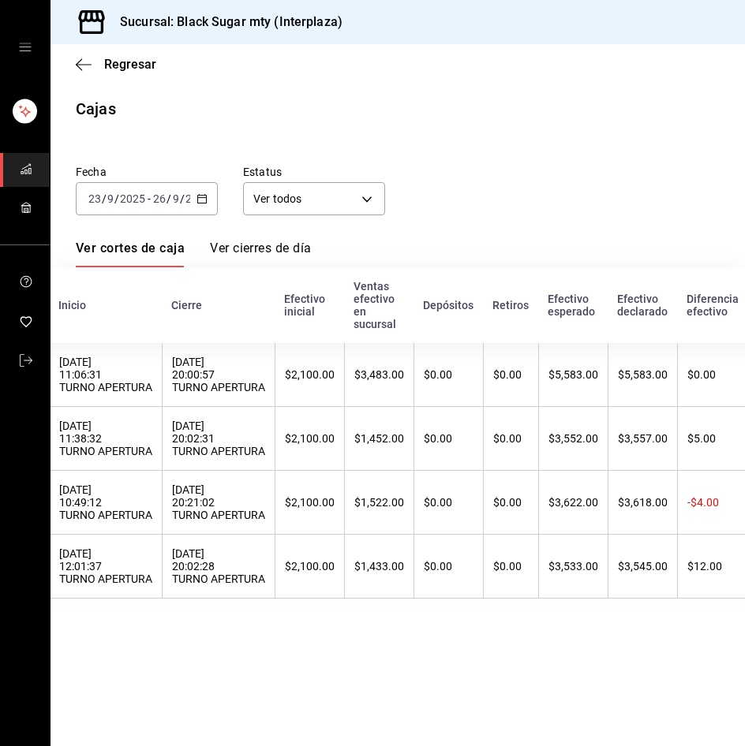
scroll to position [0, 139]
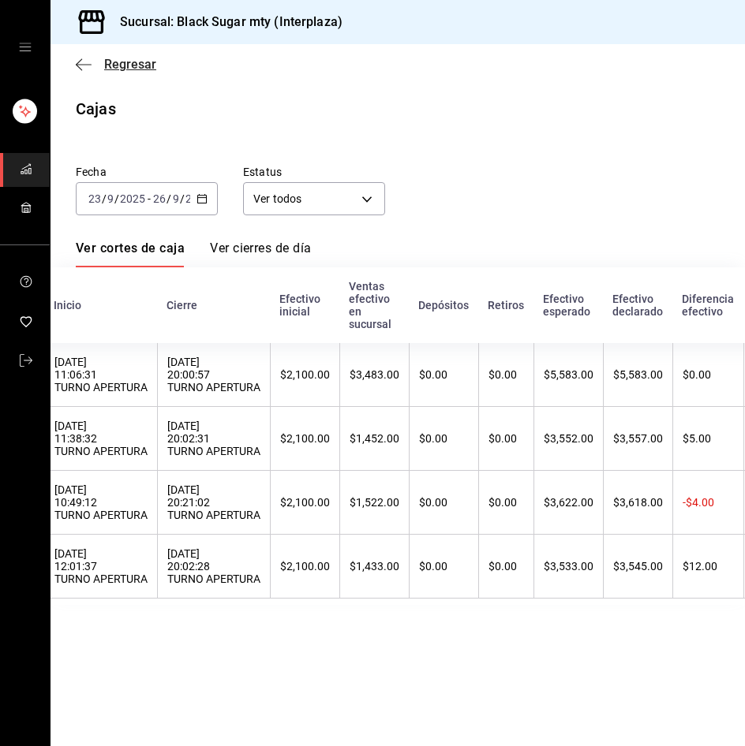
click at [126, 62] on span "Regresar" at bounding box center [130, 64] width 52 height 15
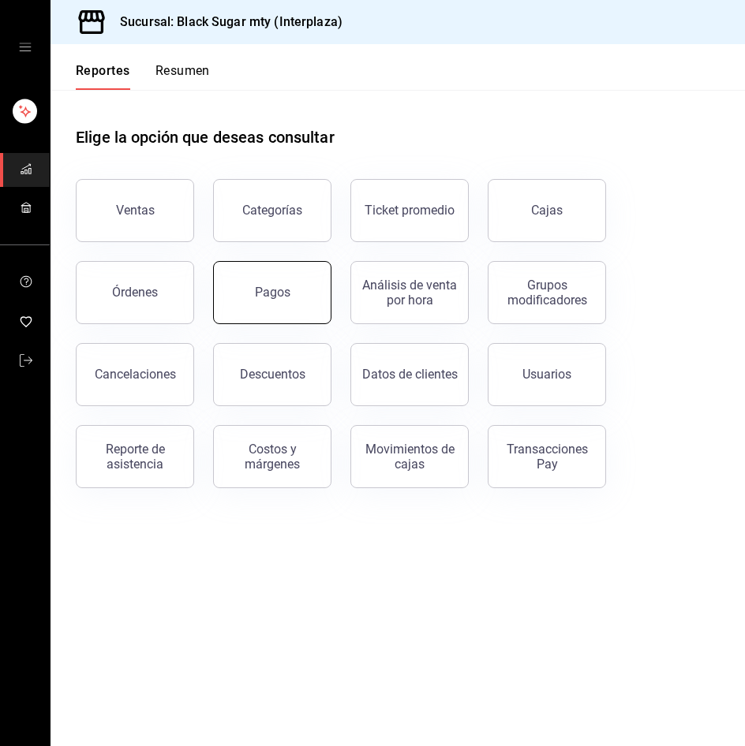
click at [270, 285] on button "Pagos" at bounding box center [272, 292] width 118 height 63
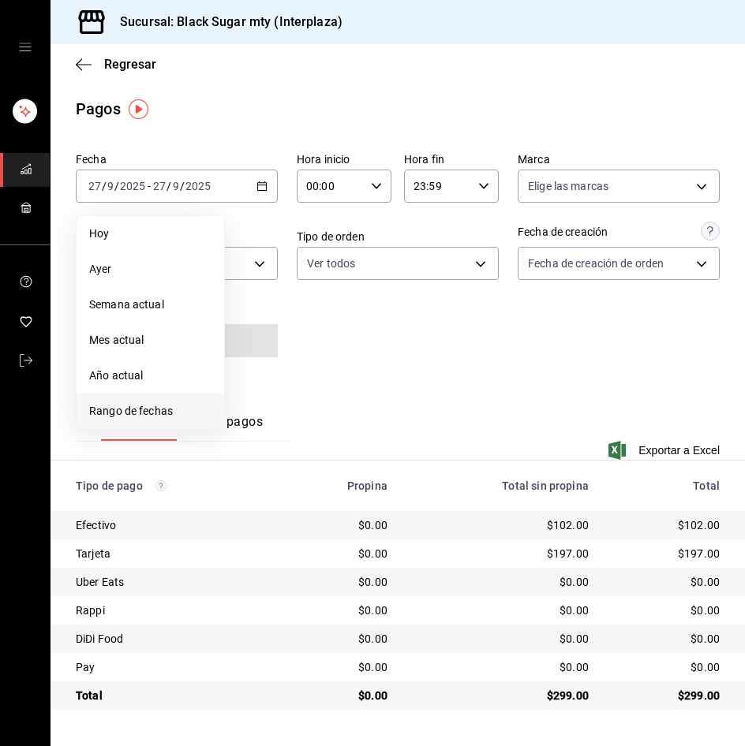
click at [175, 417] on span "Rango de fechas" at bounding box center [150, 411] width 122 height 17
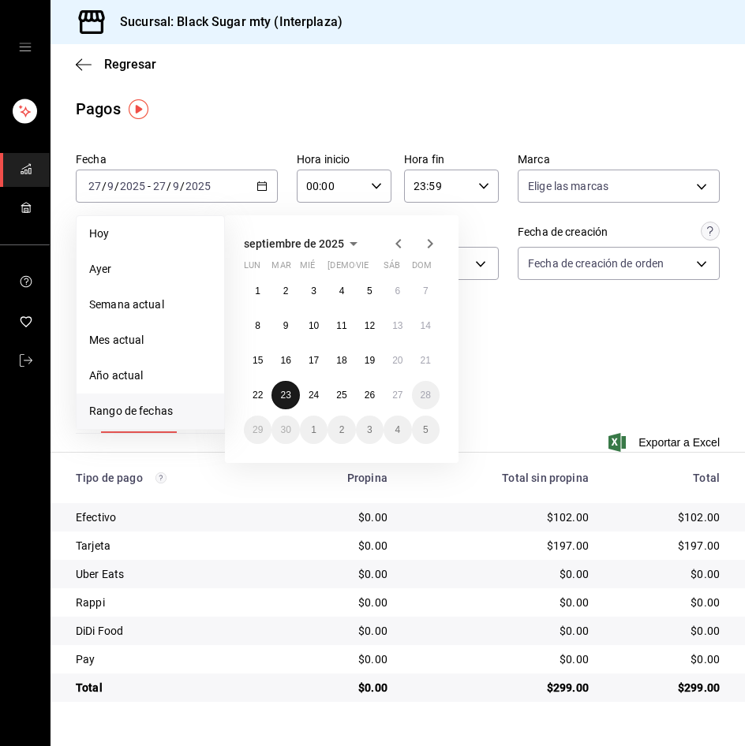
click at [271, 397] on button "23" at bounding box center [285, 395] width 28 height 28
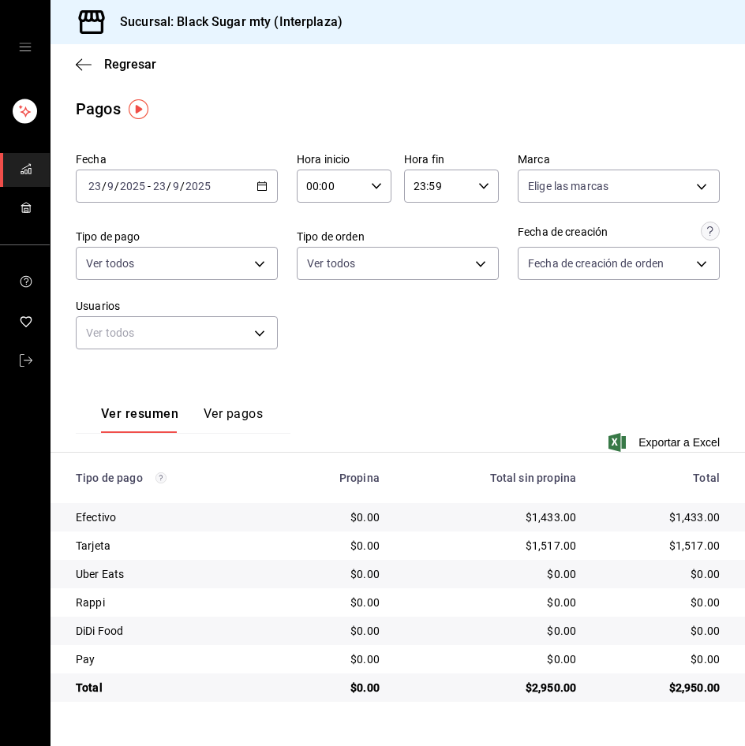
drag, startPoint x: 141, startPoint y: 186, endPoint x: 142, endPoint y: 208, distance: 22.1
click at [142, 187] on input "2025" at bounding box center [132, 186] width 27 height 13
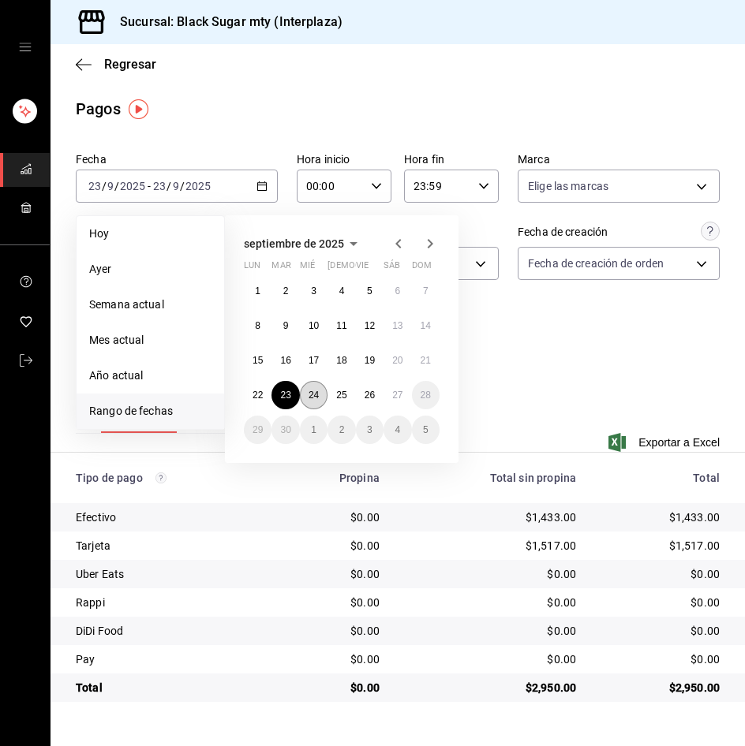
click at [320, 387] on button "24" at bounding box center [314, 395] width 28 height 28
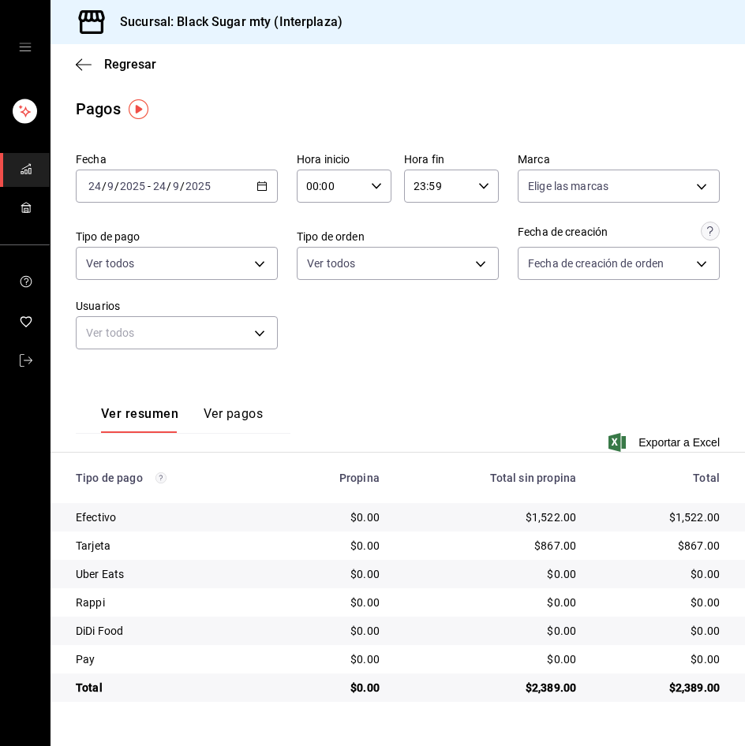
click at [128, 174] on div "2025-09-24 24 / 9 / 2025 - 2025-09-24 24 / 9 / 2025" at bounding box center [177, 186] width 202 height 33
click at [163, 196] on div "2025-09-24 24 / 9 / 2025 - 2025-09-24 24 / 9 / 2025" at bounding box center [177, 186] width 202 height 33
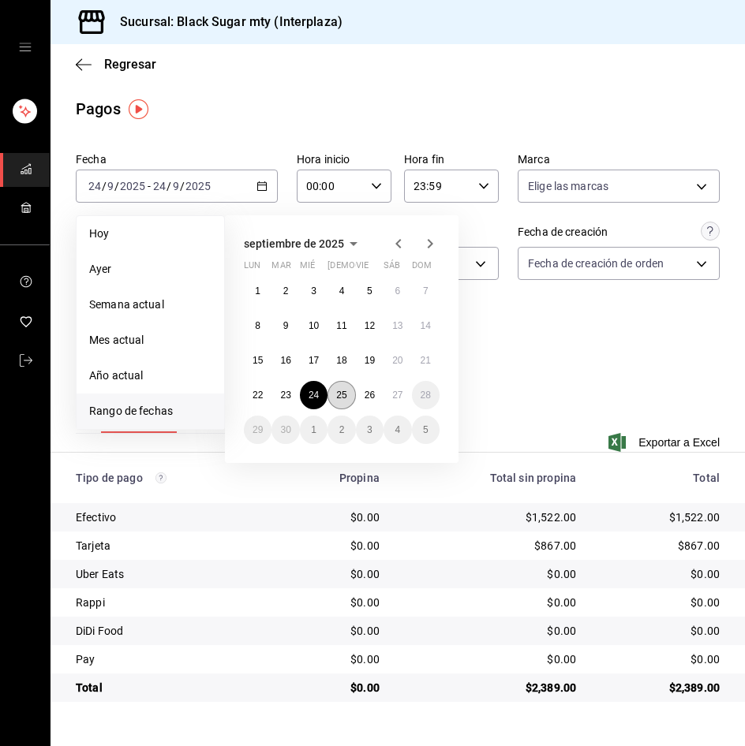
click at [342, 396] on abbr "25" at bounding box center [341, 395] width 10 height 11
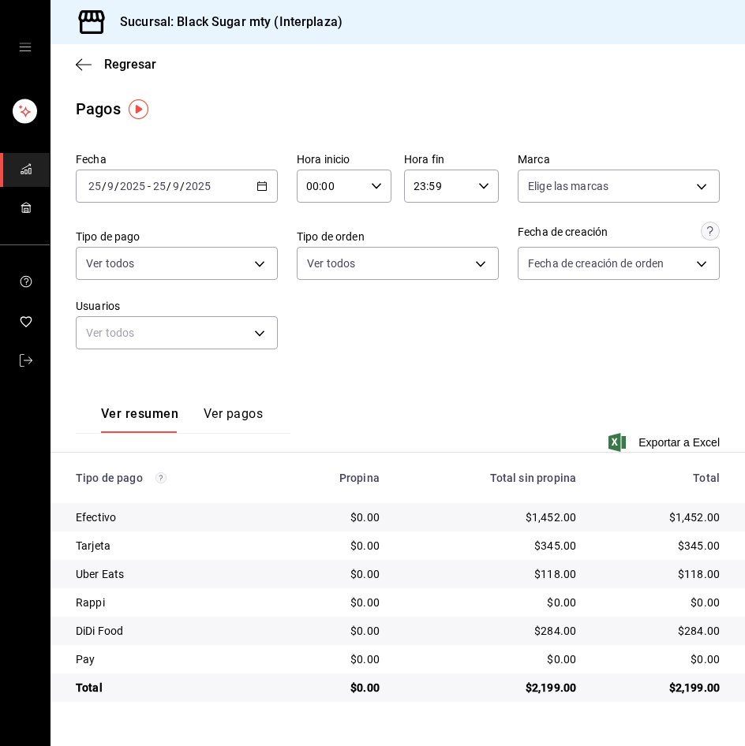
click at [148, 200] on div "2025-09-25 25 / 9 / 2025 - 2025-09-25 25 / 9 / 2025" at bounding box center [177, 186] width 202 height 33
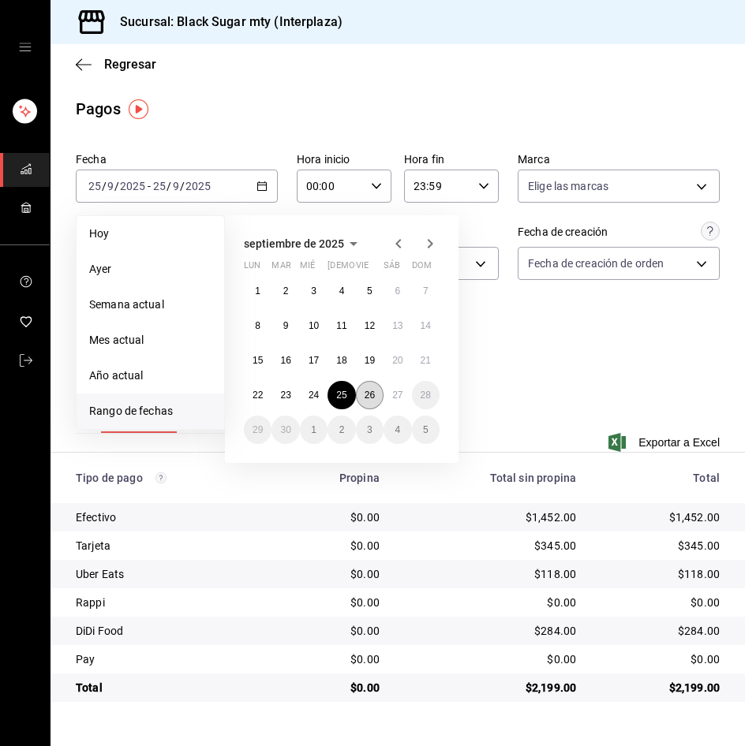
click at [371, 398] on abbr "26" at bounding box center [370, 395] width 10 height 11
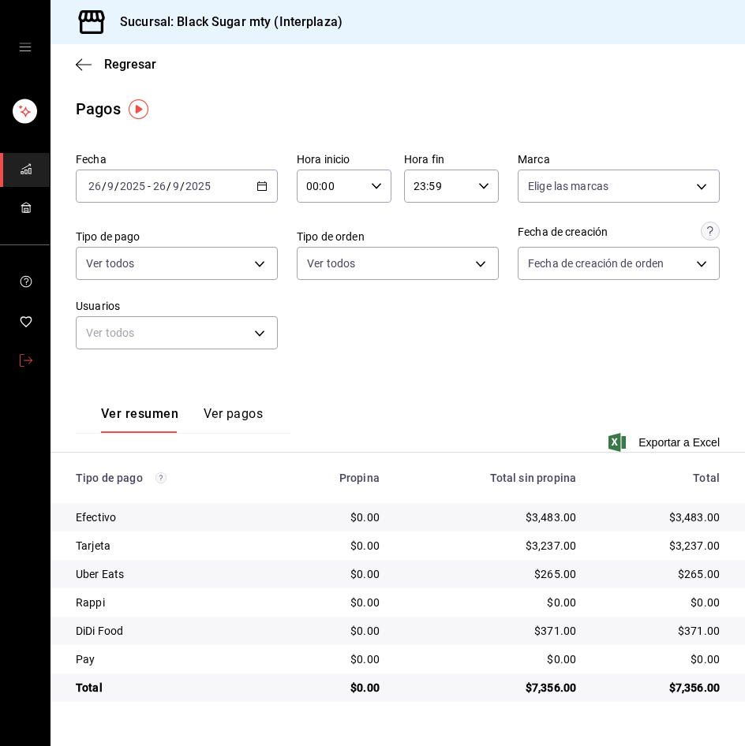
click at [39, 361] on link "mailbox folders" at bounding box center [25, 362] width 50 height 34
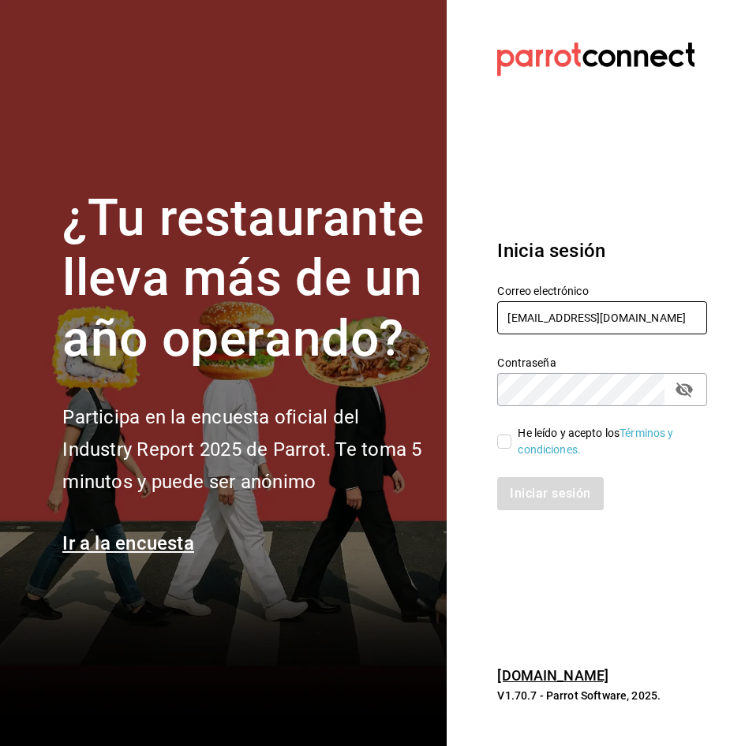
click at [519, 318] on input "interplaza_re@bs.com" at bounding box center [602, 317] width 210 height 33
type input "apodaca_re@bs.com"
click at [503, 447] on input "He leído y acepto los Términos y condiciones." at bounding box center [504, 442] width 14 height 14
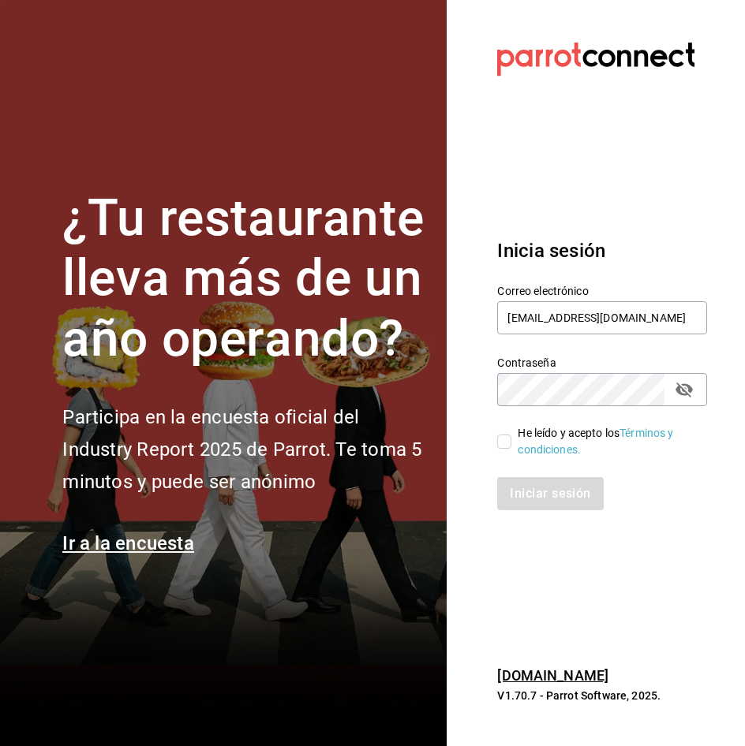
checkbox input "true"
click at [540, 494] on button "Iniciar sesión" at bounding box center [550, 493] width 107 height 33
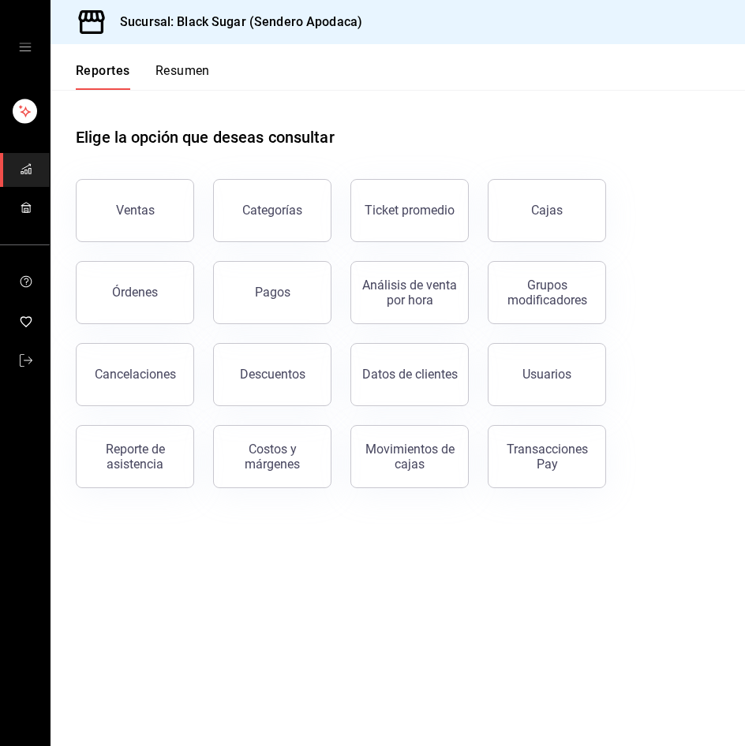
click at [522, 224] on link "Cajas" at bounding box center [547, 210] width 118 height 63
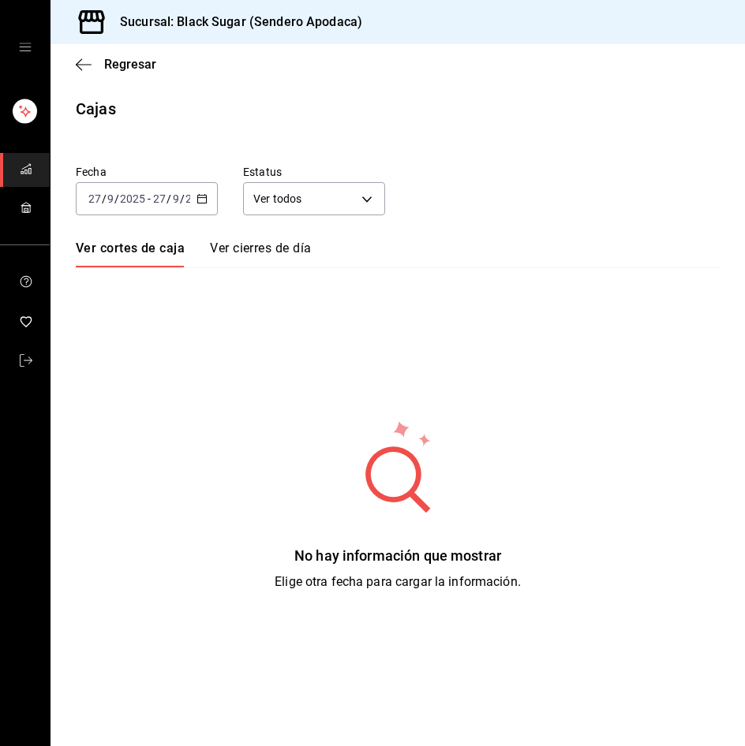
click at [138, 208] on div "[DATE] [DATE] - [DATE] [DATE]" at bounding box center [147, 198] width 142 height 33
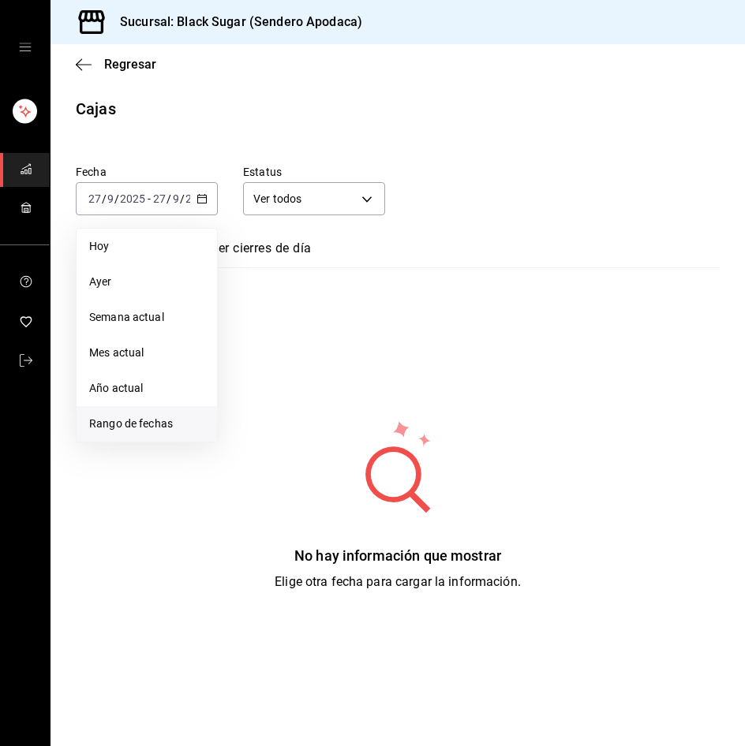
click at [169, 426] on span "Rango de fechas" at bounding box center [146, 424] width 115 height 17
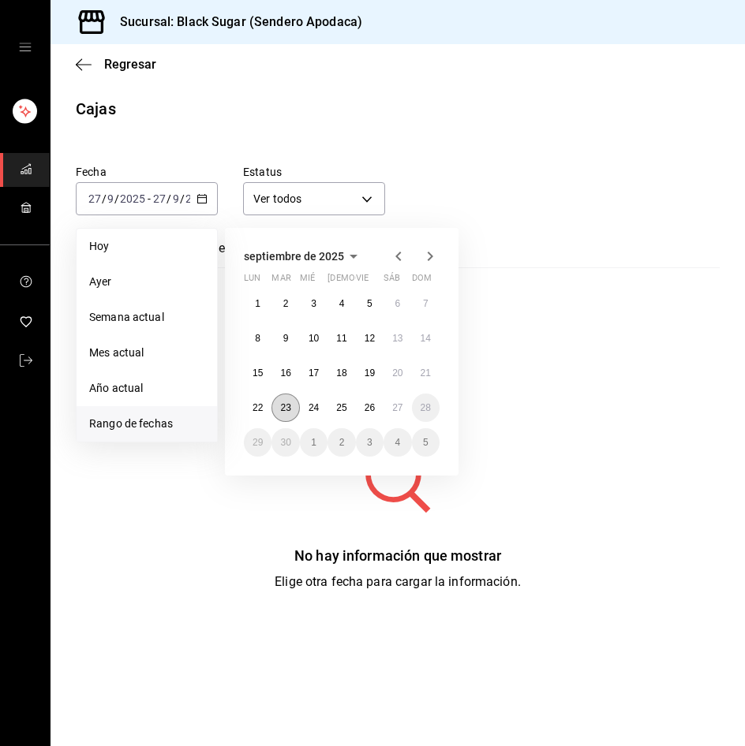
click at [279, 404] on button "23" at bounding box center [285, 408] width 28 height 28
click at [377, 402] on button "26" at bounding box center [370, 408] width 28 height 28
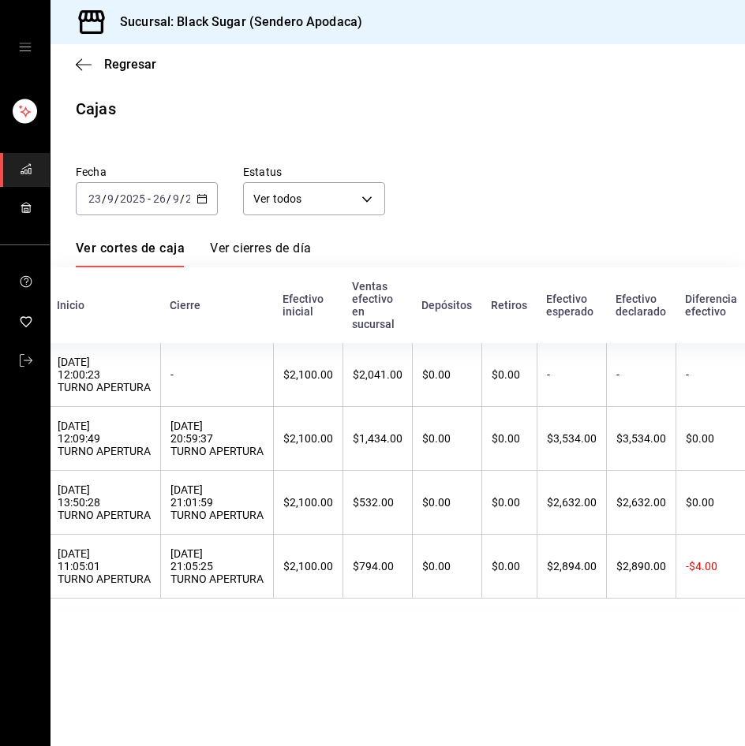
scroll to position [0, 132]
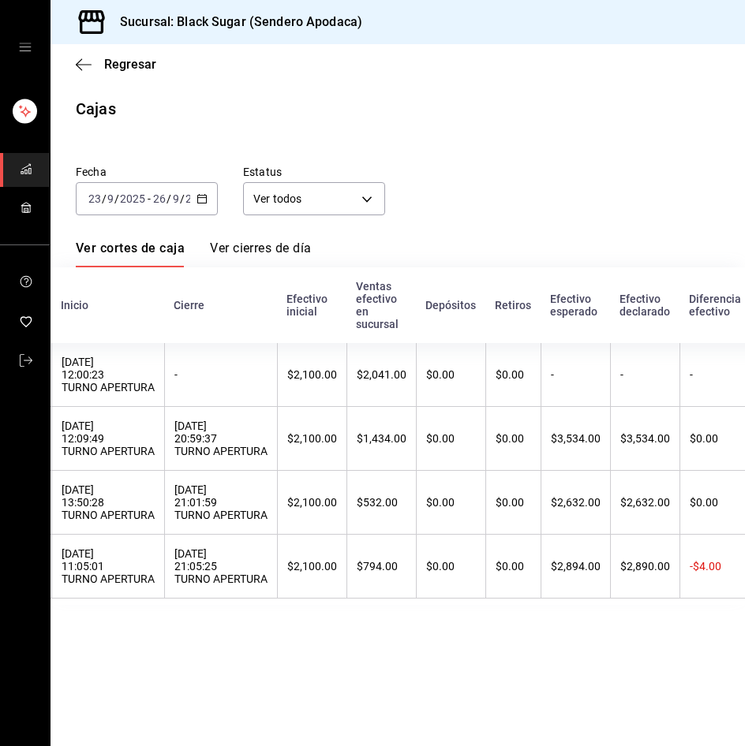
click at [116, 73] on div "Regresar" at bounding box center [397, 64] width 694 height 40
click at [123, 65] on span "Regresar" at bounding box center [130, 64] width 52 height 15
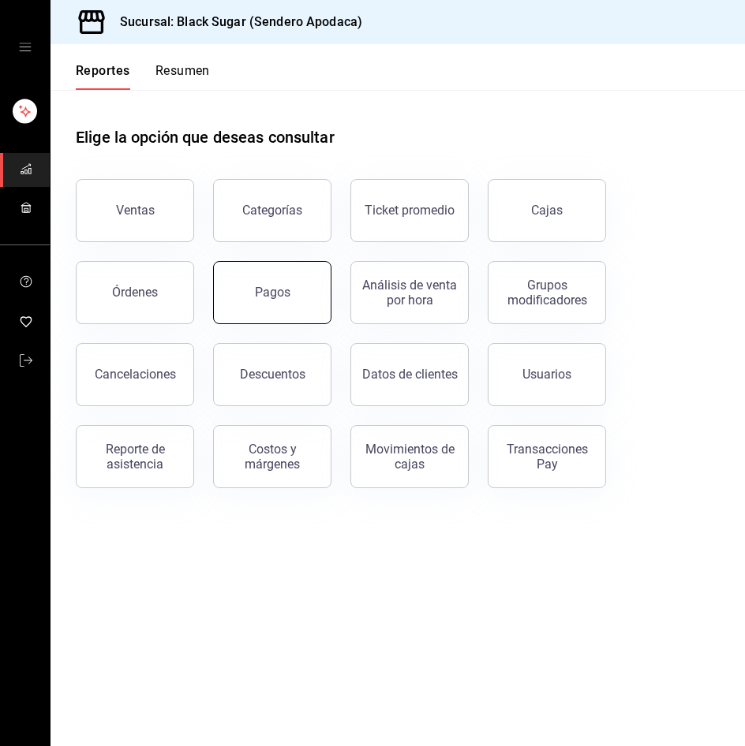
click at [267, 282] on button "Pagos" at bounding box center [272, 292] width 118 height 63
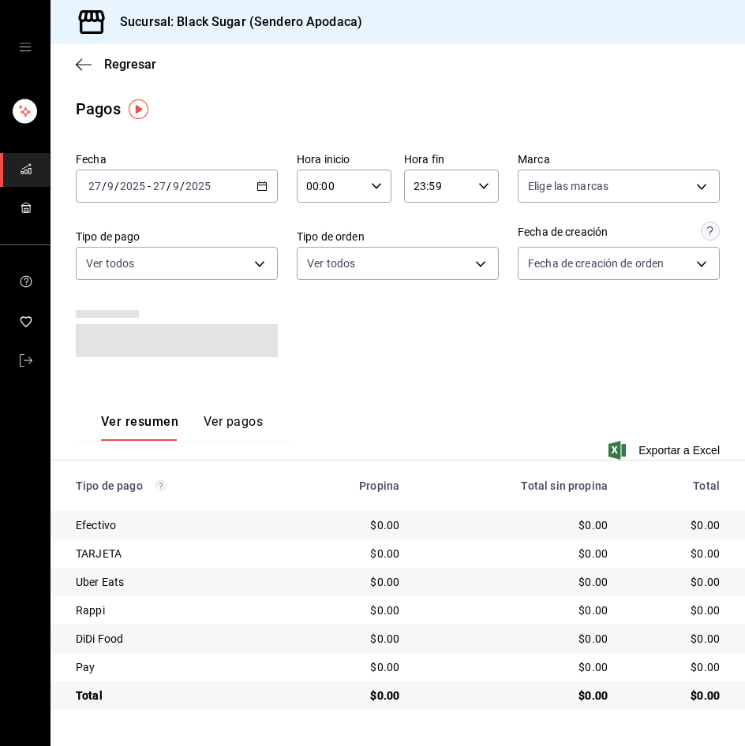
click at [130, 184] on input "2025" at bounding box center [132, 186] width 27 height 13
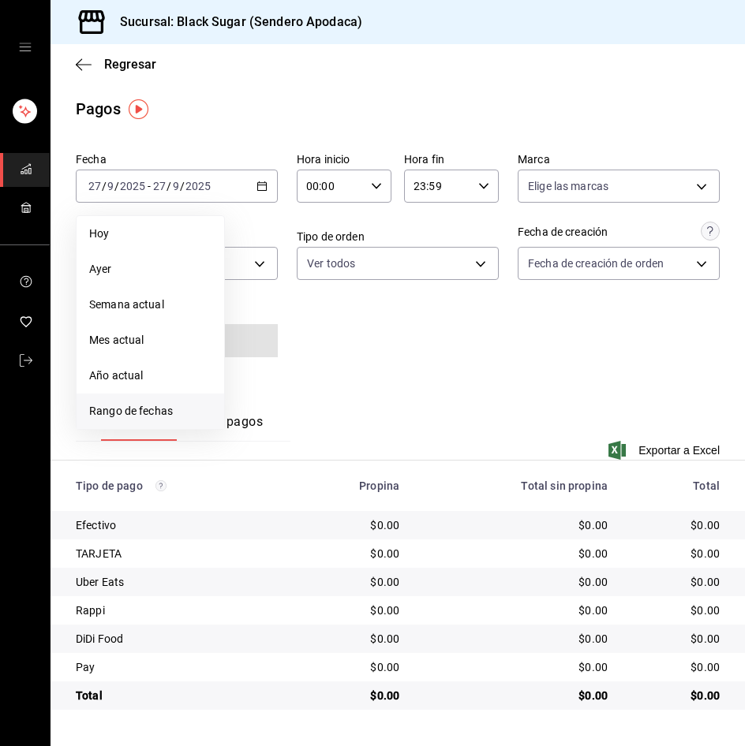
click at [155, 408] on span "Rango de fechas" at bounding box center [150, 411] width 122 height 17
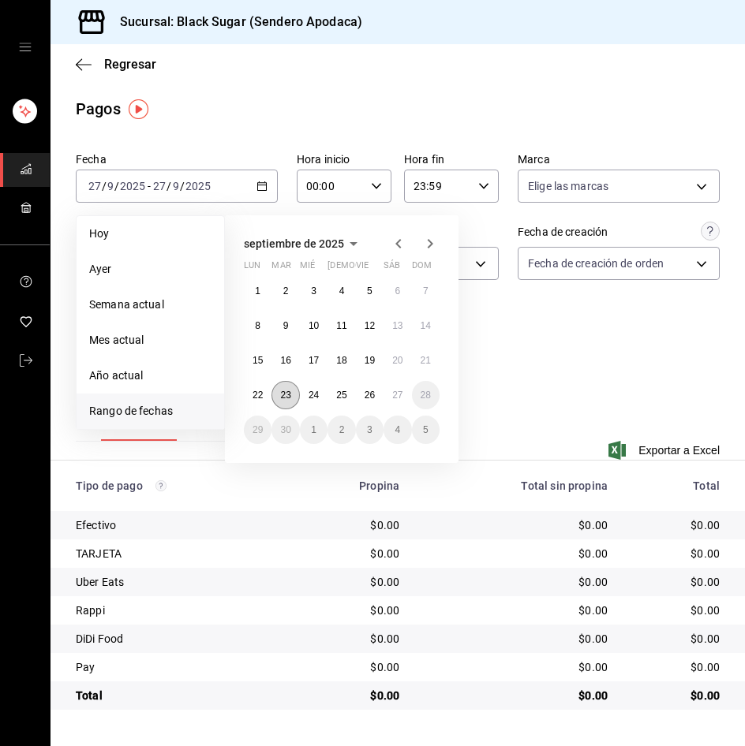
click at [290, 391] on abbr "23" at bounding box center [285, 395] width 10 height 11
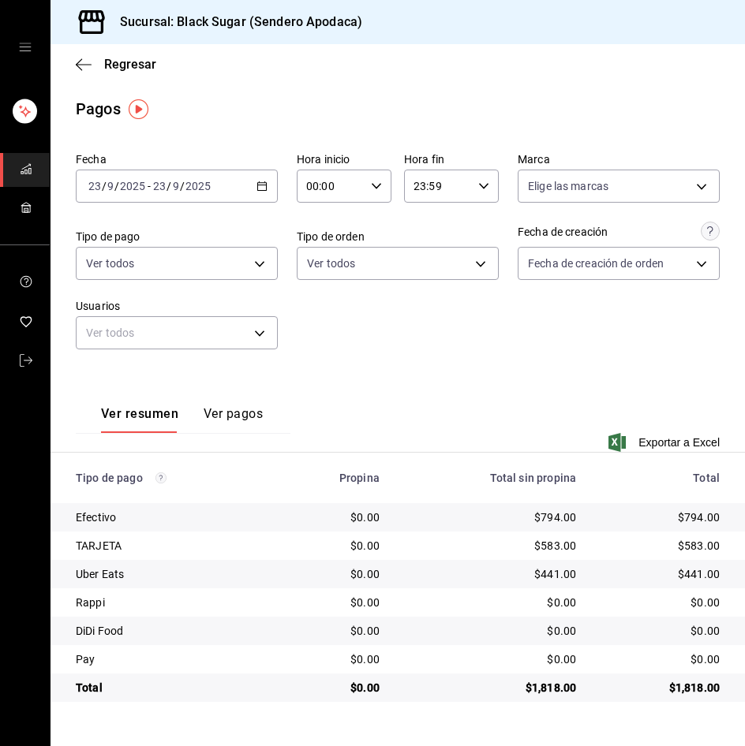
click at [216, 181] on div "[DATE] [DATE] - [DATE] [DATE]" at bounding box center [177, 186] width 202 height 33
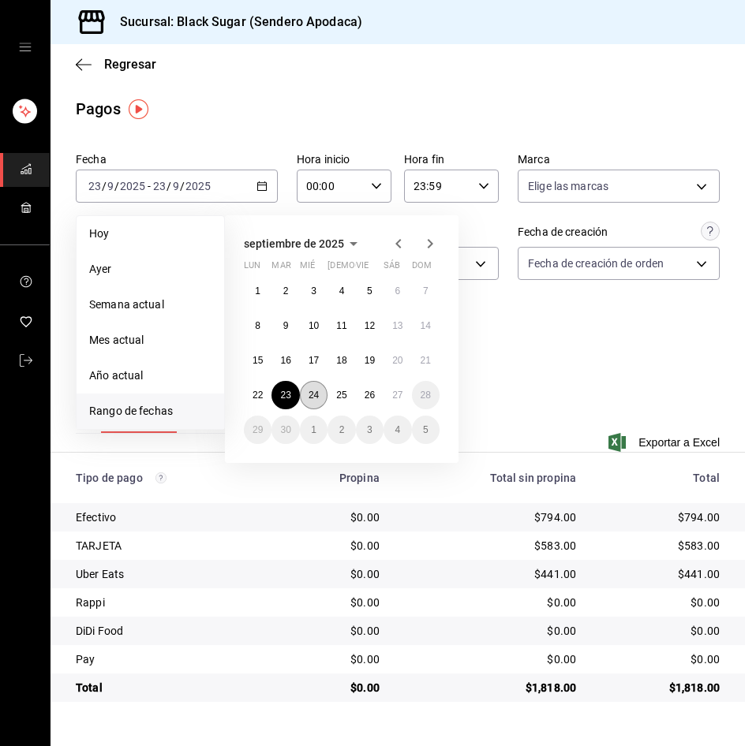
click at [311, 394] on abbr "24" at bounding box center [313, 395] width 10 height 11
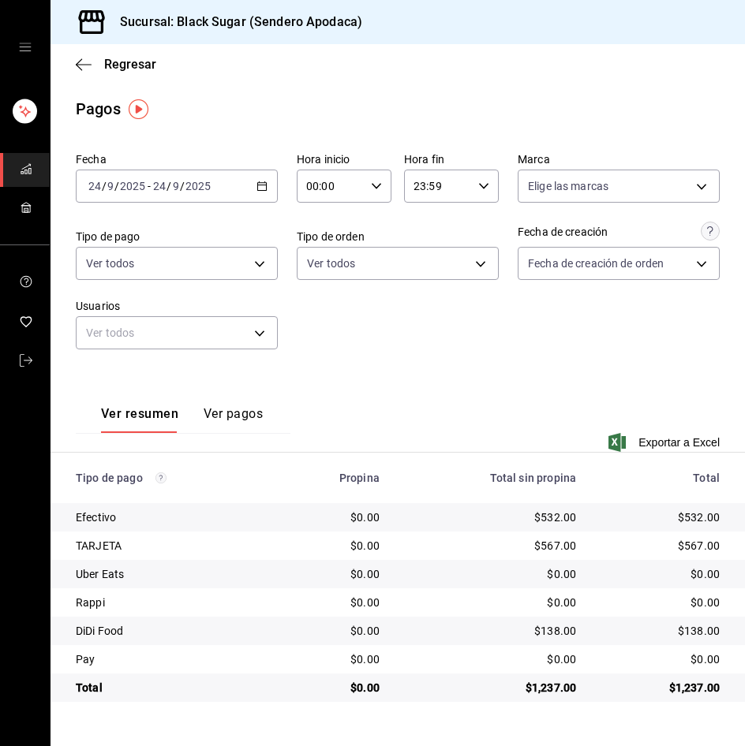
click at [165, 191] on input "24" at bounding box center [159, 186] width 14 height 13
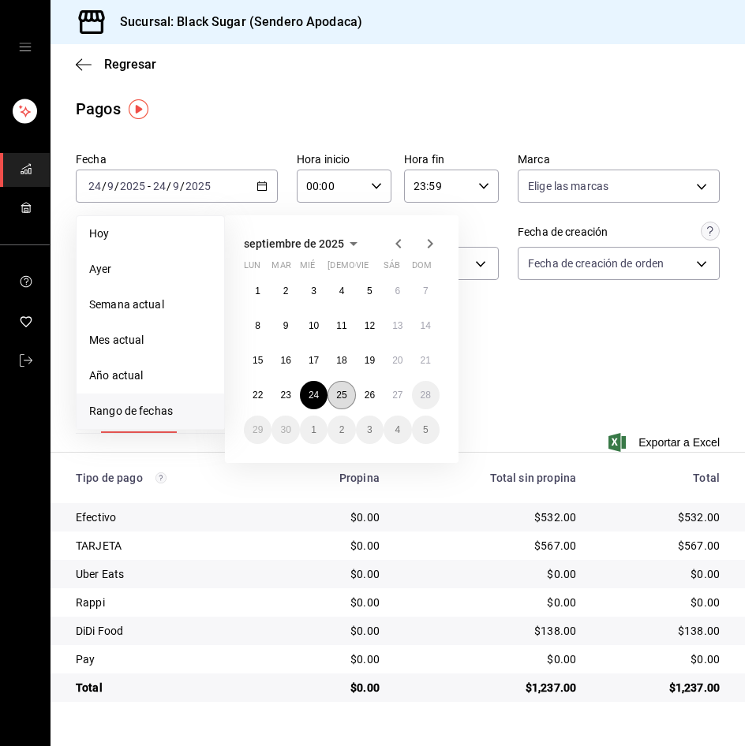
click at [335, 391] on button "25" at bounding box center [341, 395] width 28 height 28
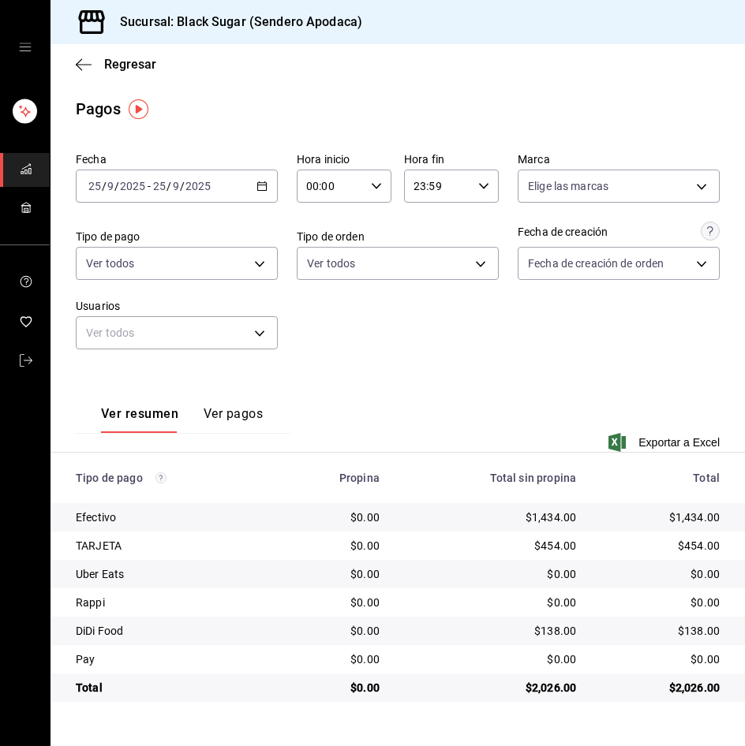
click at [133, 189] on input "2025" at bounding box center [132, 186] width 27 height 13
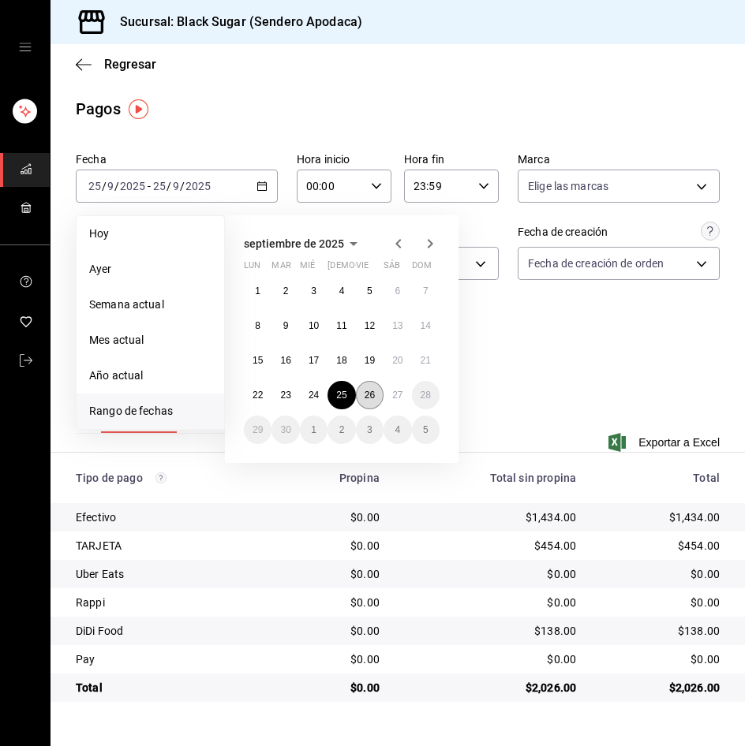
click at [370, 395] on abbr "26" at bounding box center [370, 395] width 10 height 11
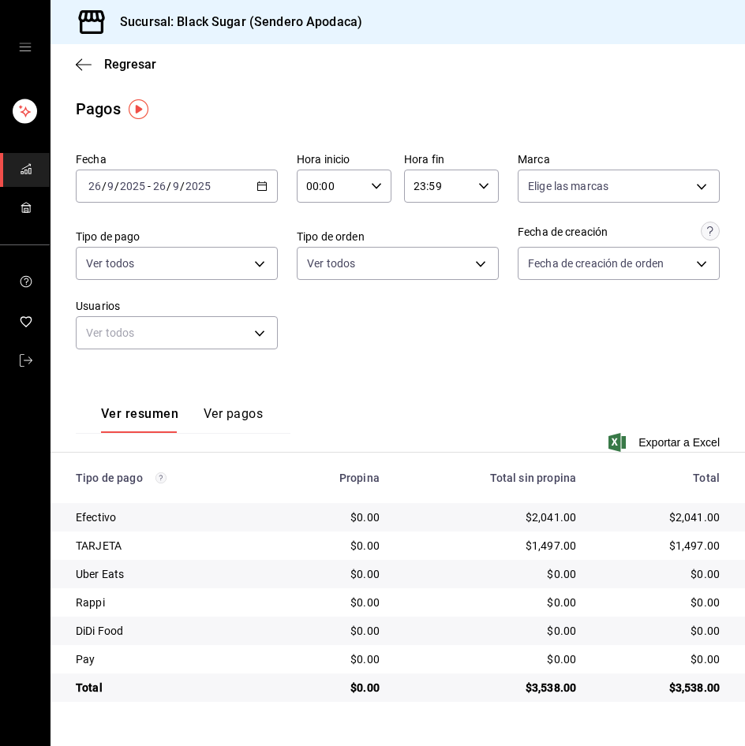
click at [143, 191] on input "2025" at bounding box center [132, 186] width 27 height 13
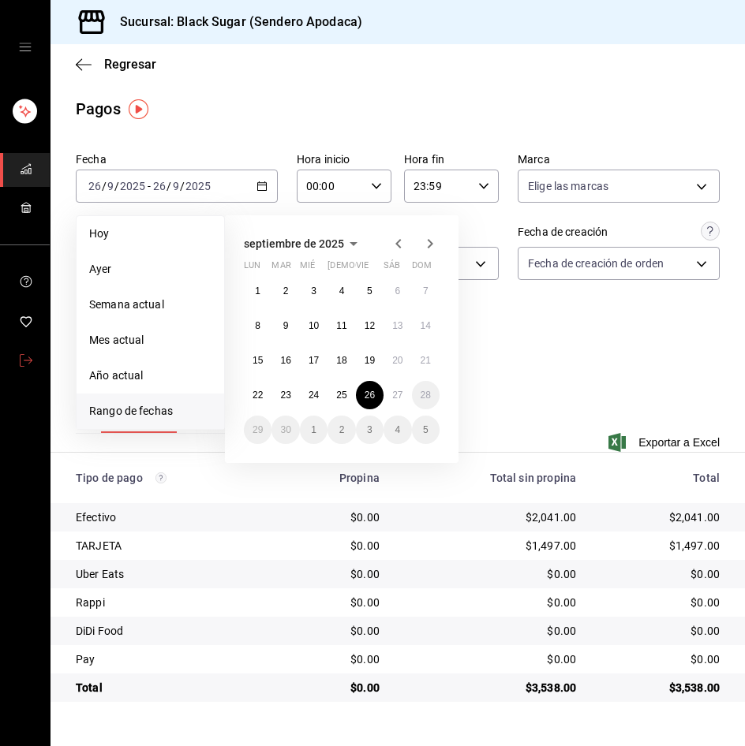
click at [20, 362] on icon "mailbox folders" at bounding box center [26, 360] width 13 height 13
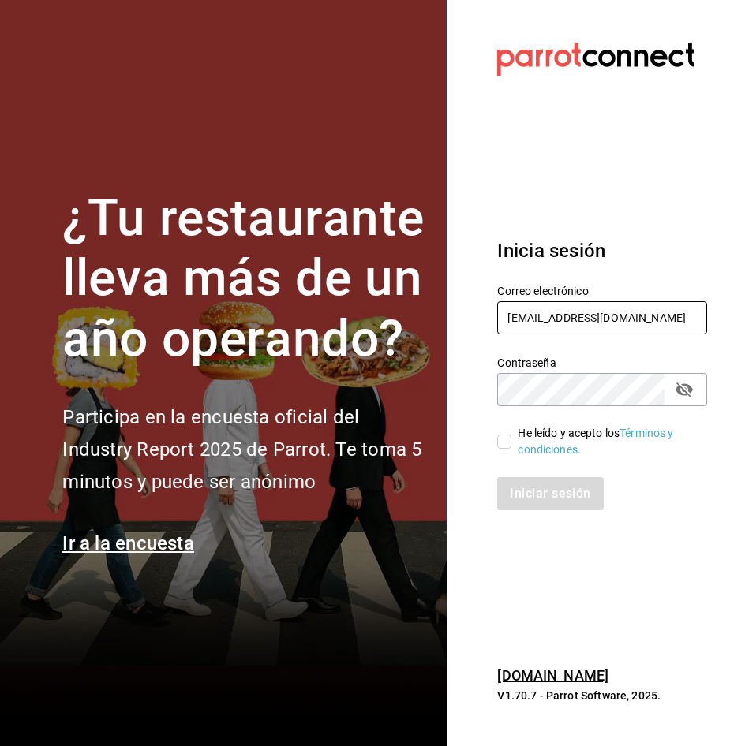
click at [549, 315] on input "[EMAIL_ADDRESS][DOMAIN_NAME]" at bounding box center [602, 317] width 210 height 33
type input "[EMAIL_ADDRESS][DOMAIN_NAME]"
click at [507, 438] on input "He leído y acepto los Términos y condiciones." at bounding box center [504, 442] width 14 height 14
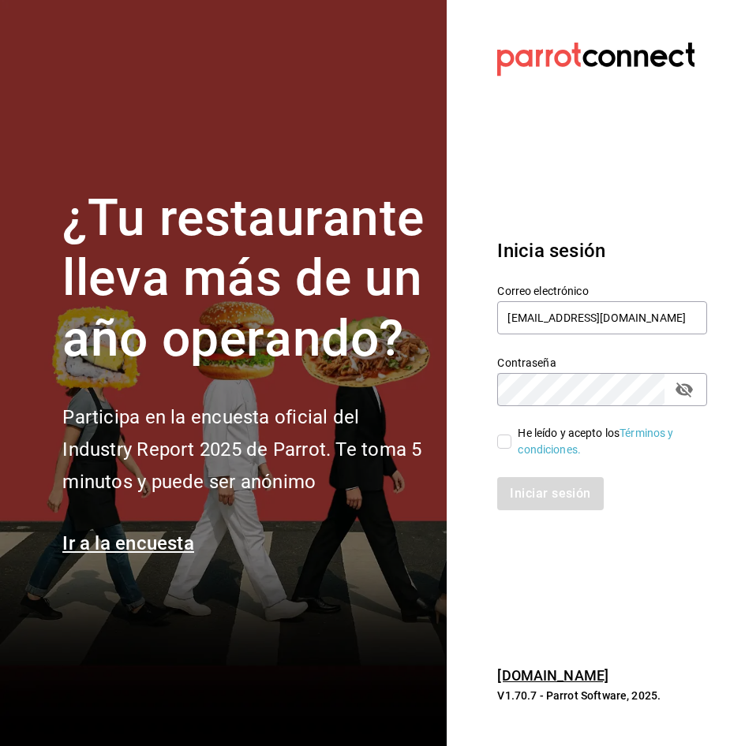
checkbox input "true"
click at [522, 477] on button "Iniciar sesión" at bounding box center [550, 493] width 107 height 33
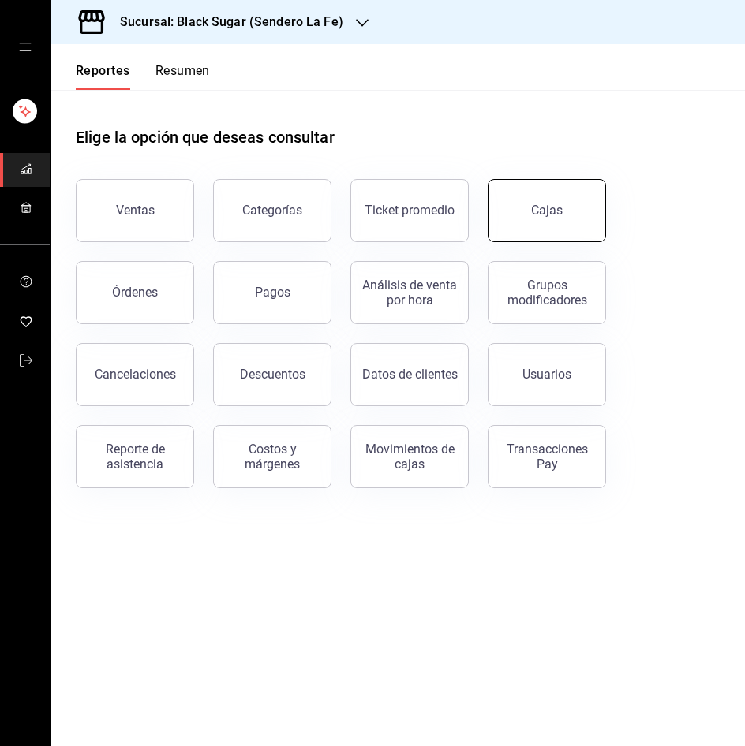
click at [528, 215] on link "Cajas" at bounding box center [547, 210] width 118 height 63
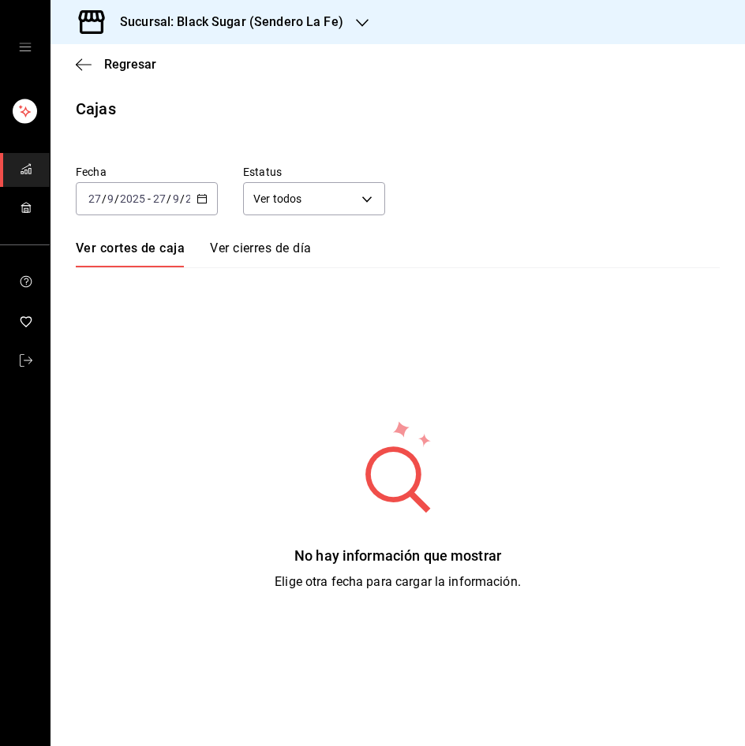
click at [141, 205] on input "2025" at bounding box center [132, 199] width 27 height 13
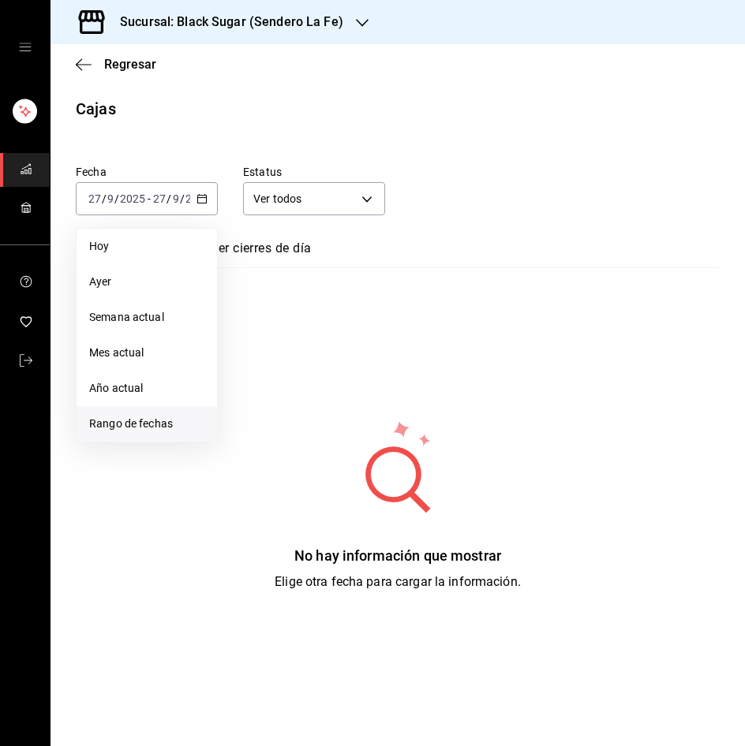
click at [135, 421] on span "Rango de fechas" at bounding box center [146, 424] width 115 height 17
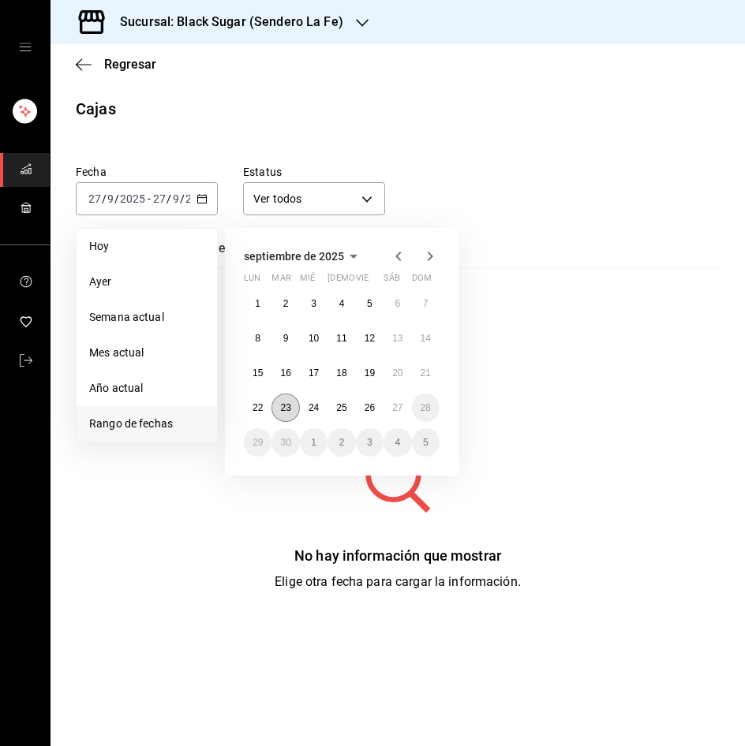
click at [286, 398] on button "23" at bounding box center [285, 408] width 28 height 28
click at [379, 410] on button "26" at bounding box center [370, 408] width 28 height 28
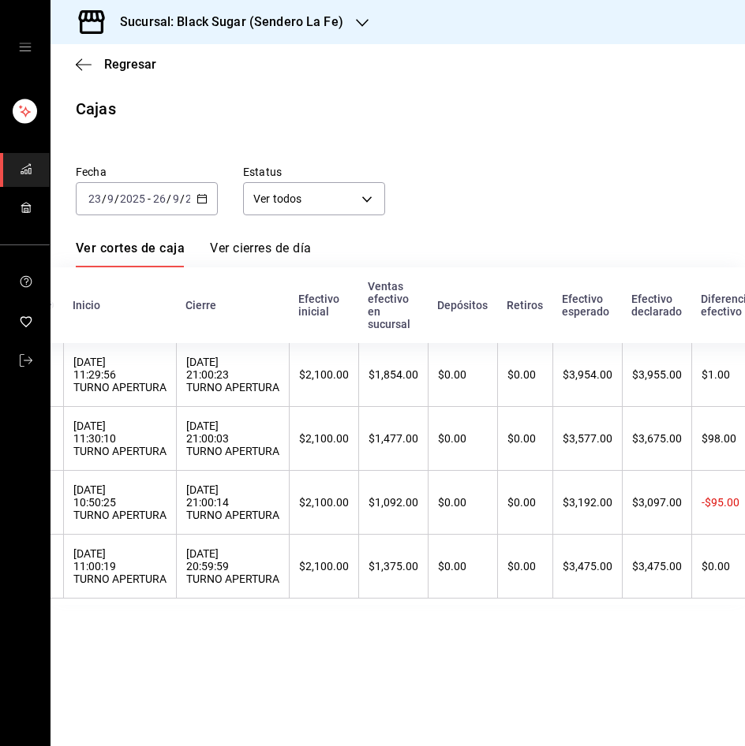
scroll to position [0, 129]
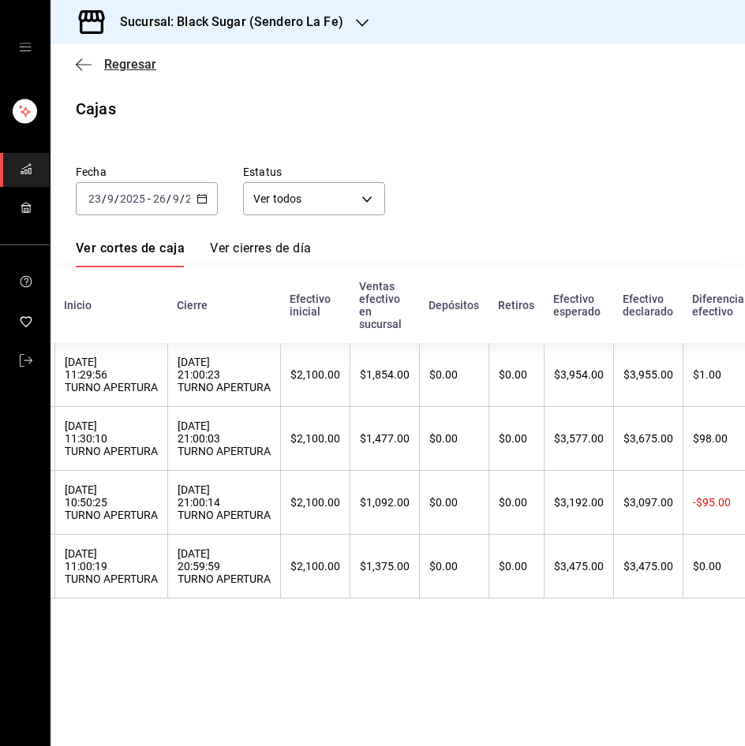
click at [133, 65] on span "Regresar" at bounding box center [130, 64] width 52 height 15
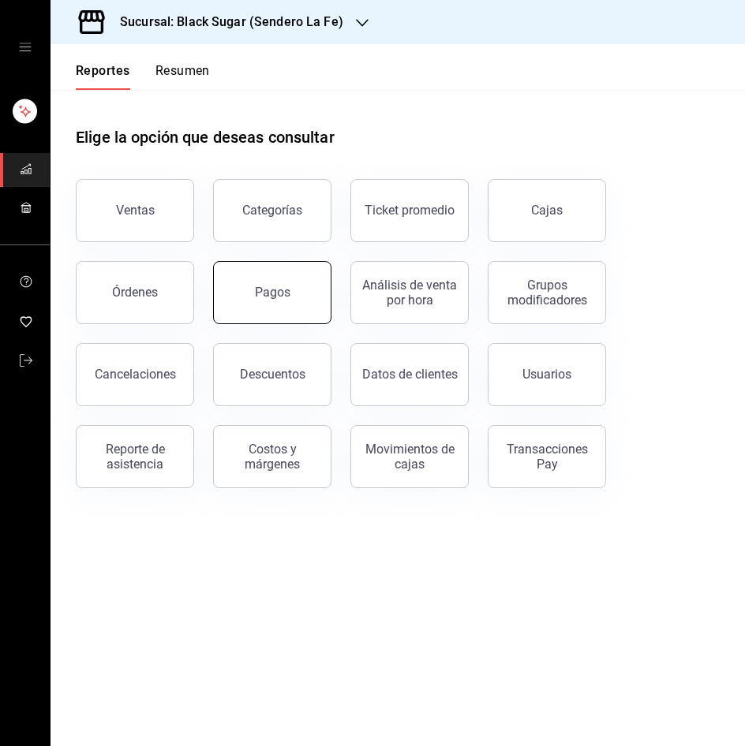
click at [228, 309] on button "Pagos" at bounding box center [272, 292] width 118 height 63
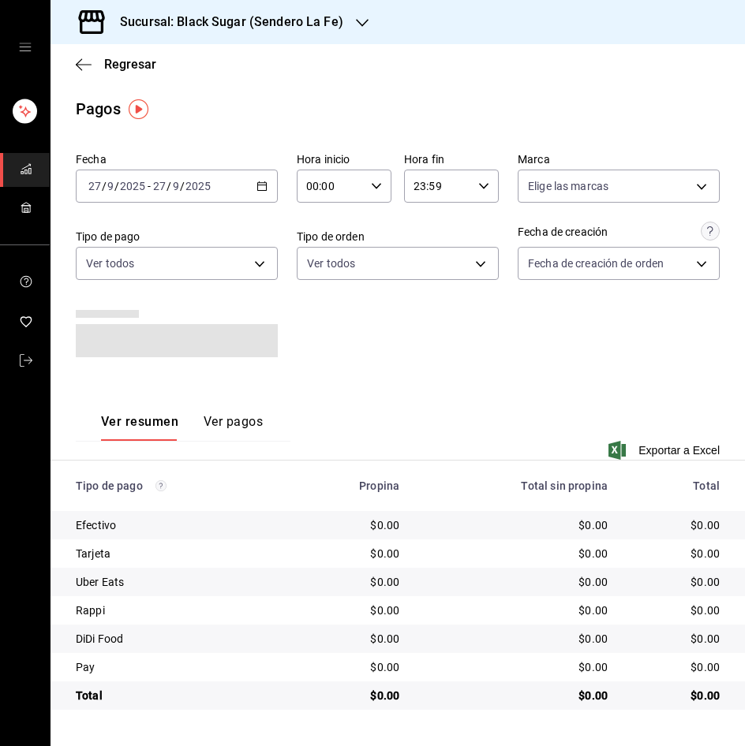
click at [139, 192] on input "2025" at bounding box center [132, 186] width 27 height 13
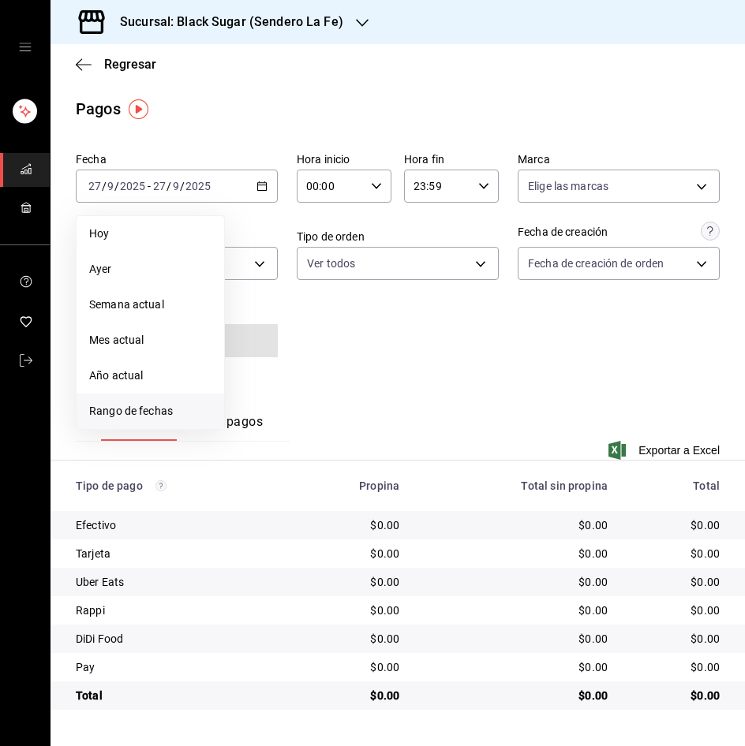
click at [157, 408] on span "Rango de fechas" at bounding box center [150, 411] width 122 height 17
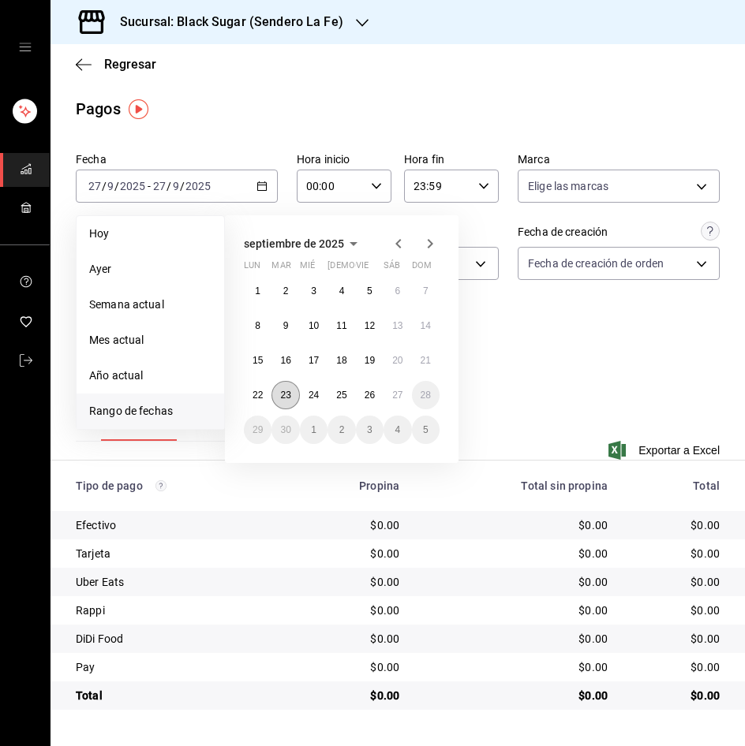
click at [282, 395] on abbr "23" at bounding box center [285, 395] width 10 height 11
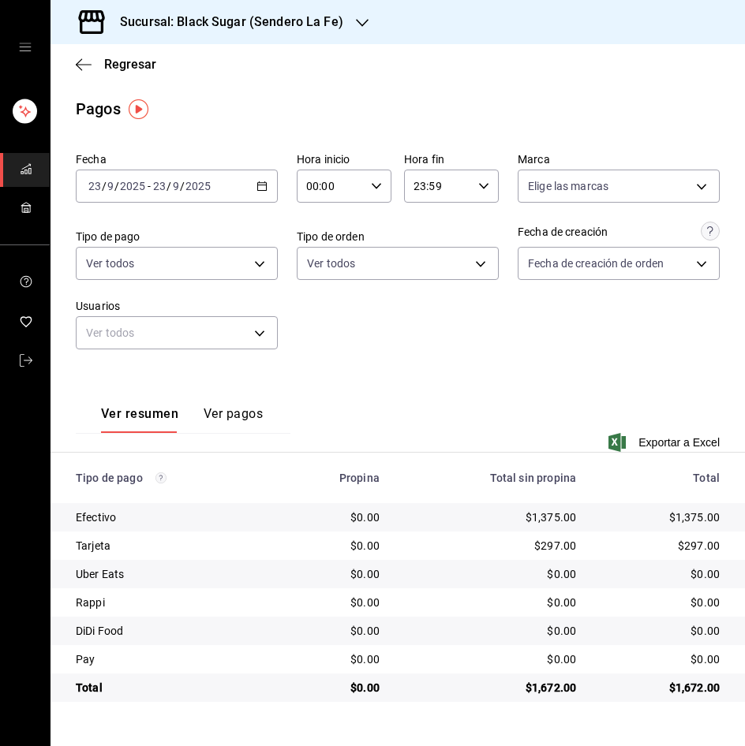
click at [129, 195] on div "[DATE] [DATE] - [DATE] [DATE]" at bounding box center [177, 186] width 202 height 33
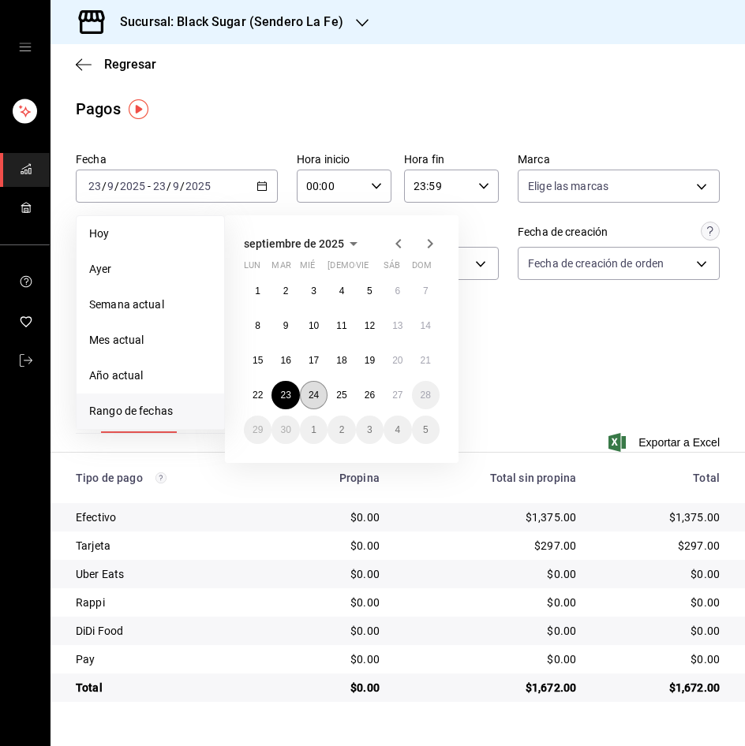
click at [319, 399] on abbr "24" at bounding box center [313, 395] width 10 height 11
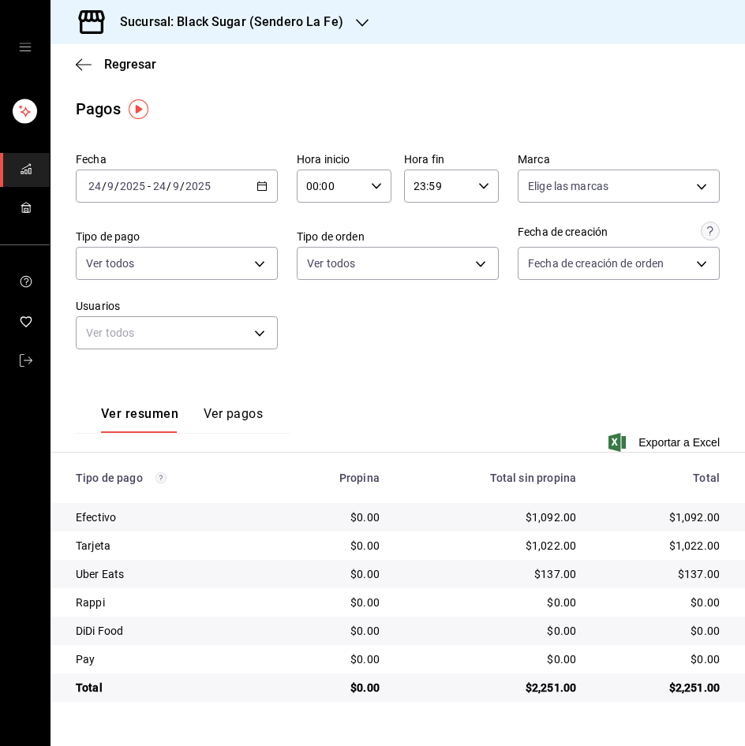
click at [182, 196] on div "[DATE] [DATE] - [DATE] [DATE]" at bounding box center [177, 186] width 202 height 33
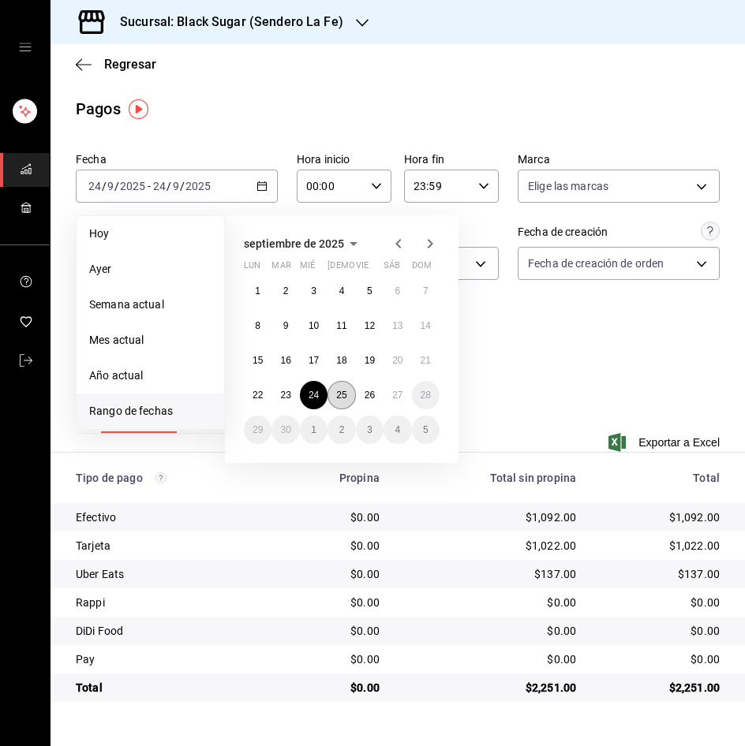
click at [332, 385] on button "25" at bounding box center [341, 395] width 28 height 28
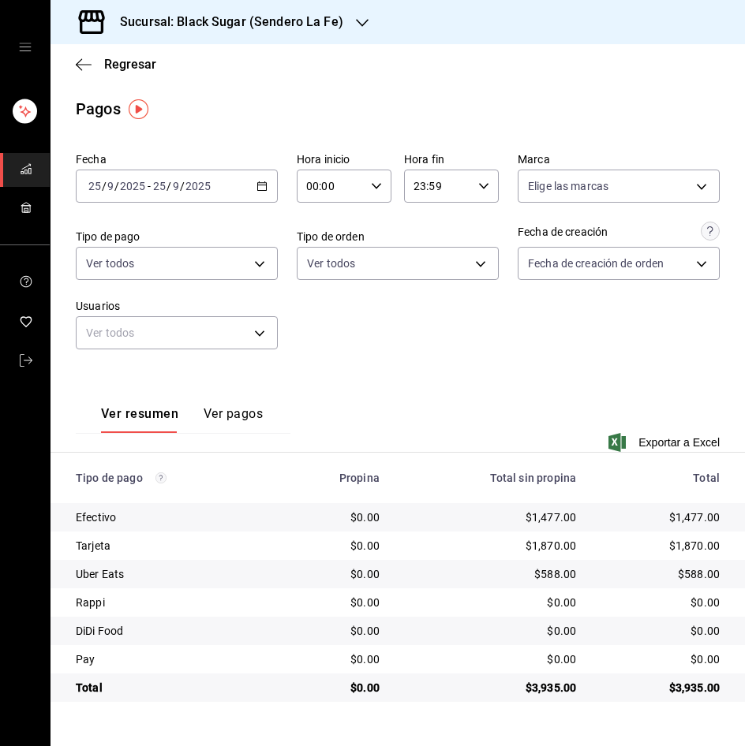
click at [176, 196] on div "[DATE] [DATE] - [DATE] [DATE]" at bounding box center [177, 186] width 202 height 33
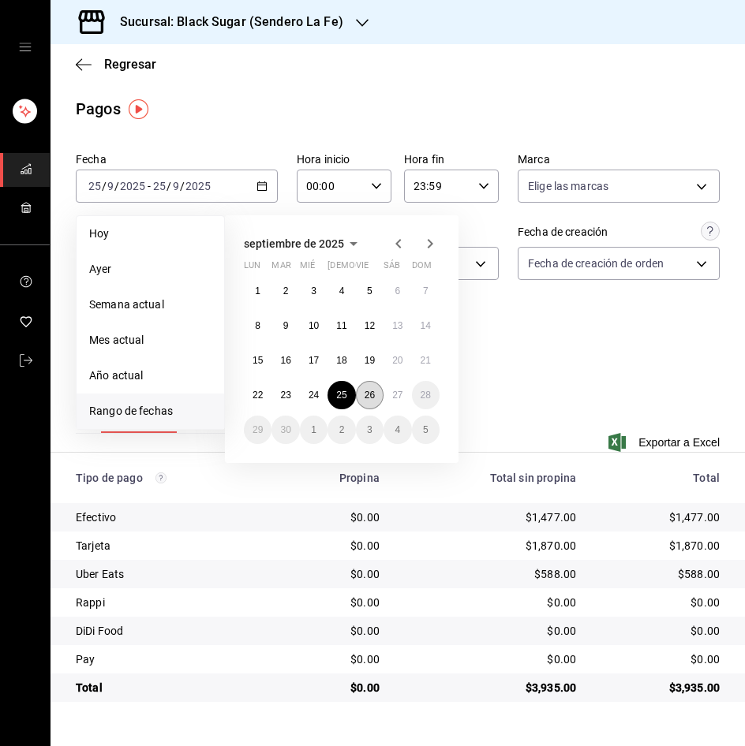
click at [370, 403] on button "26" at bounding box center [370, 395] width 28 height 28
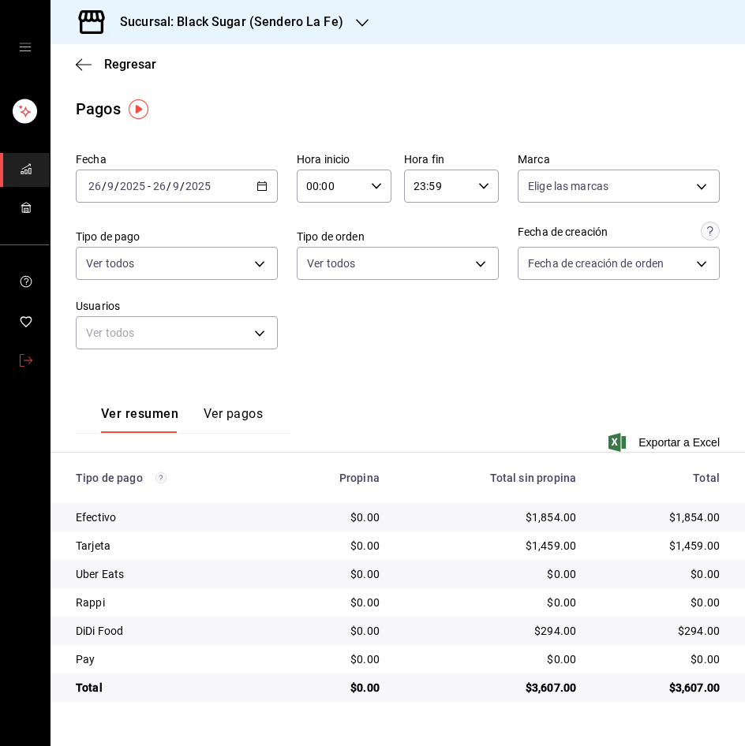
click at [27, 357] on icon "mailbox folders" at bounding box center [26, 360] width 13 height 13
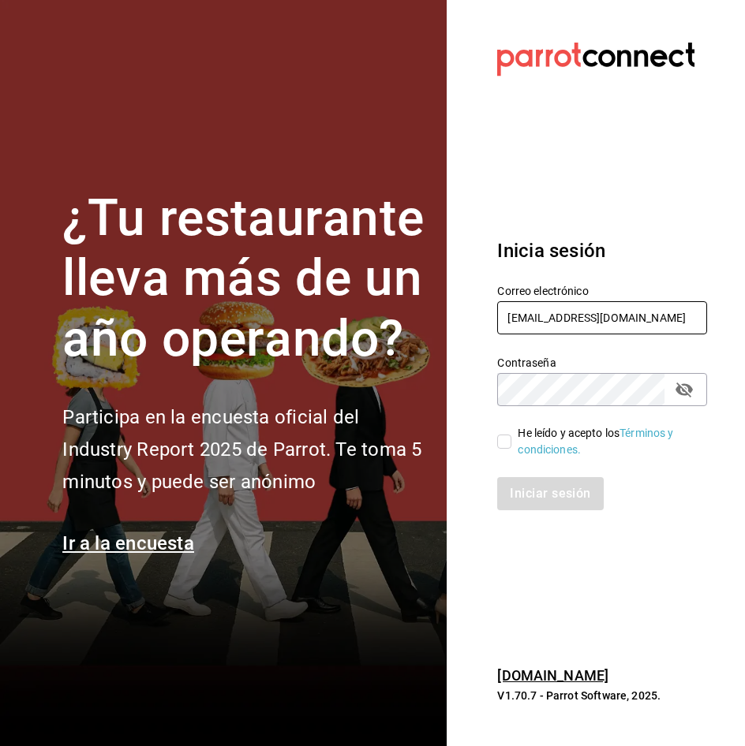
click at [540, 312] on input "[EMAIL_ADDRESS][DOMAIN_NAME]" at bounding box center [602, 317] width 210 height 33
type input "[EMAIL_ADDRESS][DOMAIN_NAME]"
click at [501, 444] on input "He leído y acepto los Términos y condiciones." at bounding box center [504, 442] width 14 height 14
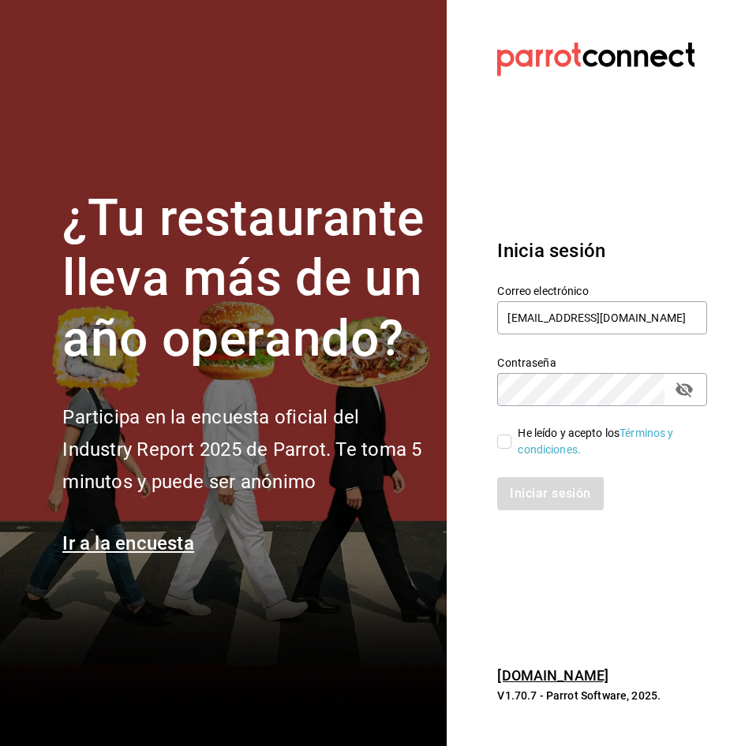
checkbox input "true"
click at [517, 491] on button "Iniciar sesión" at bounding box center [550, 493] width 107 height 33
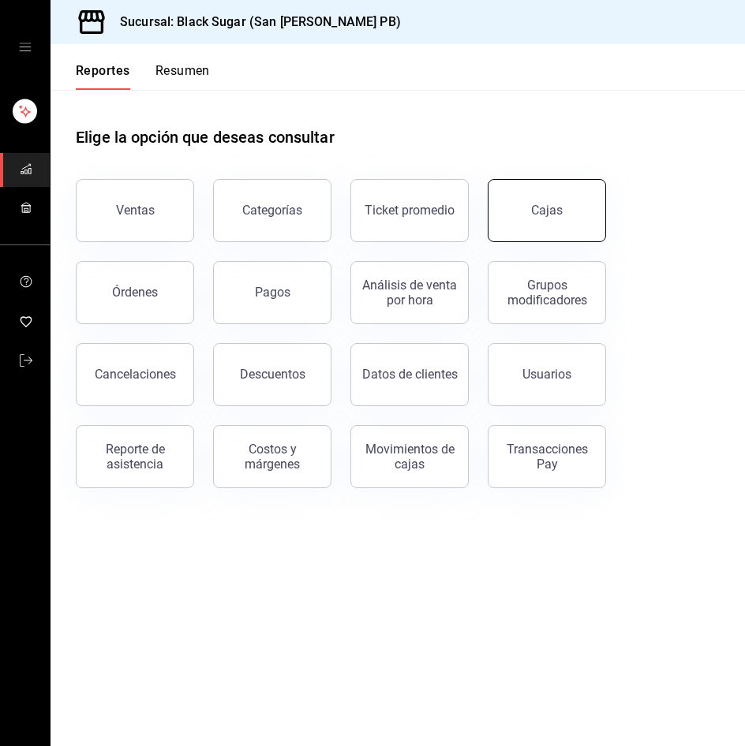
click at [578, 201] on link "Cajas" at bounding box center [547, 210] width 118 height 63
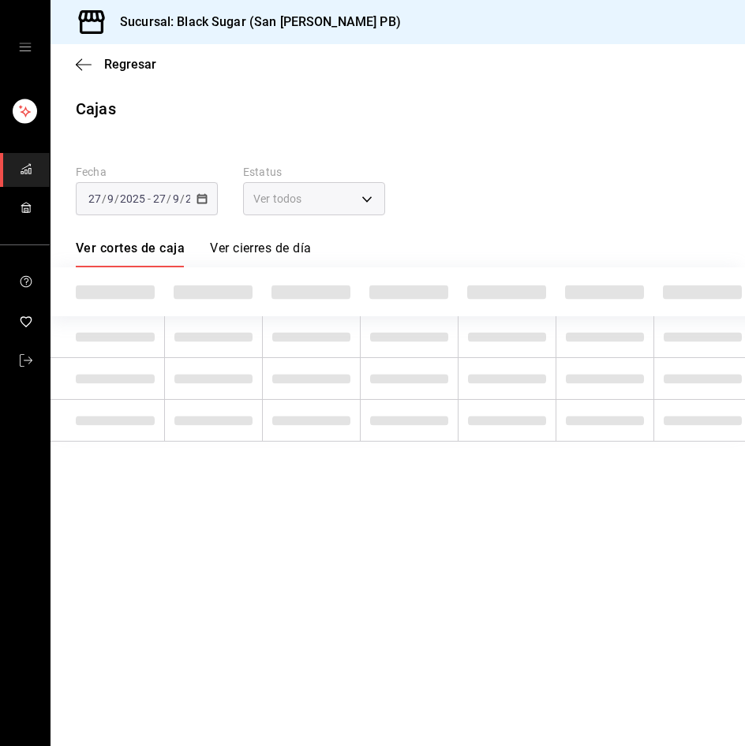
click at [150, 213] on div "[DATE] [DATE] - [DATE] [DATE]" at bounding box center [147, 198] width 142 height 33
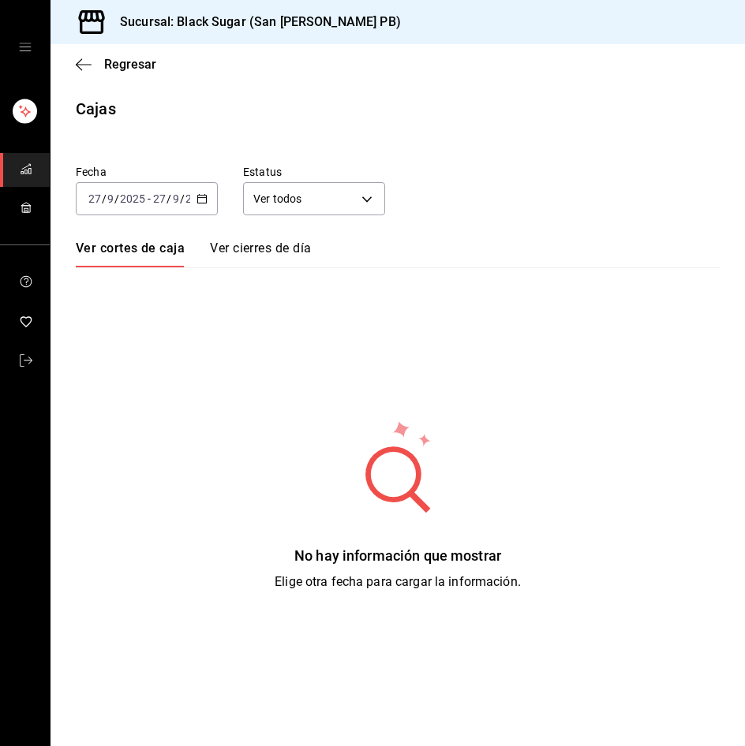
drag, startPoint x: 144, startPoint y: 207, endPoint x: 137, endPoint y: 196, distance: 12.7
click at [137, 196] on input "2025" at bounding box center [132, 199] width 27 height 13
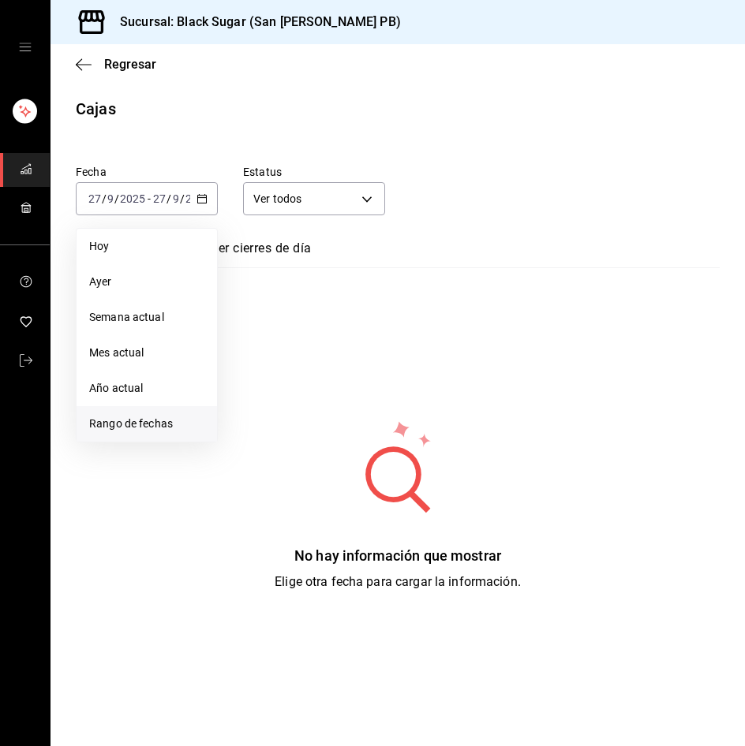
click at [99, 413] on li "Rango de fechas" at bounding box center [147, 424] width 140 height 36
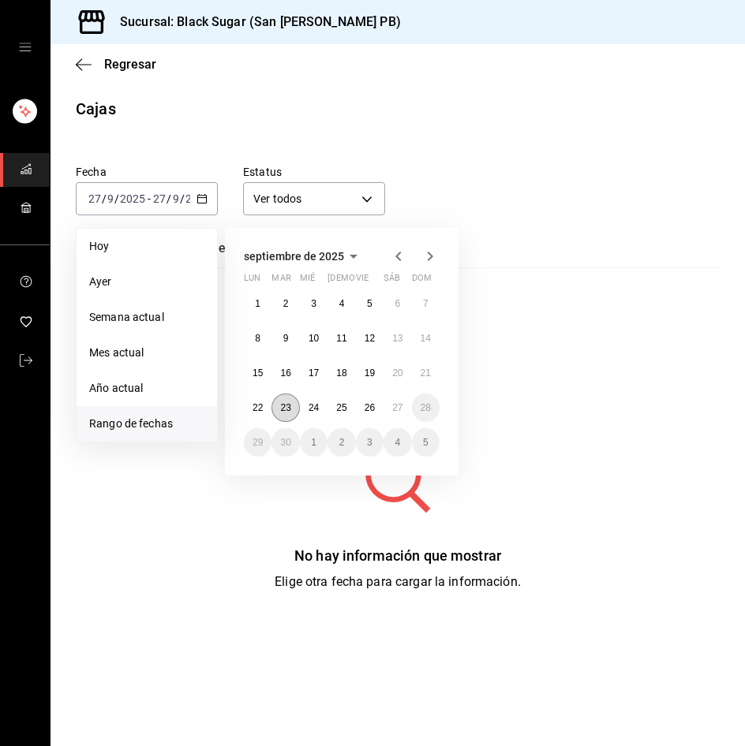
click at [283, 397] on button "23" at bounding box center [285, 408] width 28 height 28
click at [370, 406] on abbr "26" at bounding box center [370, 407] width 10 height 11
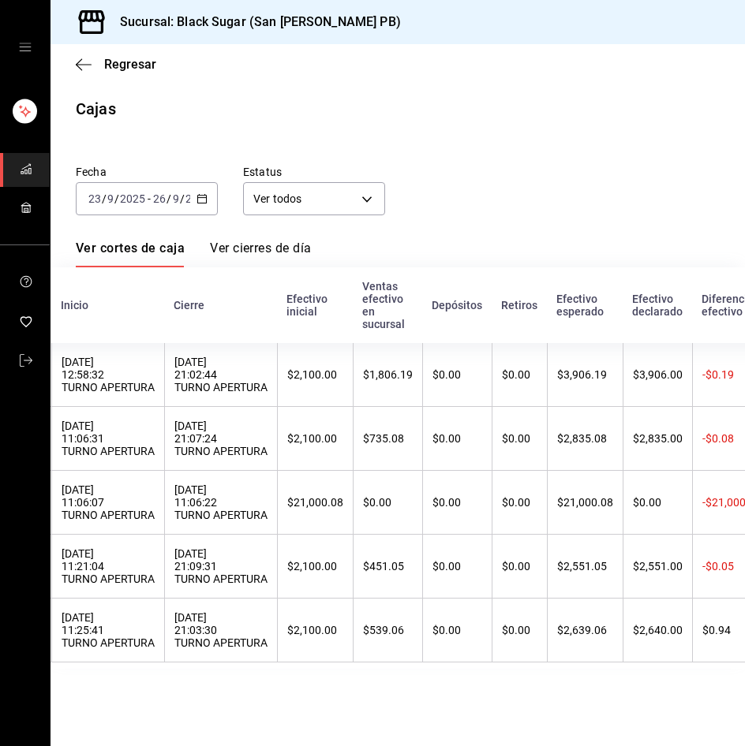
scroll to position [0, 133]
click at [132, 62] on span "Regresar" at bounding box center [130, 64] width 52 height 15
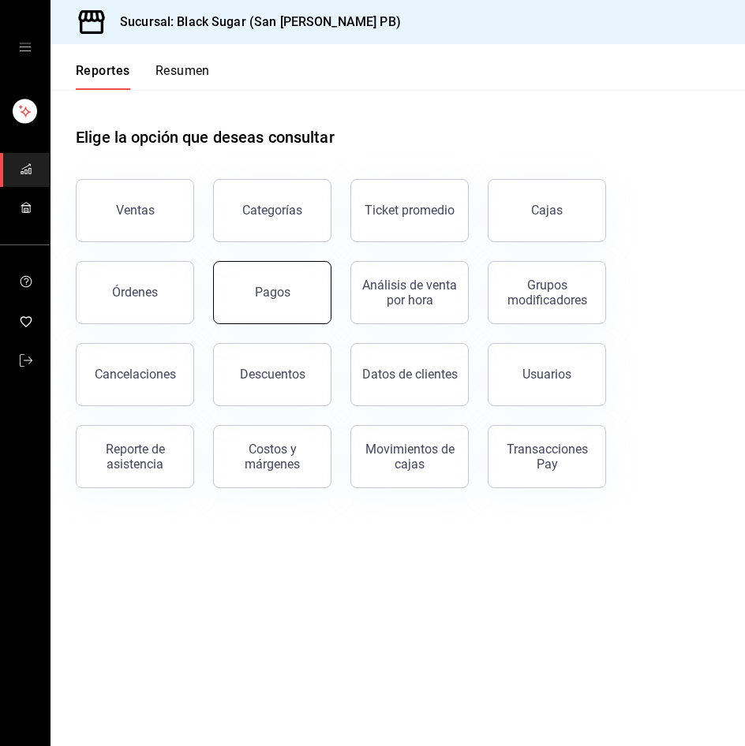
click at [252, 293] on button "Pagos" at bounding box center [272, 292] width 118 height 63
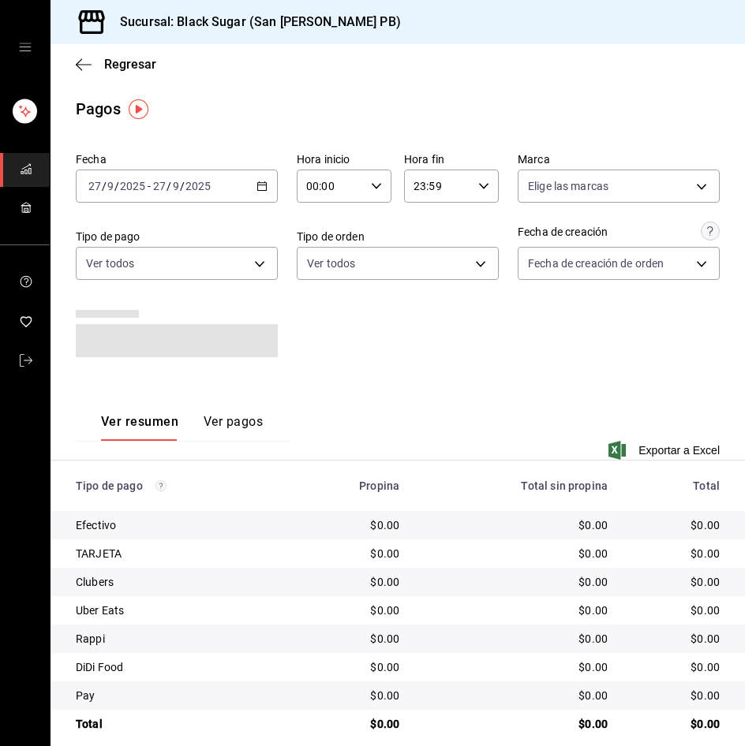
click at [144, 174] on div "[DATE] [DATE] - [DATE] [DATE]" at bounding box center [177, 186] width 202 height 33
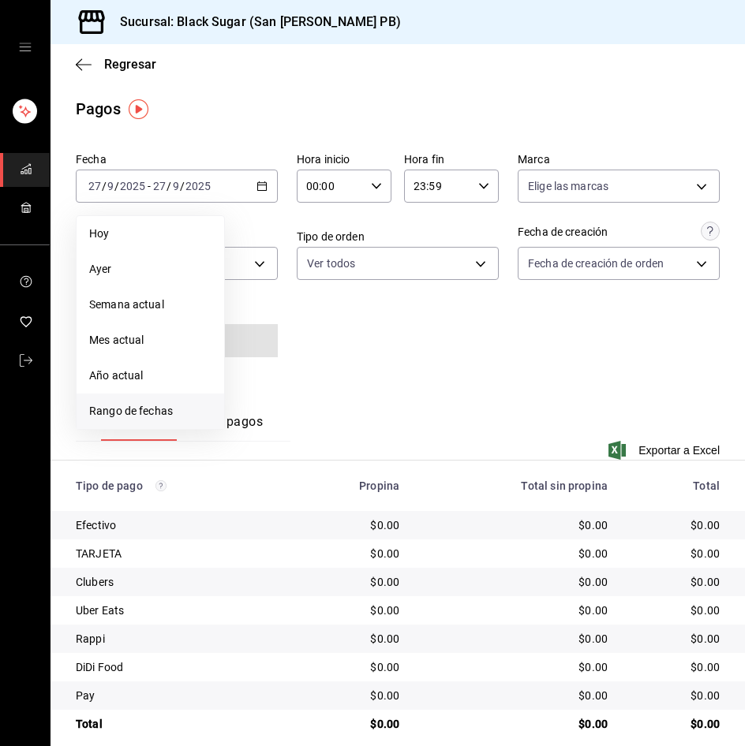
click at [204, 418] on span "Rango de fechas" at bounding box center [150, 411] width 122 height 17
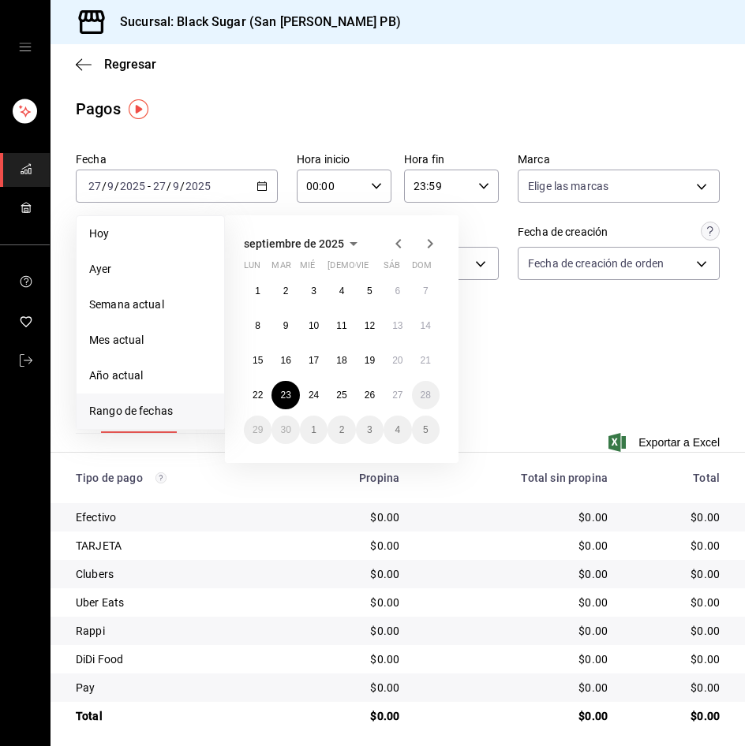
click at [275, 402] on button "23" at bounding box center [285, 395] width 28 height 28
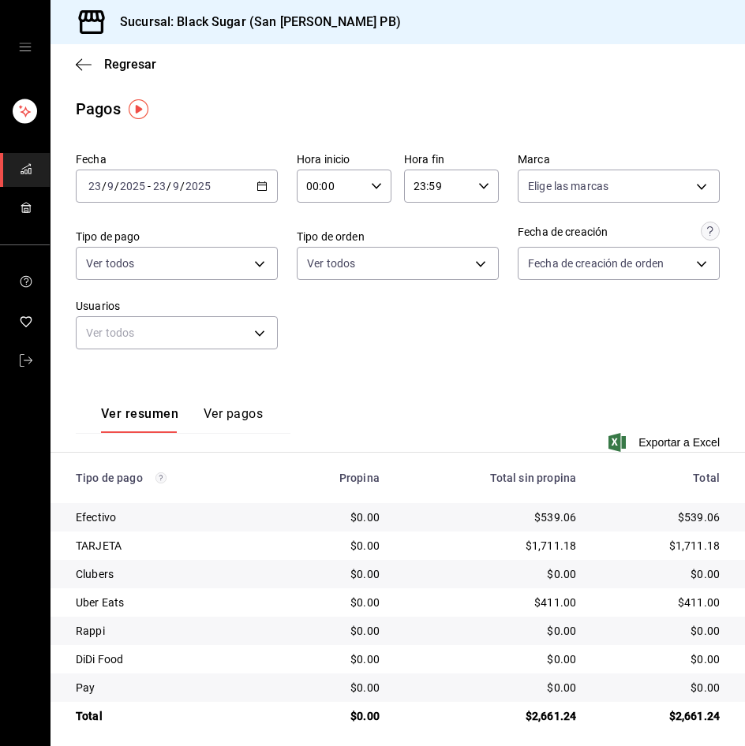
click at [182, 178] on div "[DATE] [DATE] - [DATE] [DATE]" at bounding box center [177, 186] width 202 height 33
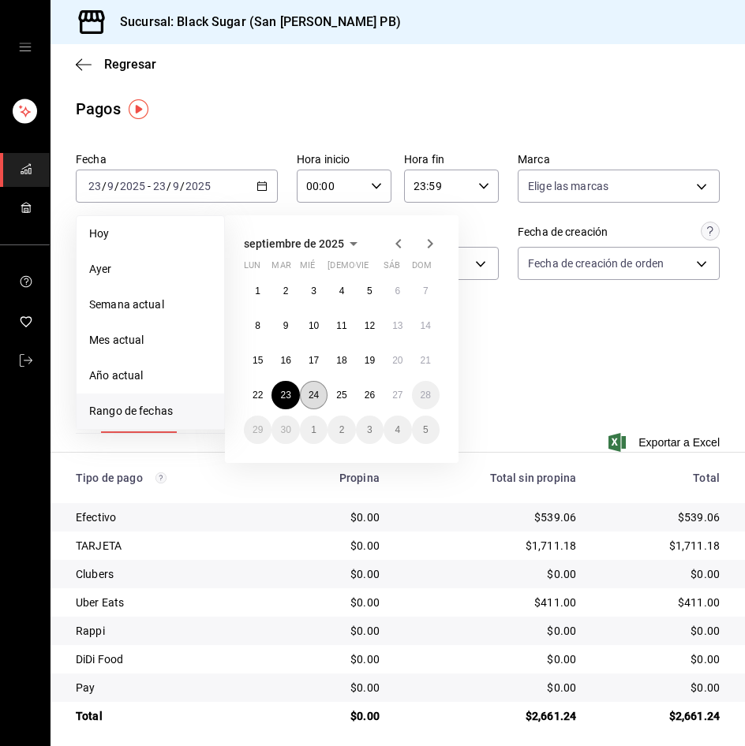
click at [316, 385] on button "24" at bounding box center [314, 395] width 28 height 28
click at [316, 392] on abbr "24" at bounding box center [313, 395] width 10 height 11
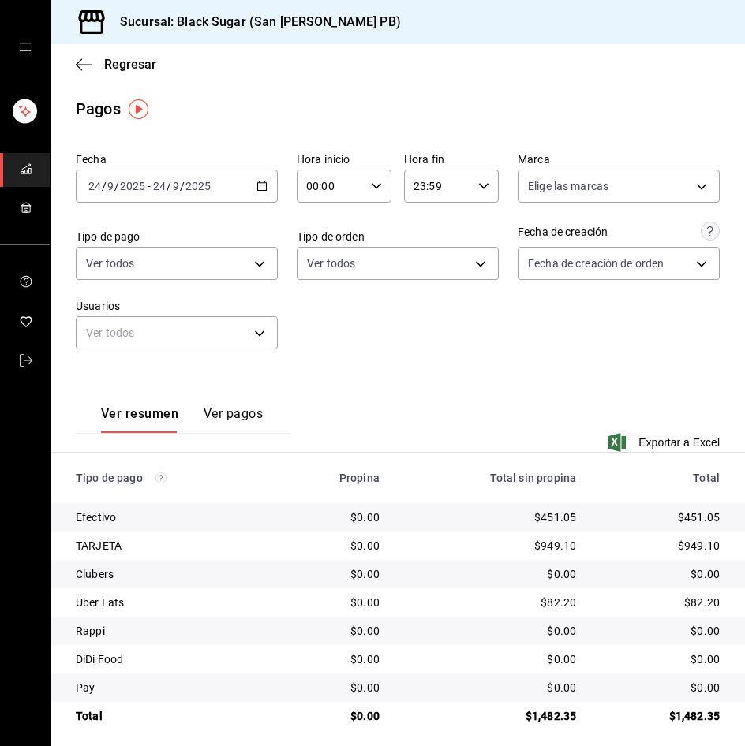
click at [118, 189] on span "/" at bounding box center [116, 186] width 5 height 13
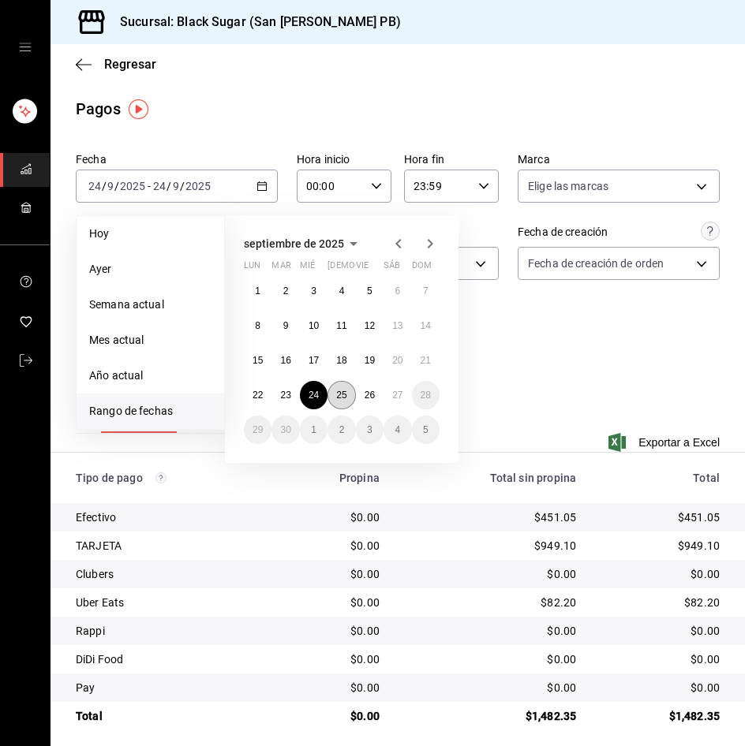
click at [352, 396] on button "25" at bounding box center [341, 395] width 28 height 28
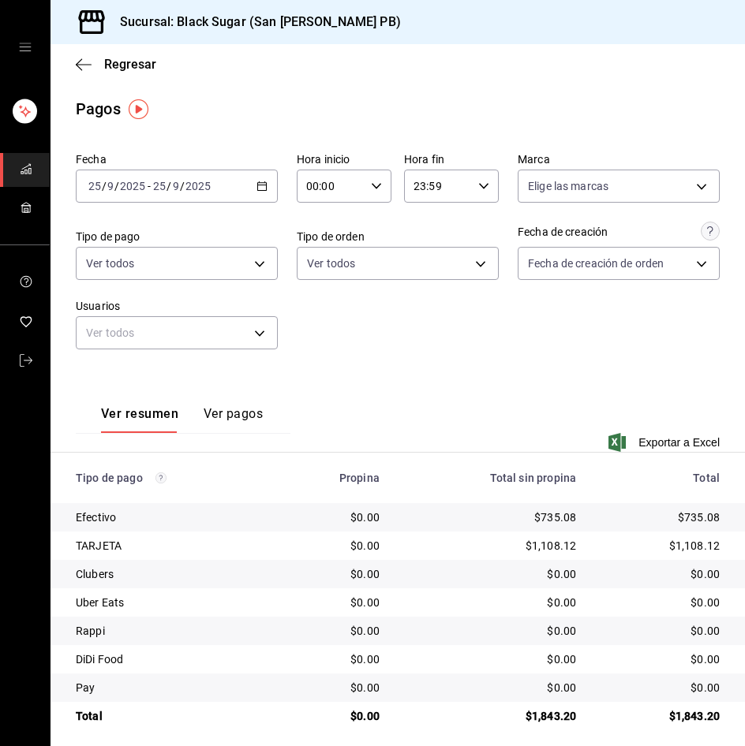
click at [140, 188] on input "2025" at bounding box center [132, 186] width 27 height 13
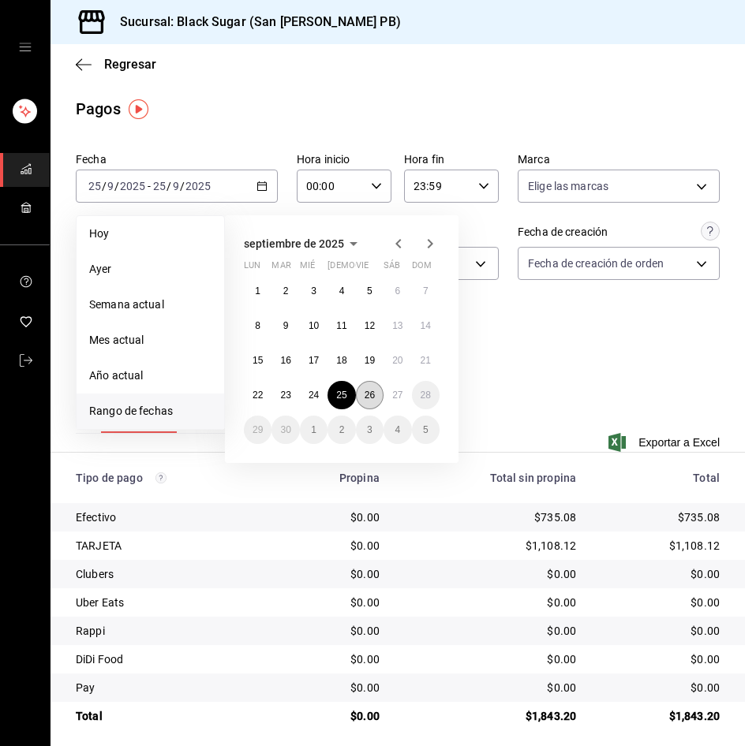
click at [365, 400] on abbr "26" at bounding box center [370, 395] width 10 height 11
drag, startPoint x: 364, startPoint y: 400, endPoint x: 33, endPoint y: 402, distance: 330.6
click at [365, 400] on abbr "26" at bounding box center [370, 395] width 10 height 11
